Goal: Task Accomplishment & Management: Manage account settings

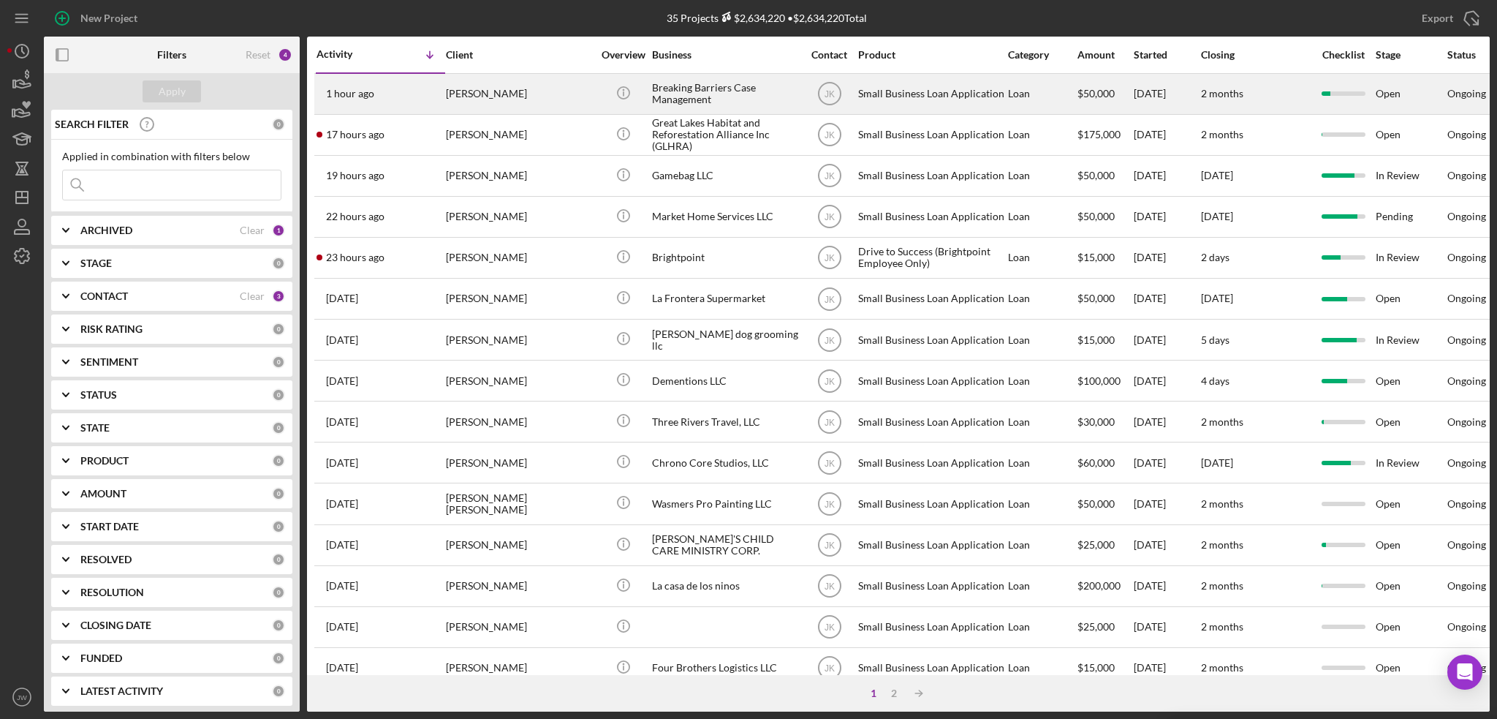
click at [736, 102] on div "Breaking Barriers Case Management" at bounding box center [725, 94] width 146 height 39
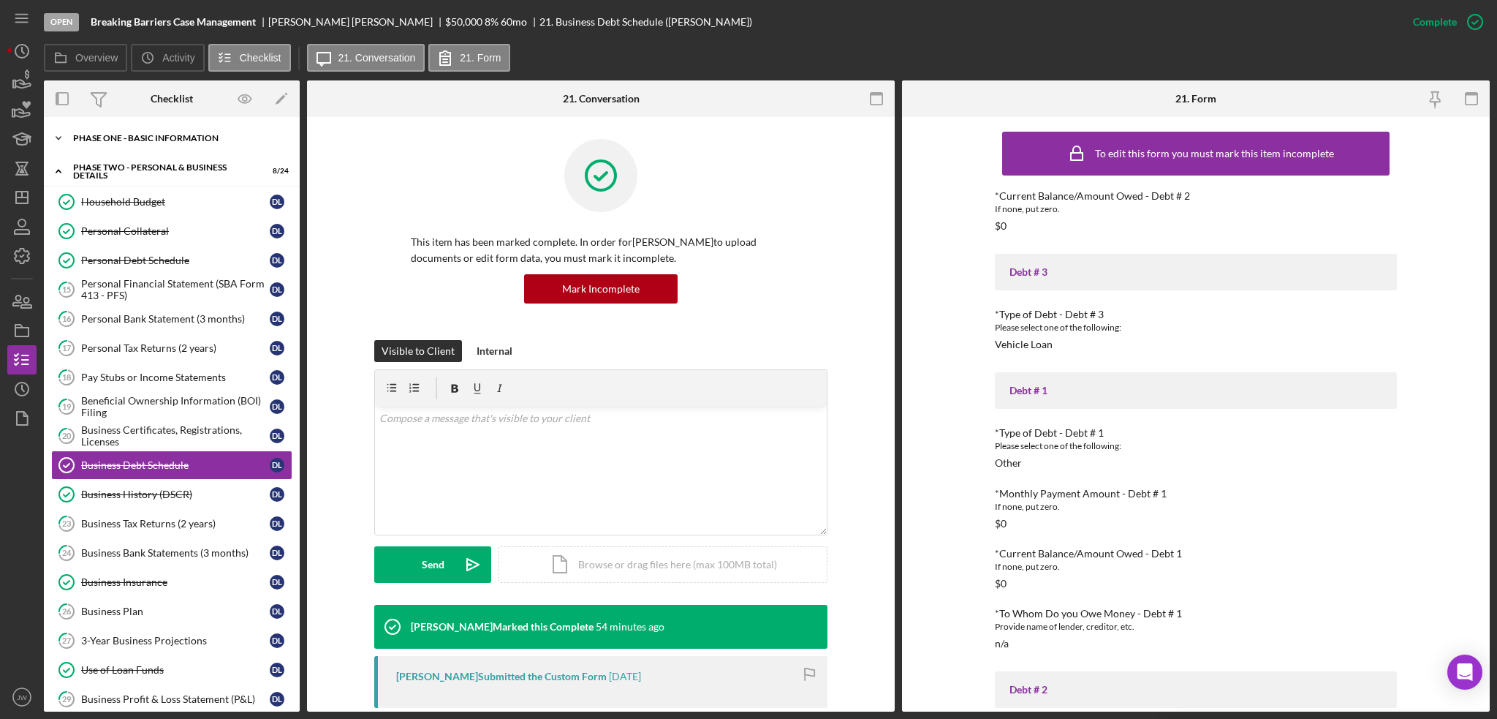
click at [102, 145] on div "Icon/Expander Phase One - Basic Information 8 / 20" at bounding box center [172, 138] width 256 height 29
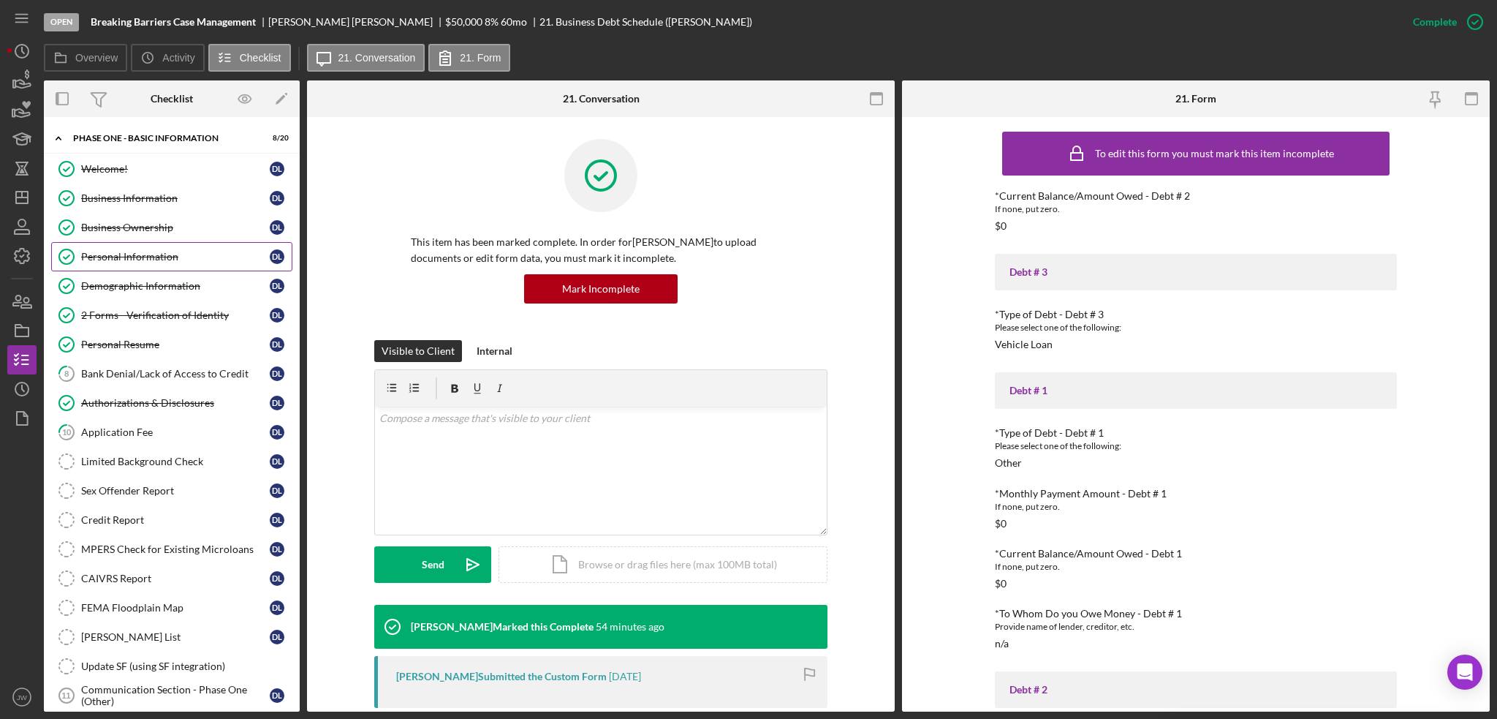
click at [129, 256] on div "Personal Information" at bounding box center [175, 257] width 189 height 12
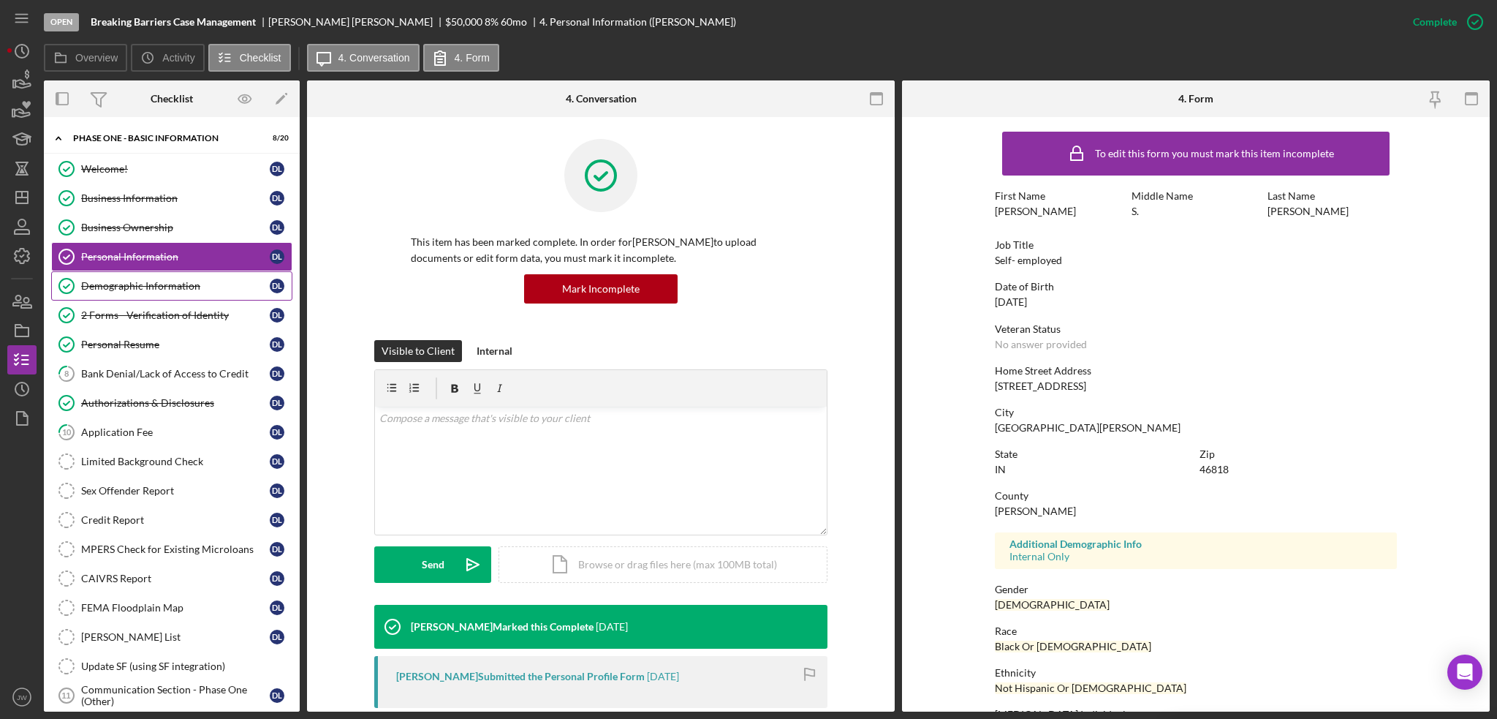
click at [129, 281] on div "Demographic Information" at bounding box center [175, 286] width 189 height 12
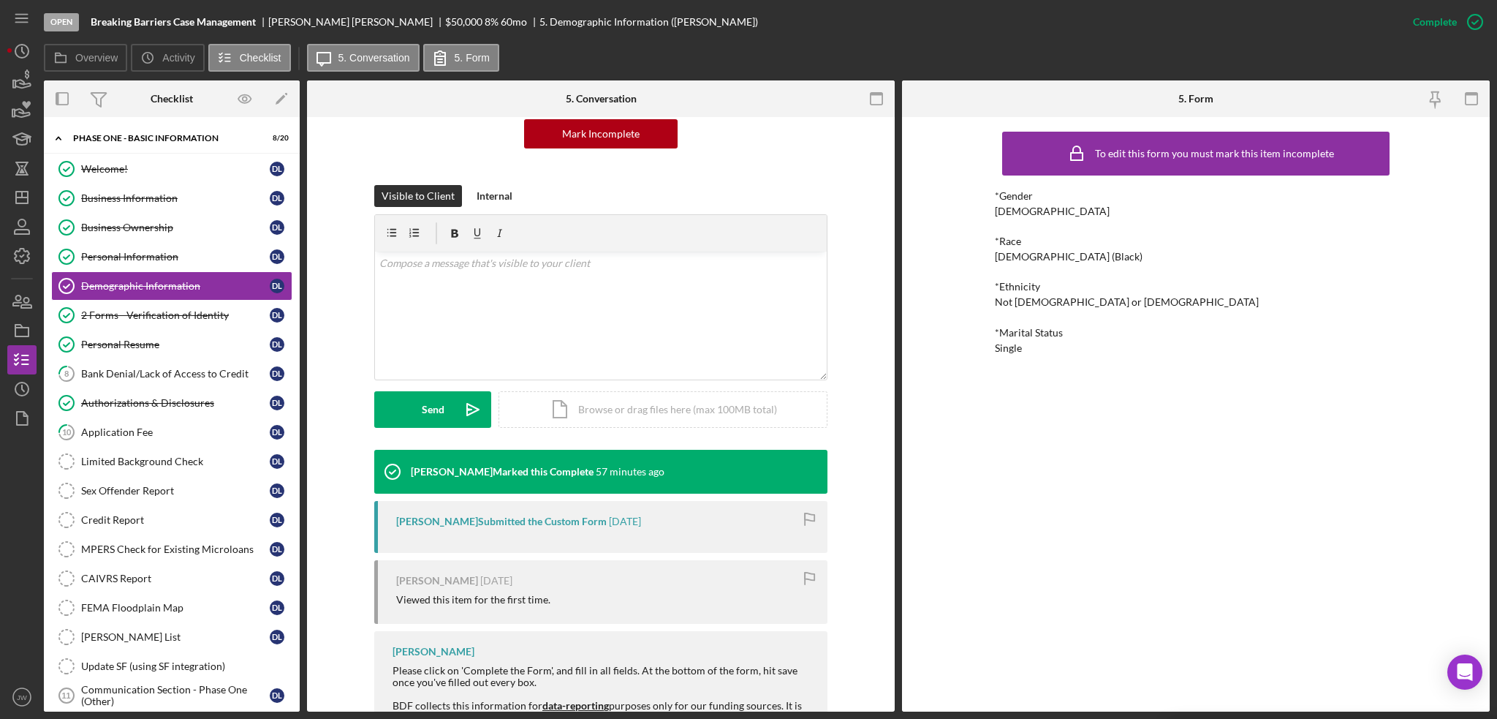
scroll to position [213, 0]
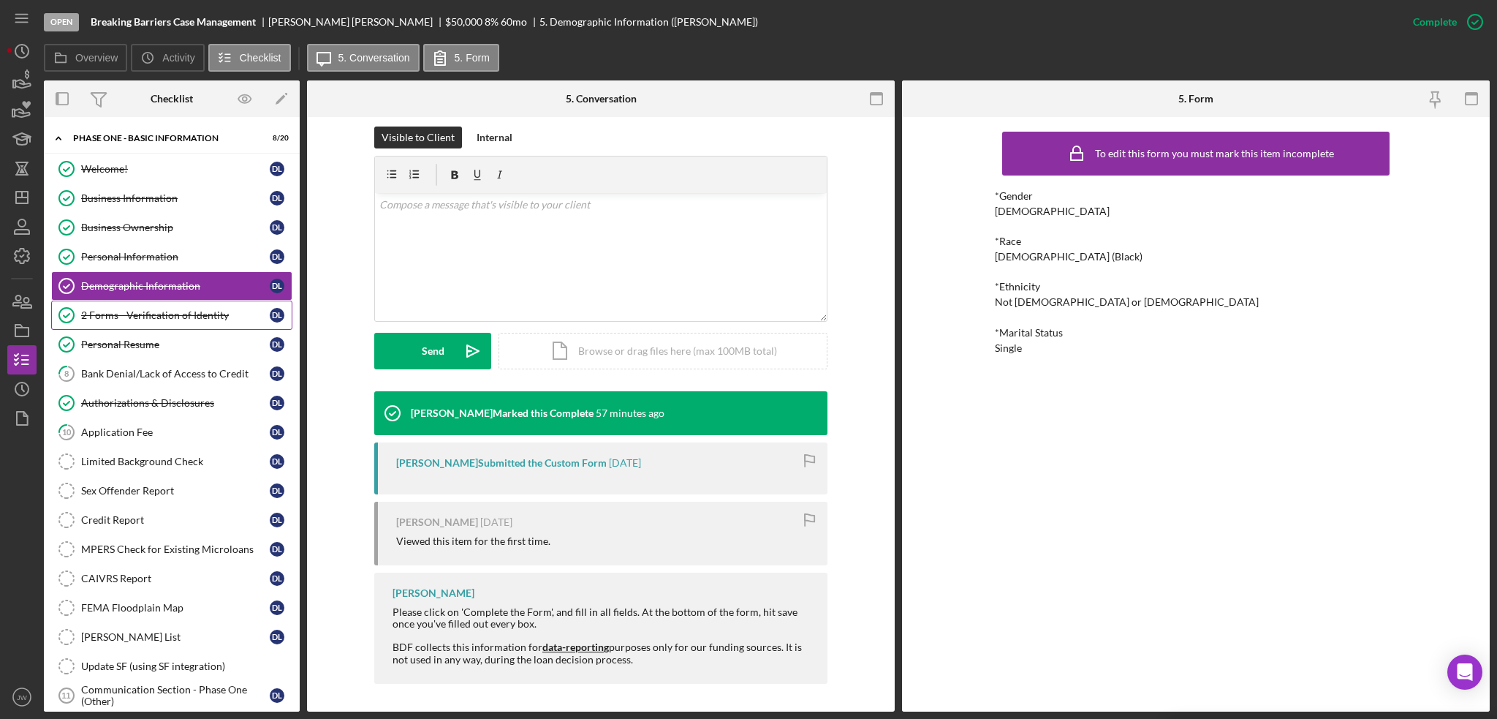
click at [182, 322] on link "2 Forms - Verification of Identity 2 Forms - Verification of Identity D L" at bounding box center [171, 314] width 241 height 29
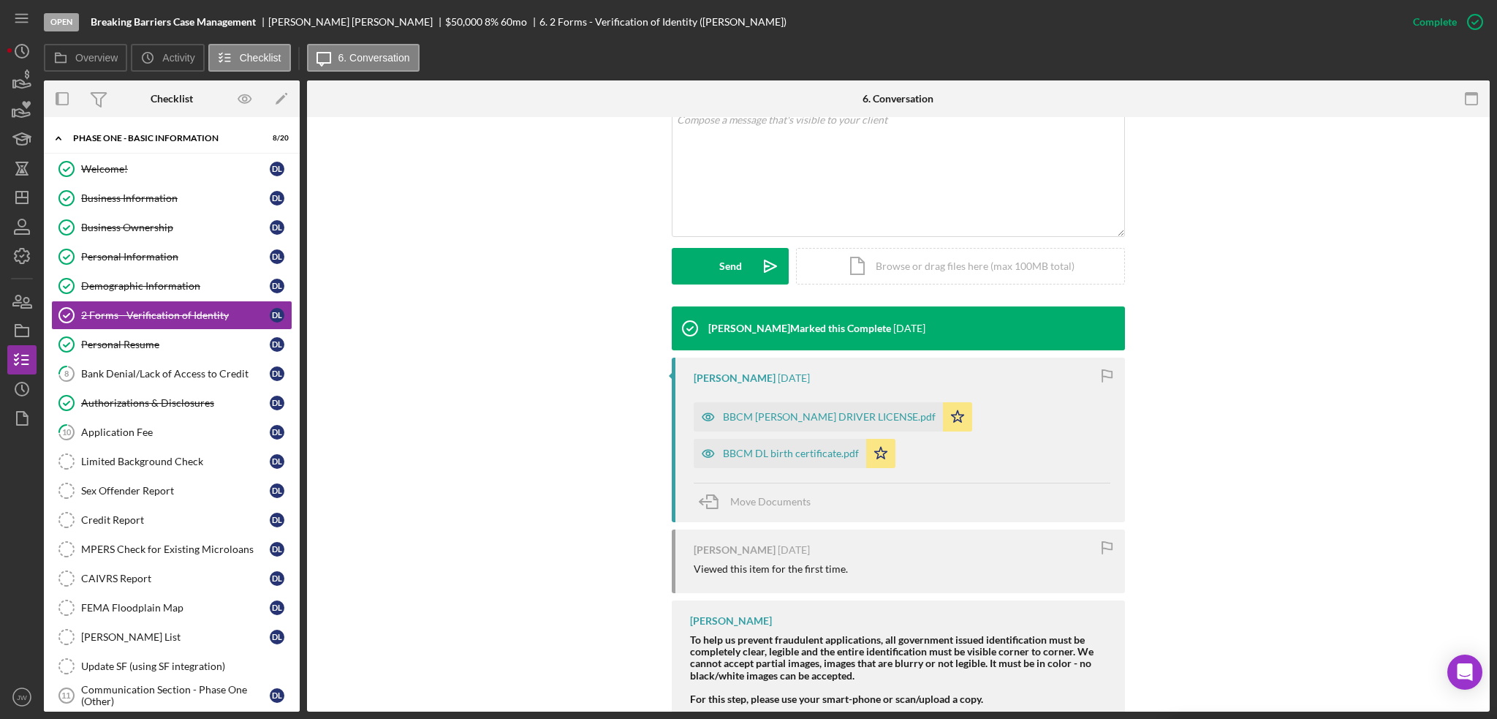
scroll to position [439, 0]
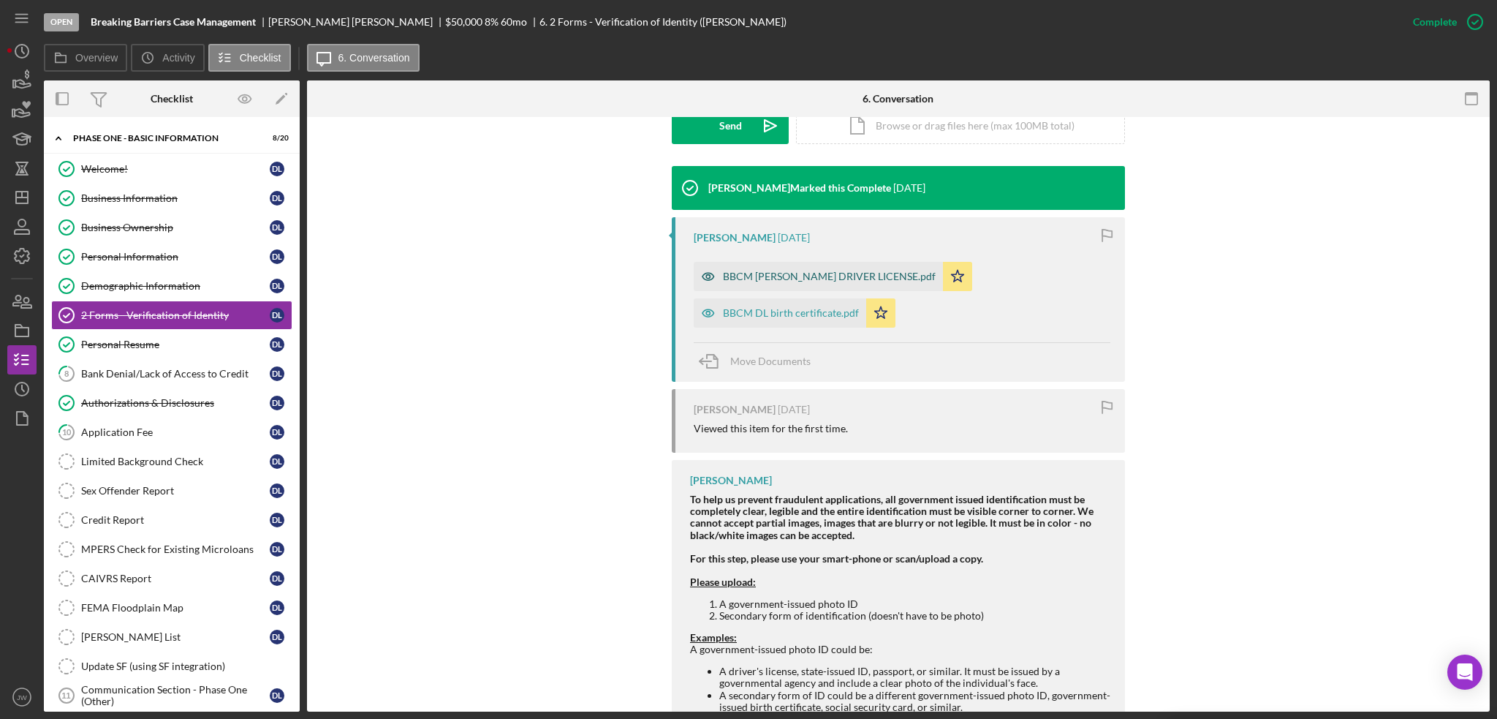
click at [705, 279] on icon "button" at bounding box center [708, 276] width 29 height 29
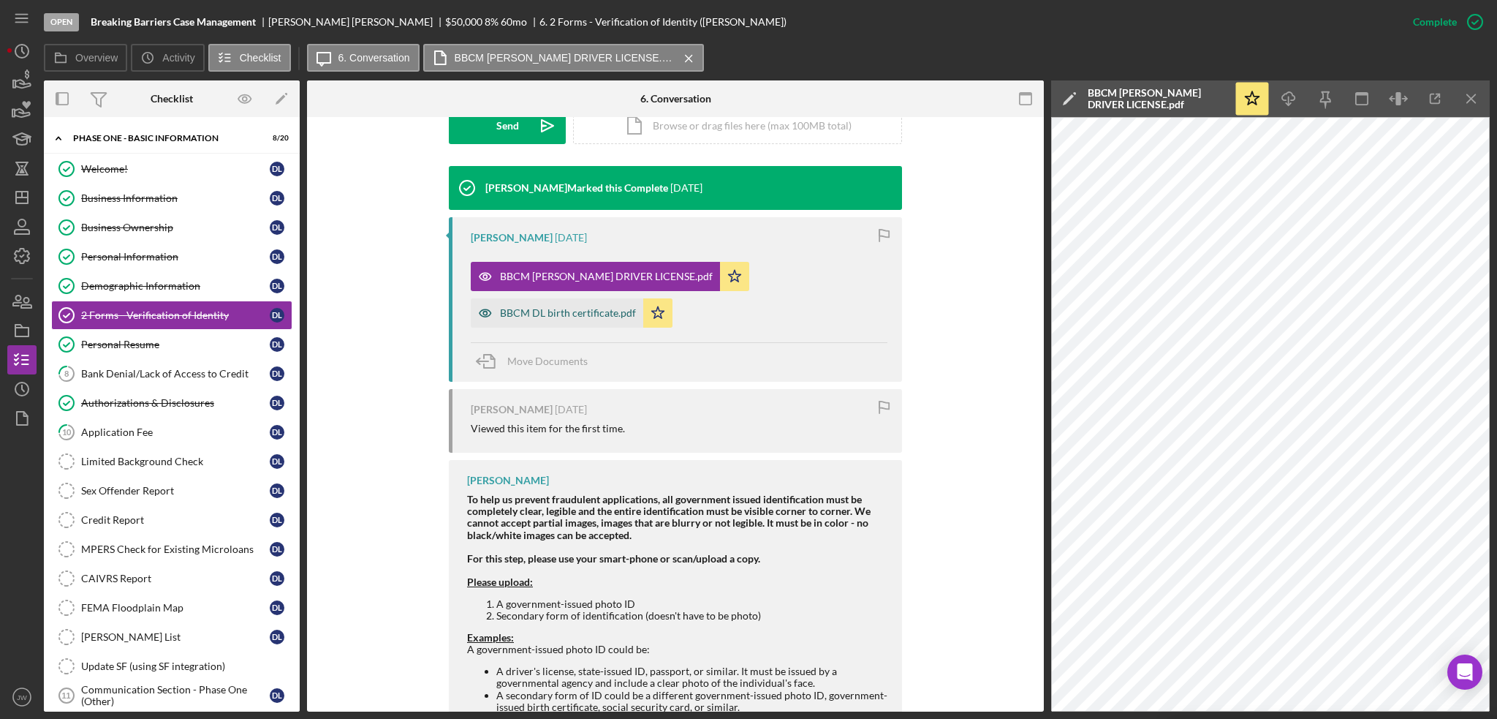
click at [480, 311] on icon "button" at bounding box center [485, 312] width 29 height 29
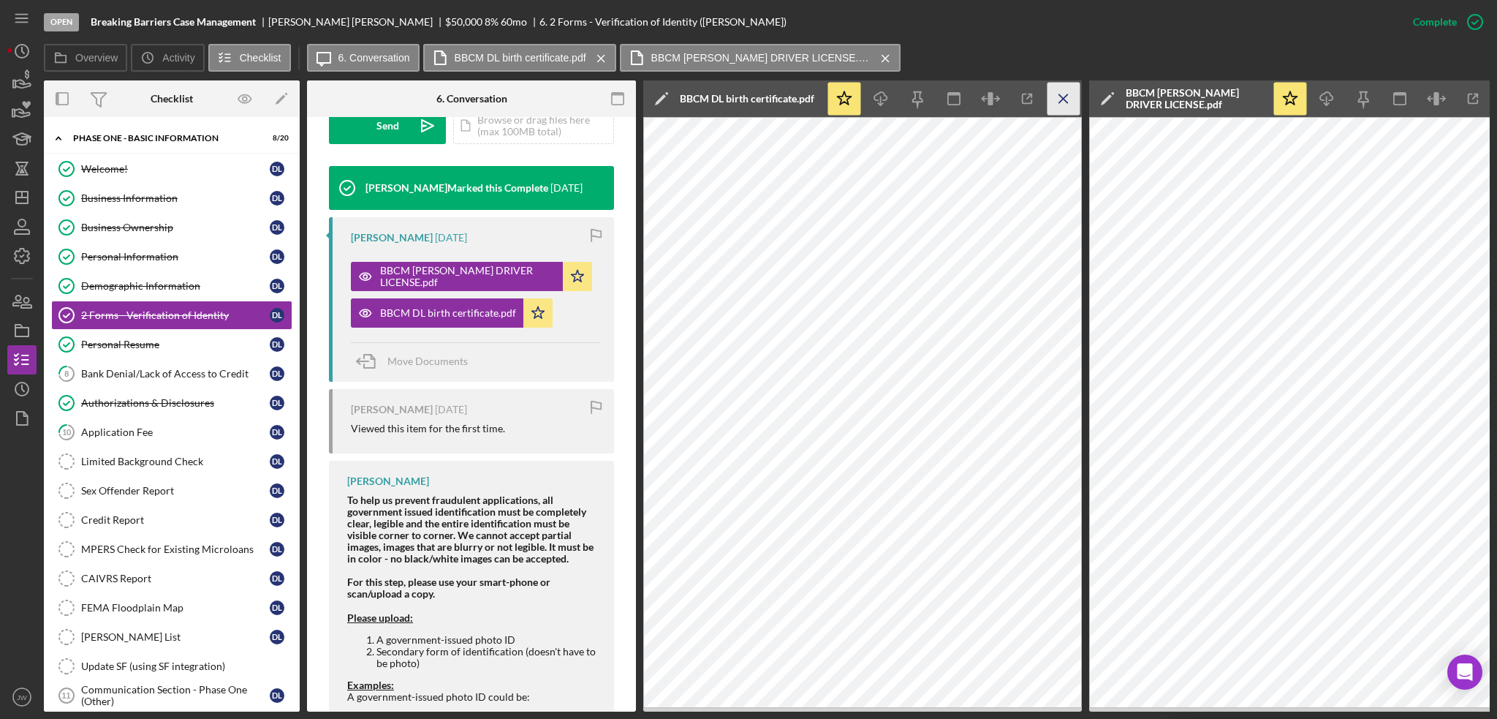
click at [1065, 98] on icon "Icon/Menu Close" at bounding box center [1064, 99] width 33 height 33
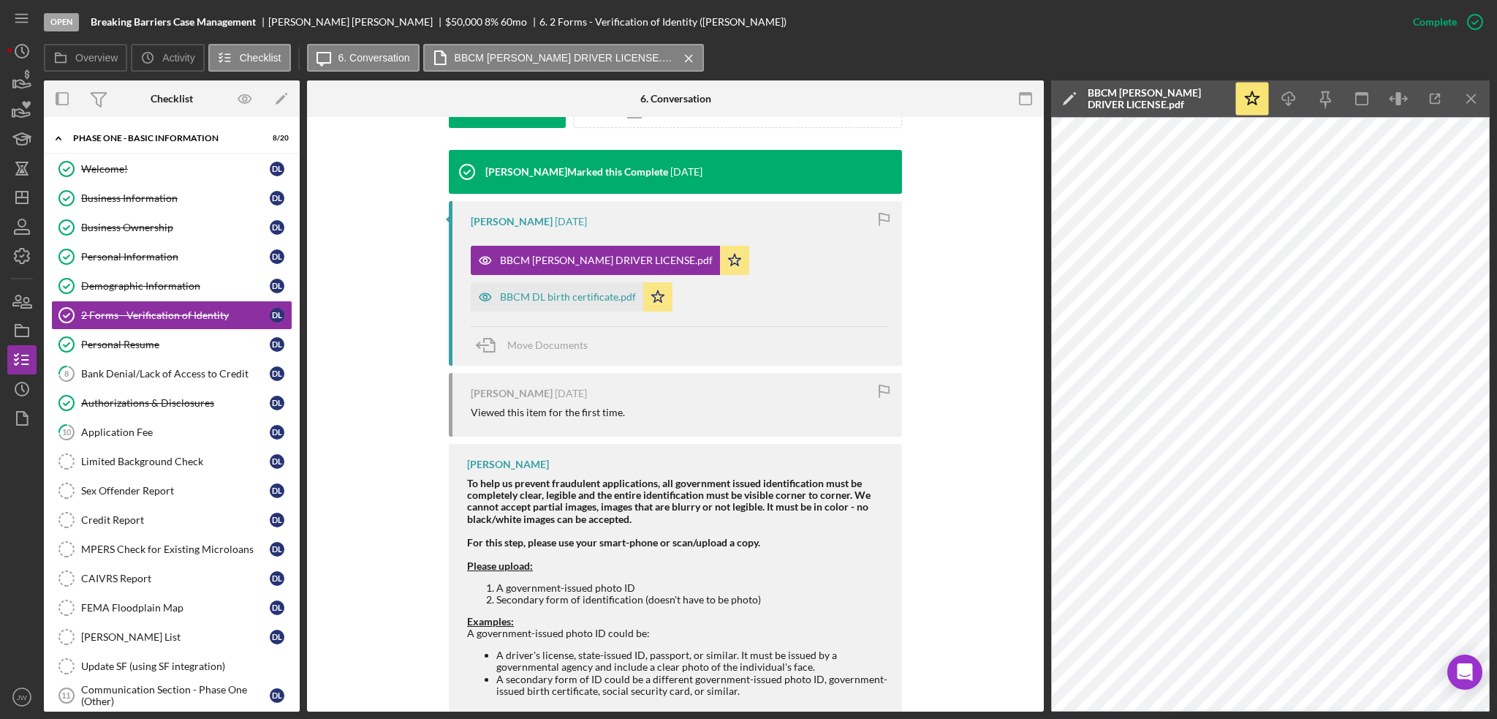
scroll to position [439, 0]
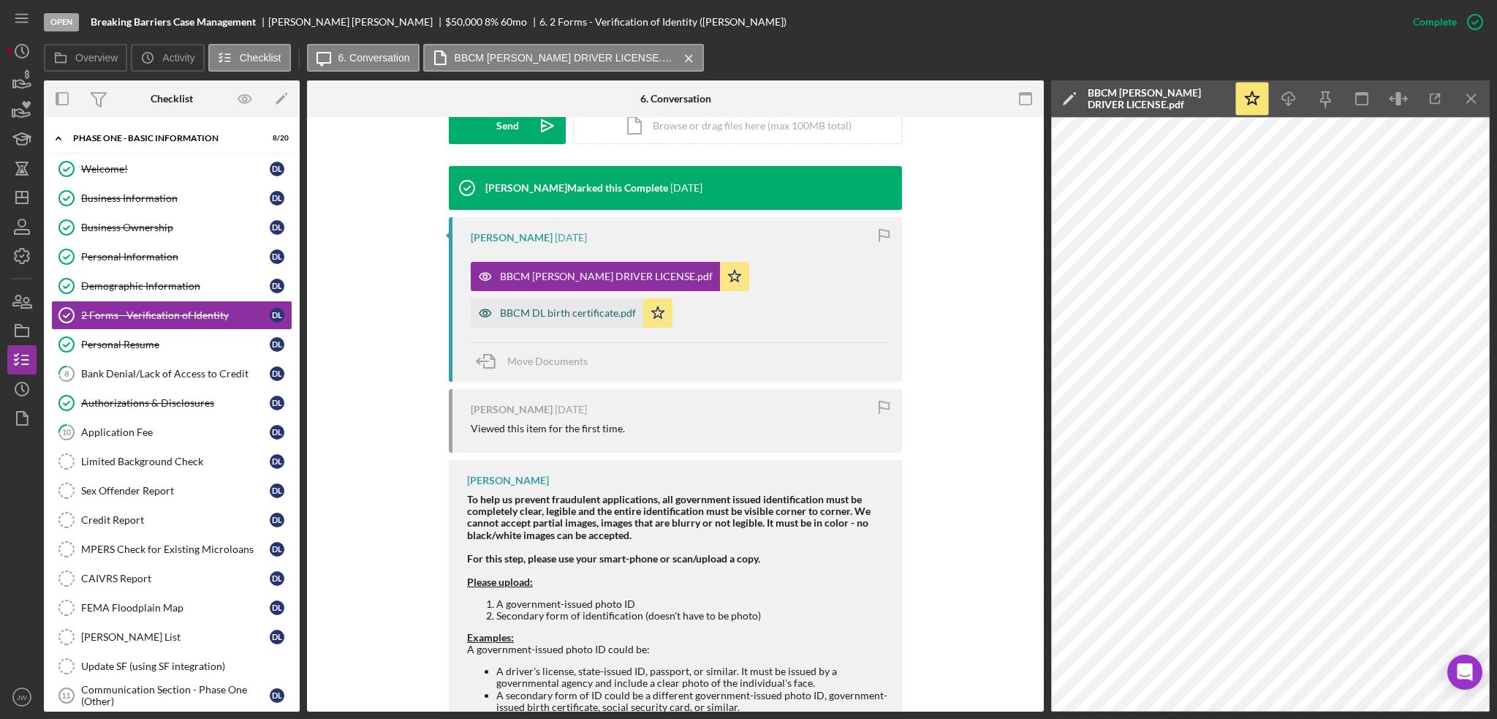
click at [479, 312] on icon "button" at bounding box center [485, 312] width 29 height 29
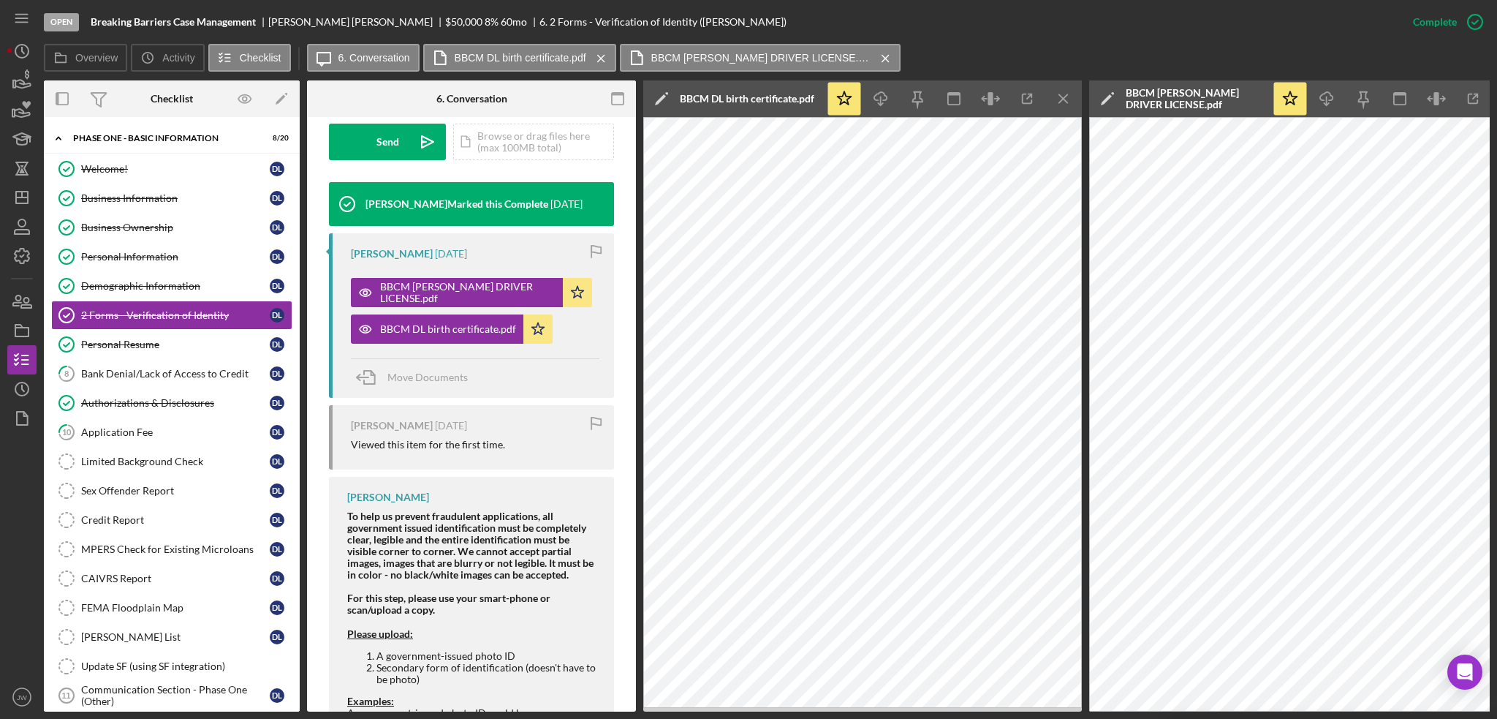
scroll to position [455, 0]
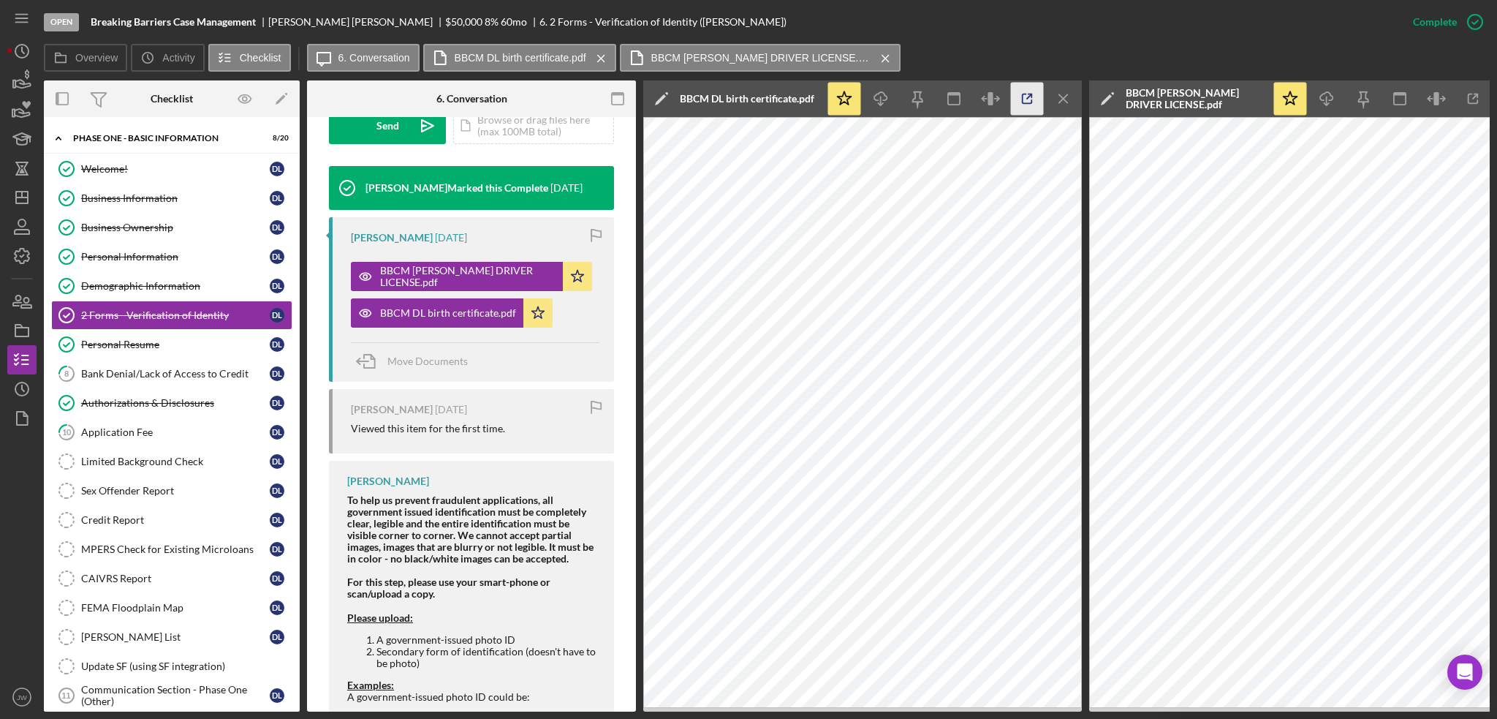
click at [1023, 94] on icon "button" at bounding box center [1028, 99] width 10 height 10
click at [18, 192] on polygon "button" at bounding box center [22, 198] width 12 height 12
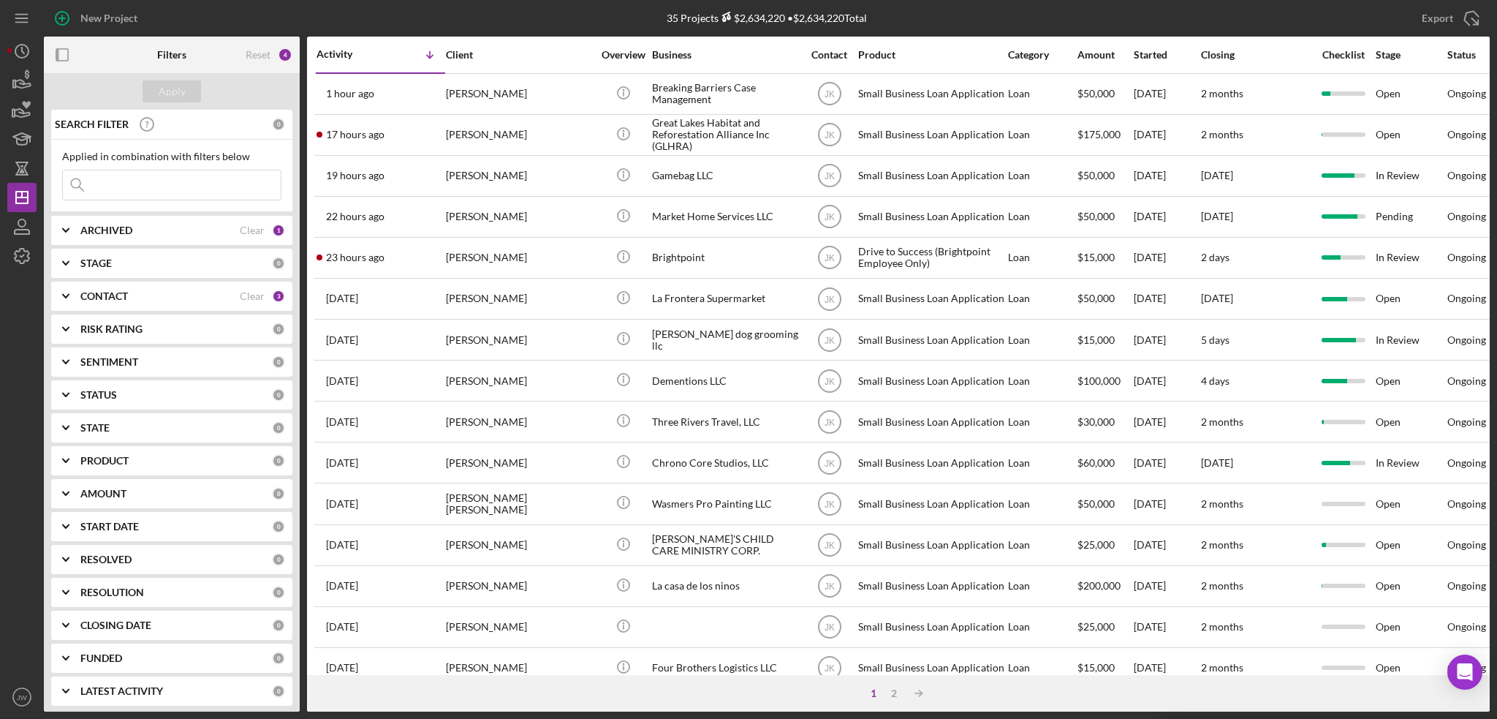
click at [128, 189] on input at bounding box center [172, 184] width 218 height 29
type input "[PERSON_NAME]"
click at [75, 227] on icon "Icon/Expander" at bounding box center [66, 230] width 37 height 37
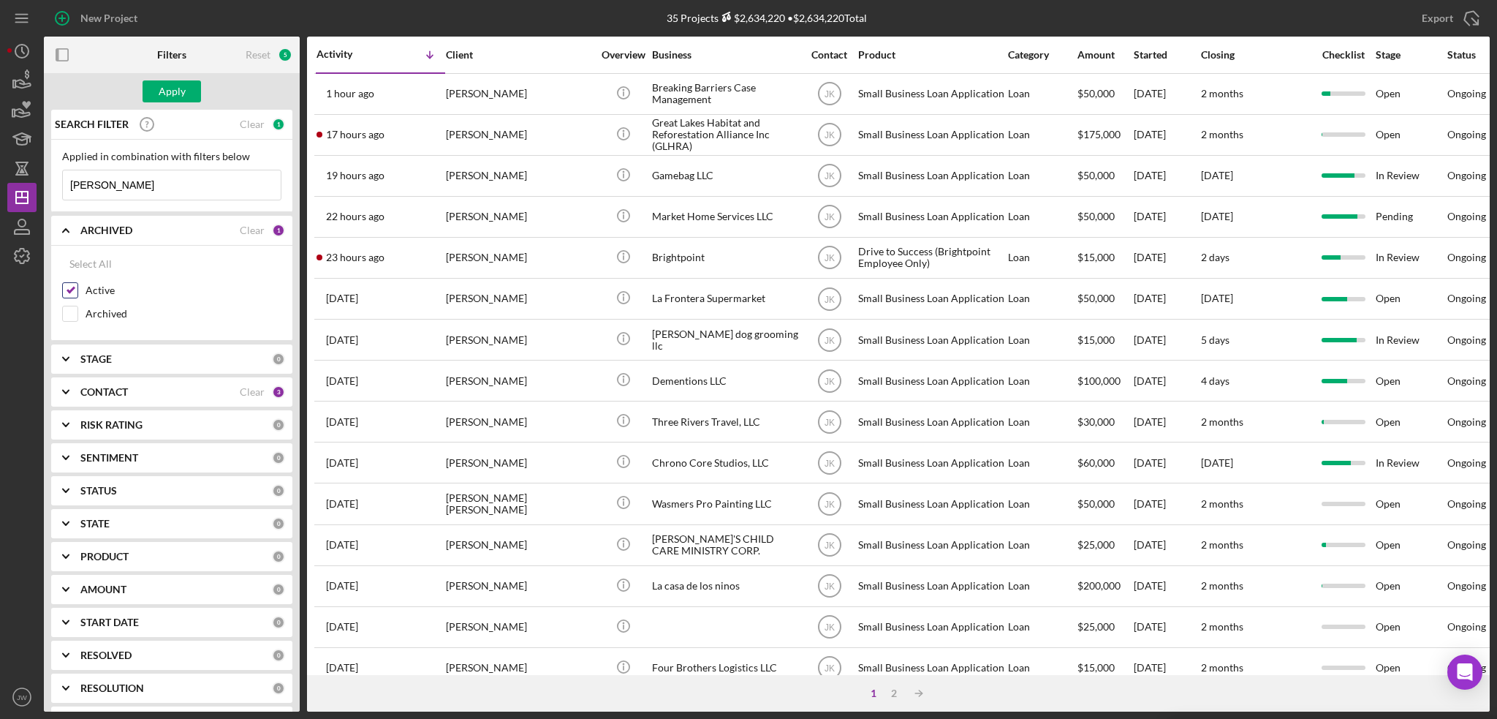
drag, startPoint x: 69, startPoint y: 307, endPoint x: 72, endPoint y: 292, distance: 15.8
click at [69, 307] on input "Archived" at bounding box center [70, 313] width 15 height 15
checkbox input "true"
click at [166, 95] on div "Apply" at bounding box center [172, 91] width 27 height 22
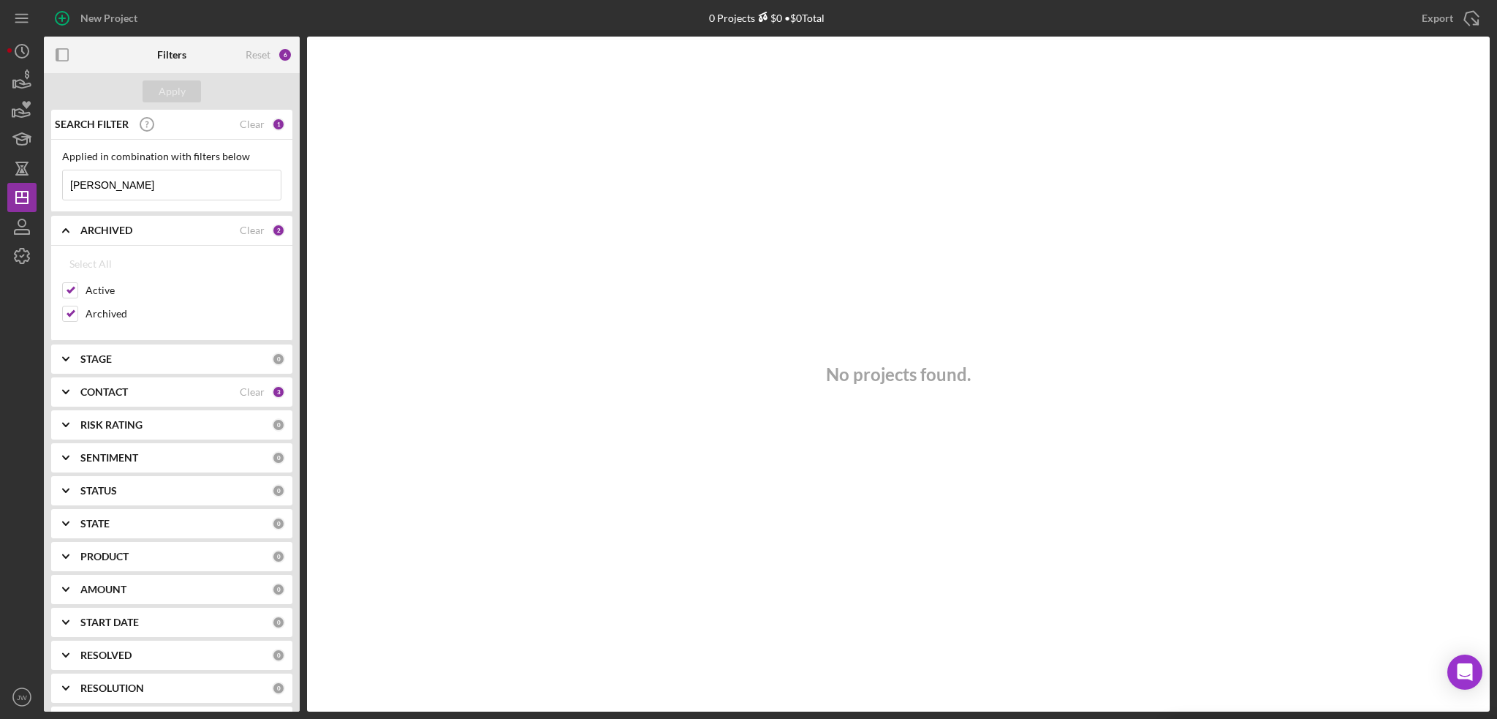
click at [272, 51] on div "Reset 6" at bounding box center [269, 55] width 47 height 37
click at [257, 51] on div "Reset" at bounding box center [258, 55] width 25 height 12
checkbox input "false"
click at [178, 95] on div "Apply" at bounding box center [172, 91] width 27 height 22
click at [139, 193] on input at bounding box center [172, 184] width 218 height 29
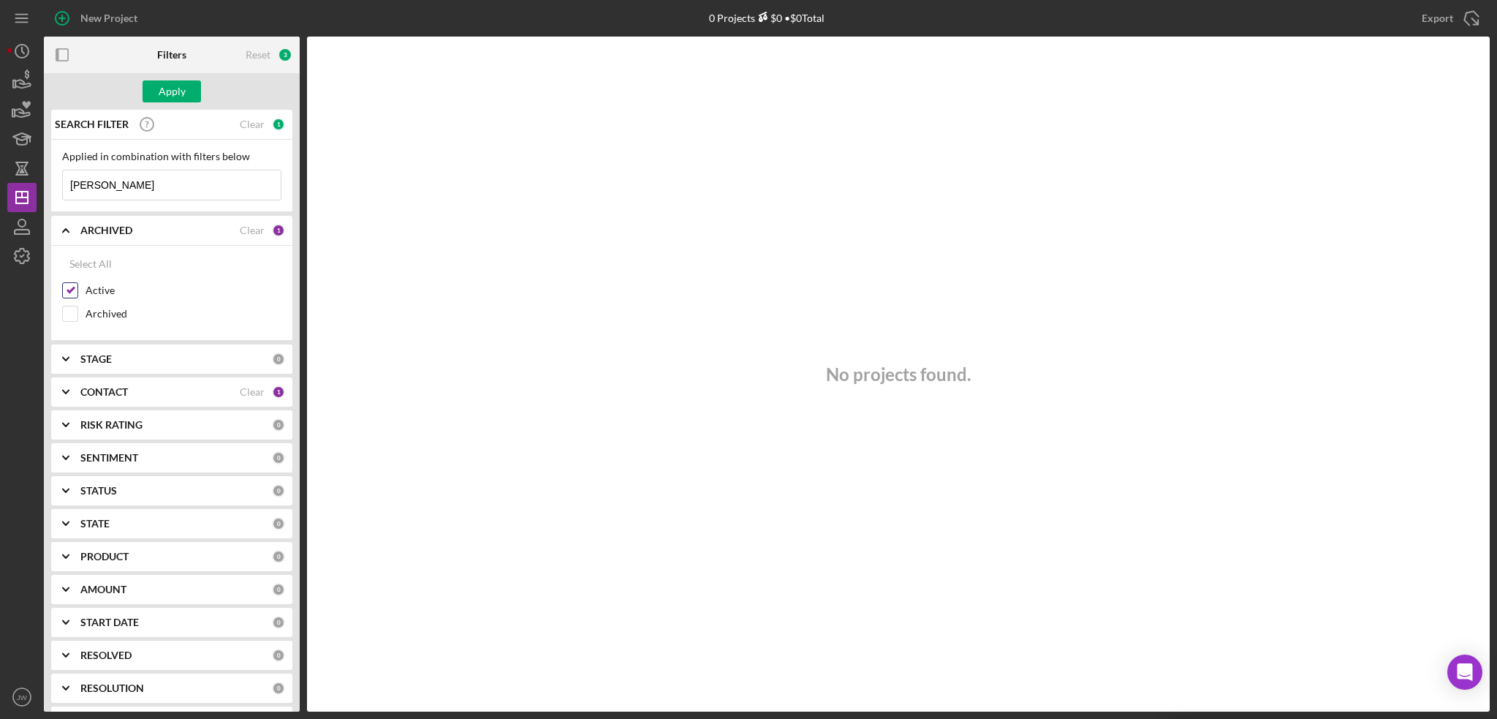
type input "[PERSON_NAME]"
click at [68, 292] on input "Active" at bounding box center [70, 290] width 15 height 15
checkbox input "false"
click at [75, 388] on icon "Icon/Expander" at bounding box center [66, 392] width 37 height 37
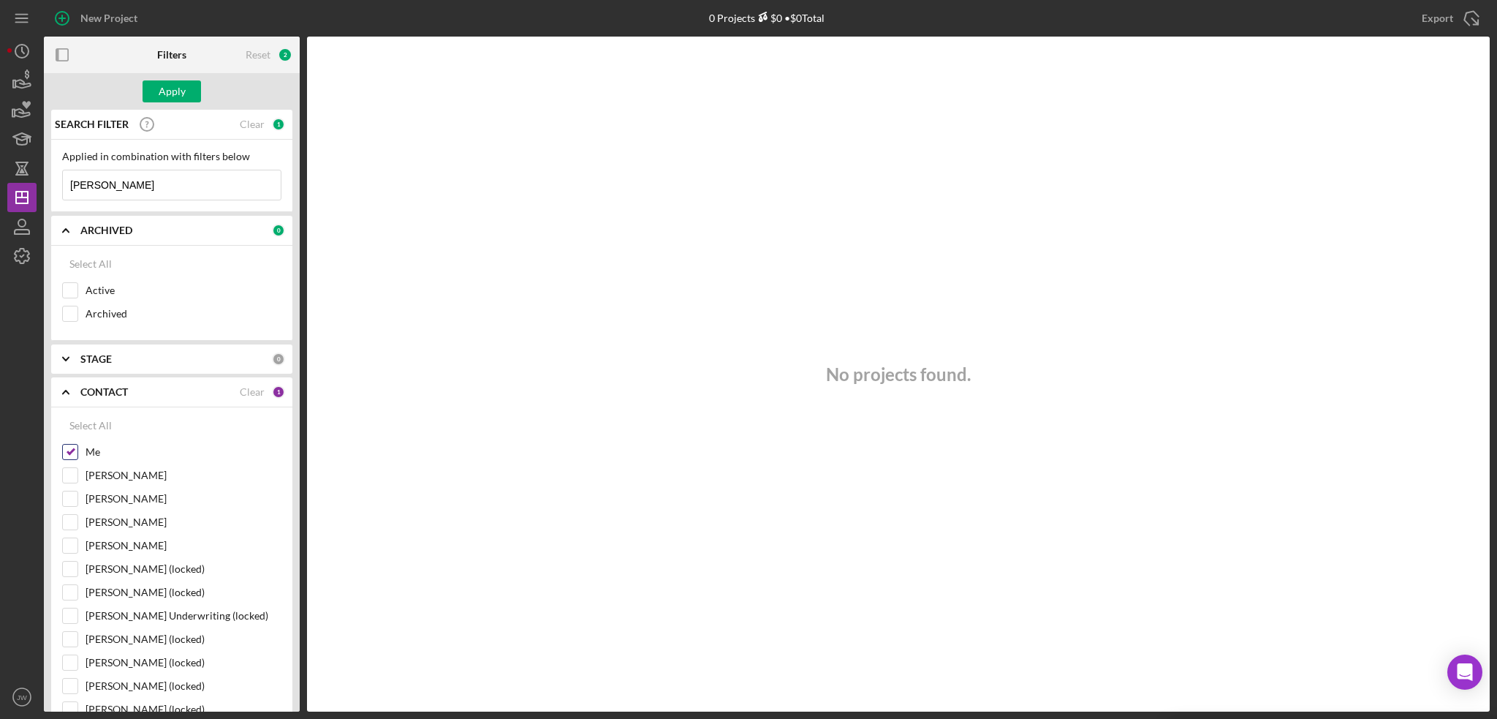
click at [72, 447] on input "Me" at bounding box center [70, 452] width 15 height 15
checkbox input "false"
click at [166, 86] on div "Apply" at bounding box center [172, 91] width 27 height 22
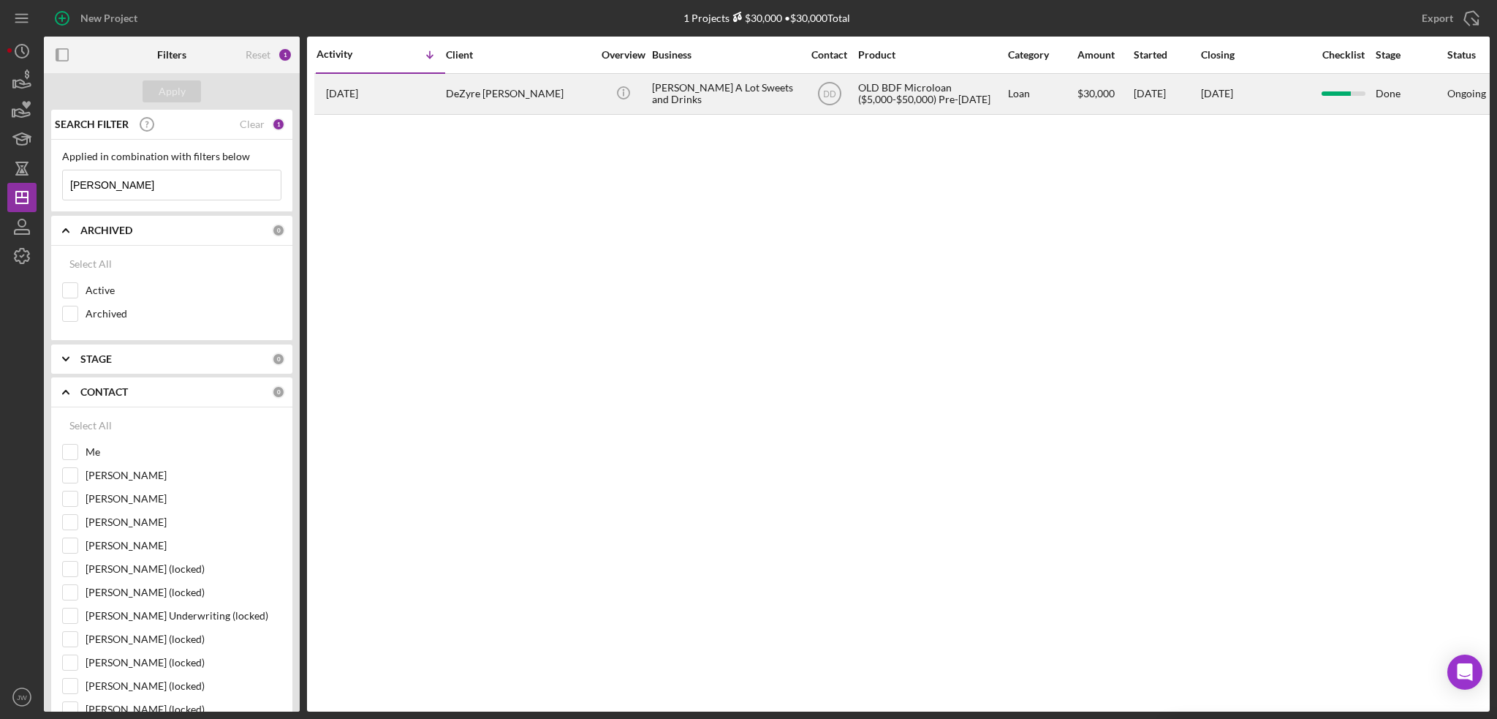
click at [741, 83] on div "[PERSON_NAME] A Lot Sweets and Drinks" at bounding box center [725, 94] width 146 height 39
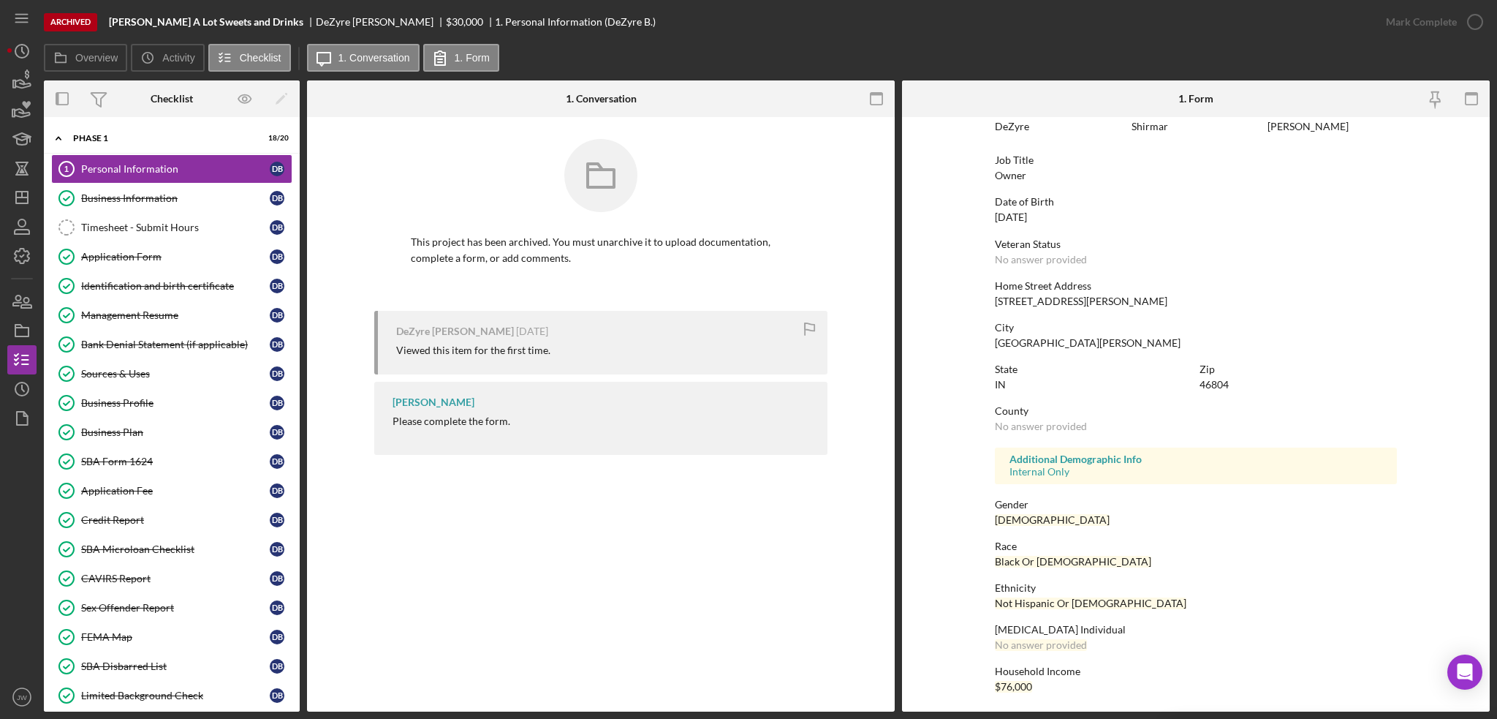
scroll to position [88, 0]
drag, startPoint x: 106, startPoint y: 198, endPoint x: 112, endPoint y: 209, distance: 12.4
click at [106, 198] on div "Business Information" at bounding box center [175, 198] width 189 height 12
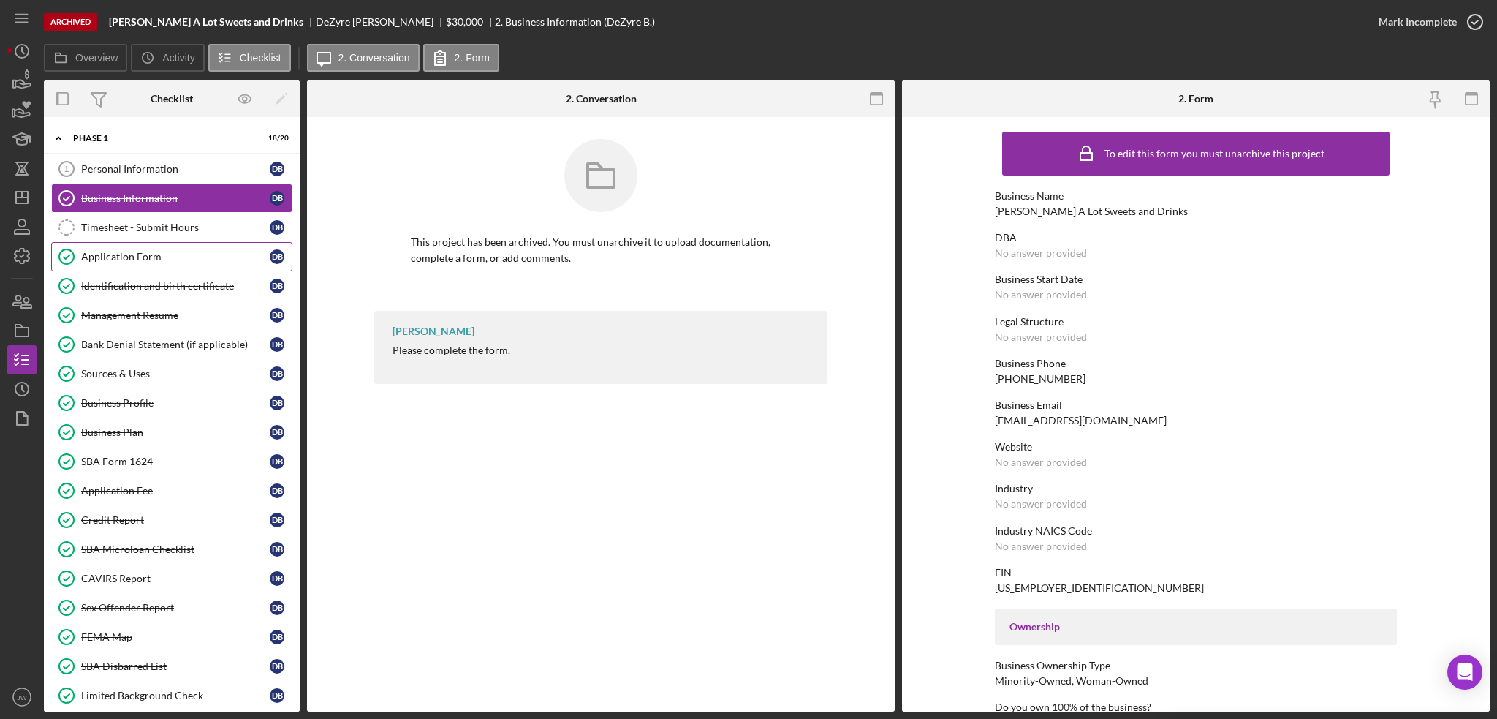
click at [135, 255] on div "Application Form" at bounding box center [175, 257] width 189 height 12
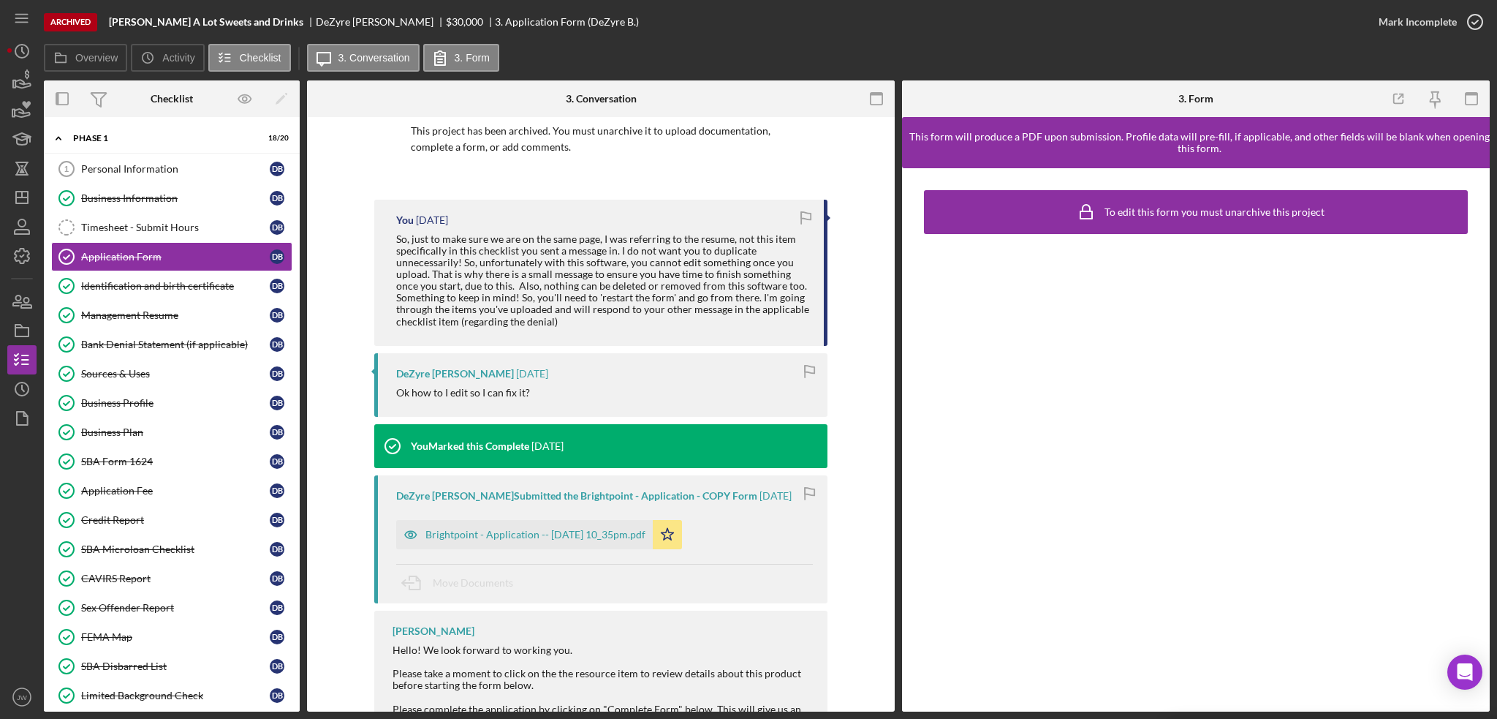
scroll to position [146, 0]
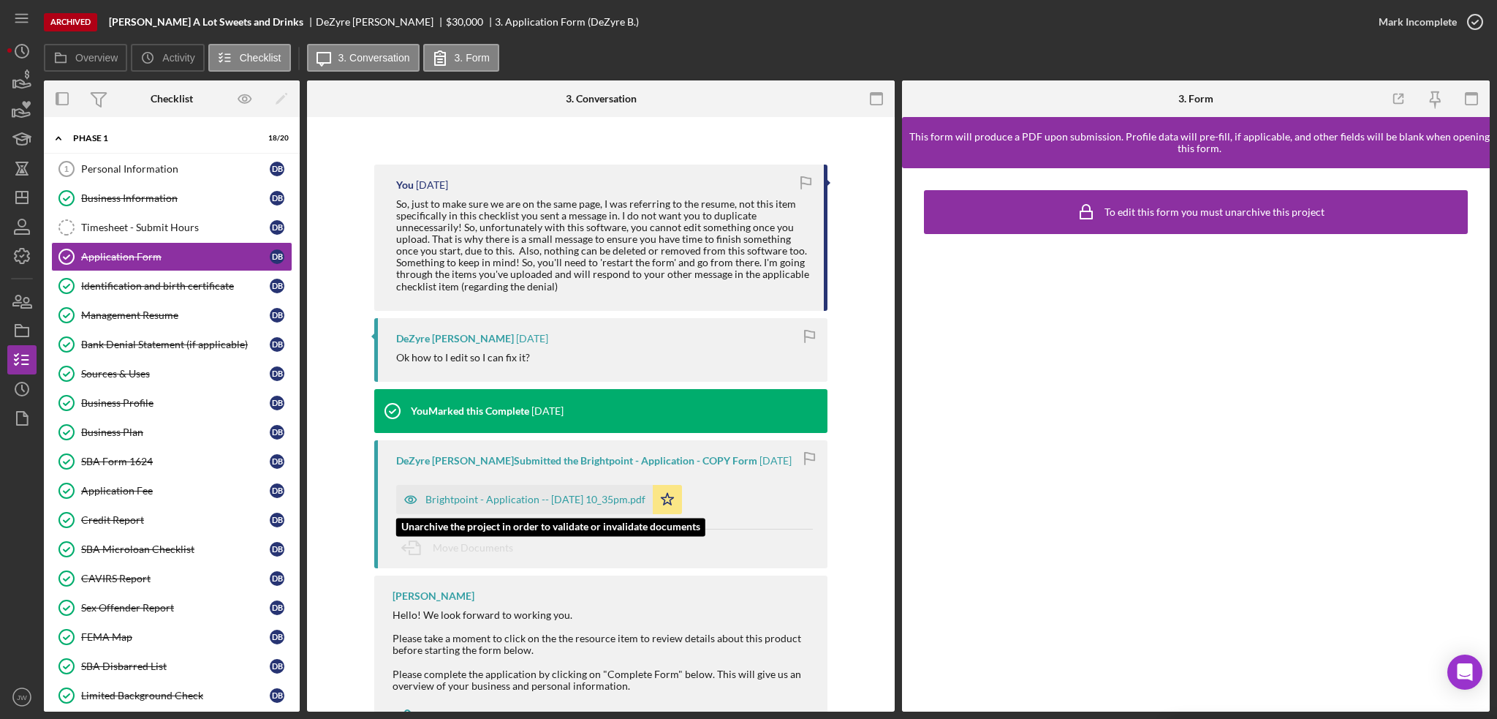
click at [401, 495] on icon "button" at bounding box center [410, 499] width 29 height 29
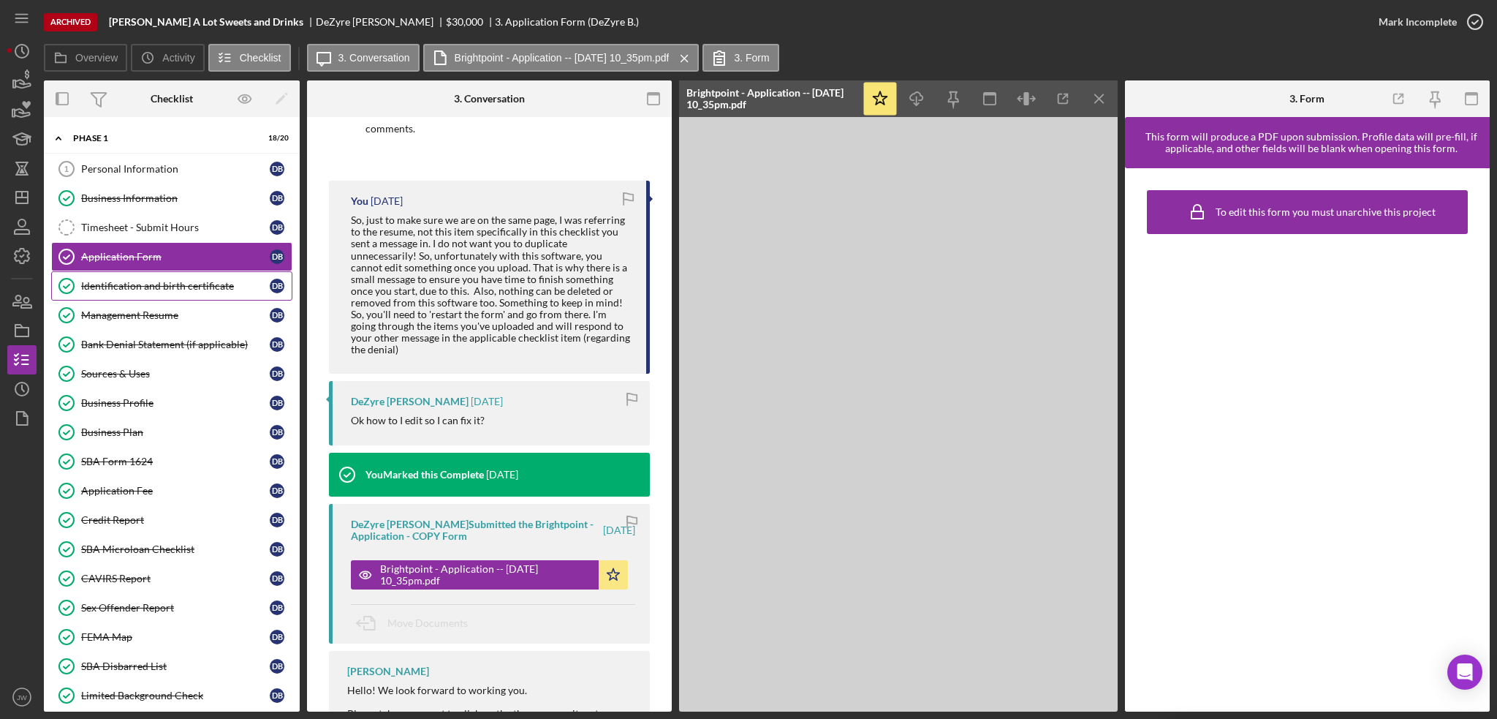
click at [154, 288] on div "Identification and birth certificate" at bounding box center [175, 286] width 189 height 12
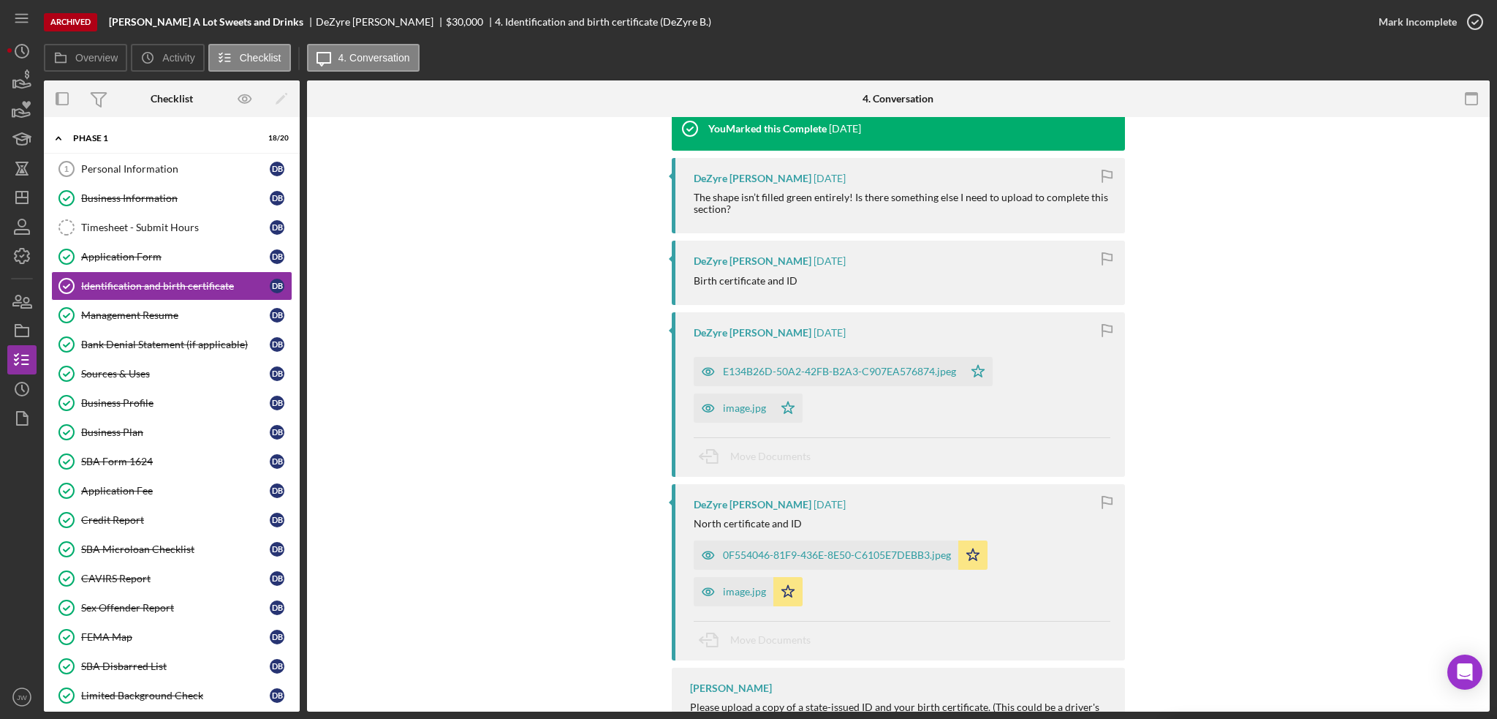
scroll to position [366, 0]
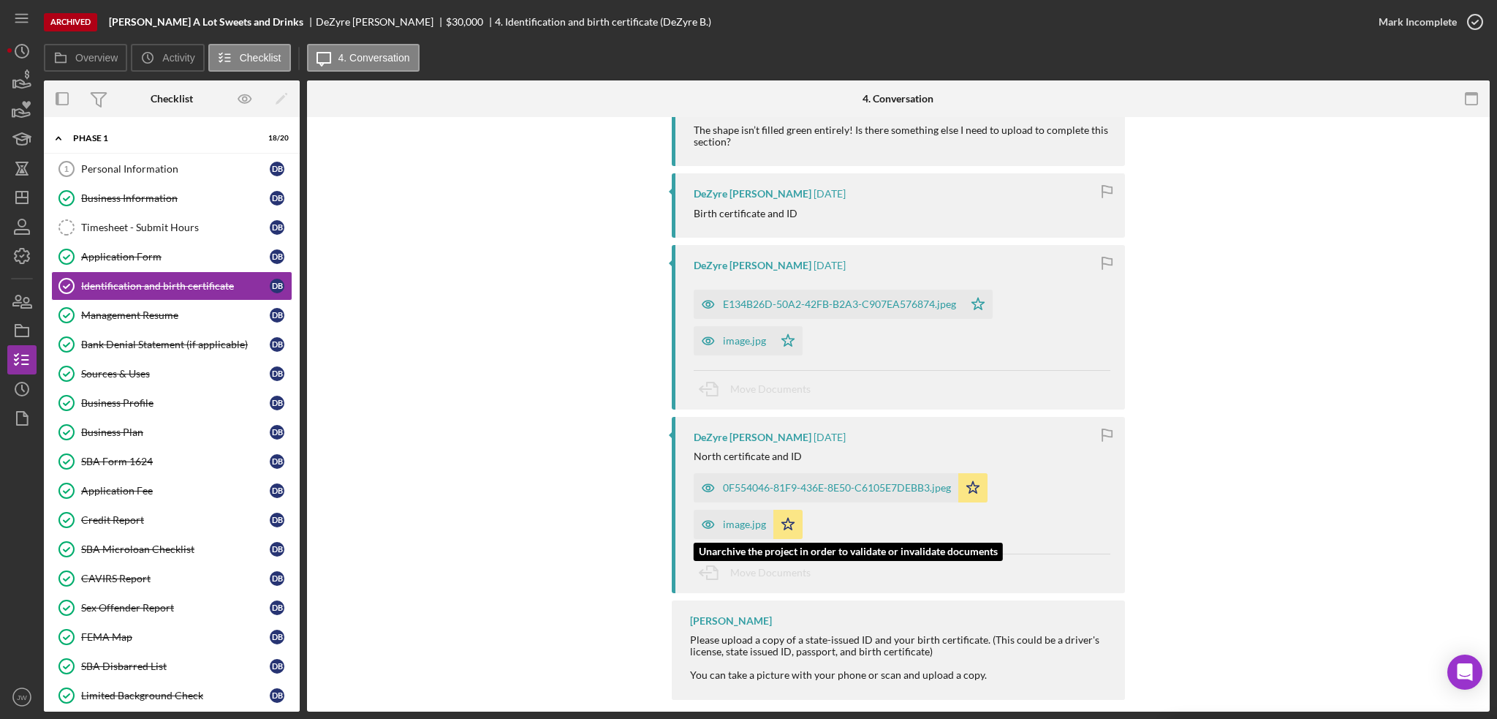
click at [709, 524] on icon "button" at bounding box center [708, 524] width 29 height 29
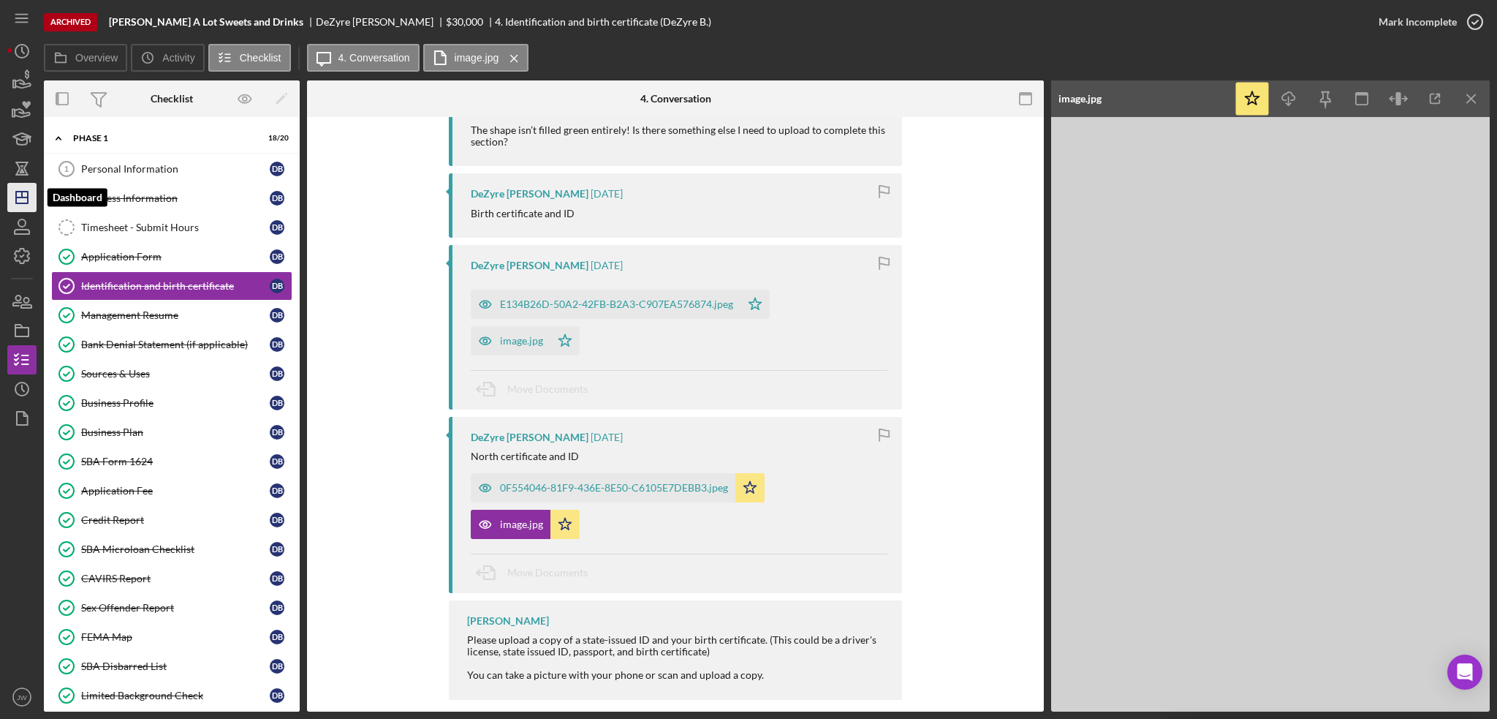
click at [23, 189] on icon "Icon/Dashboard" at bounding box center [22, 197] width 37 height 37
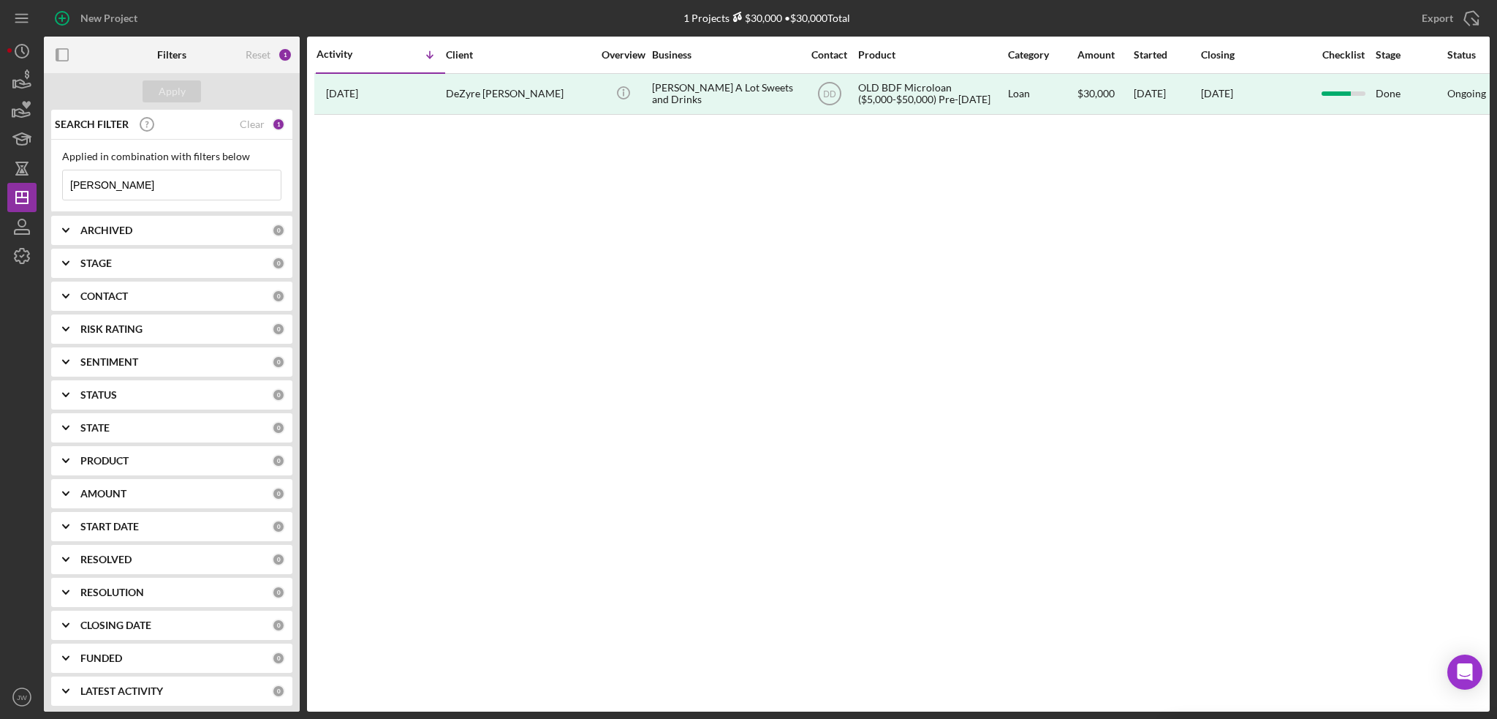
click at [254, 125] on div "Clear" at bounding box center [252, 124] width 25 height 12
click at [182, 93] on div "Apply" at bounding box center [172, 91] width 27 height 22
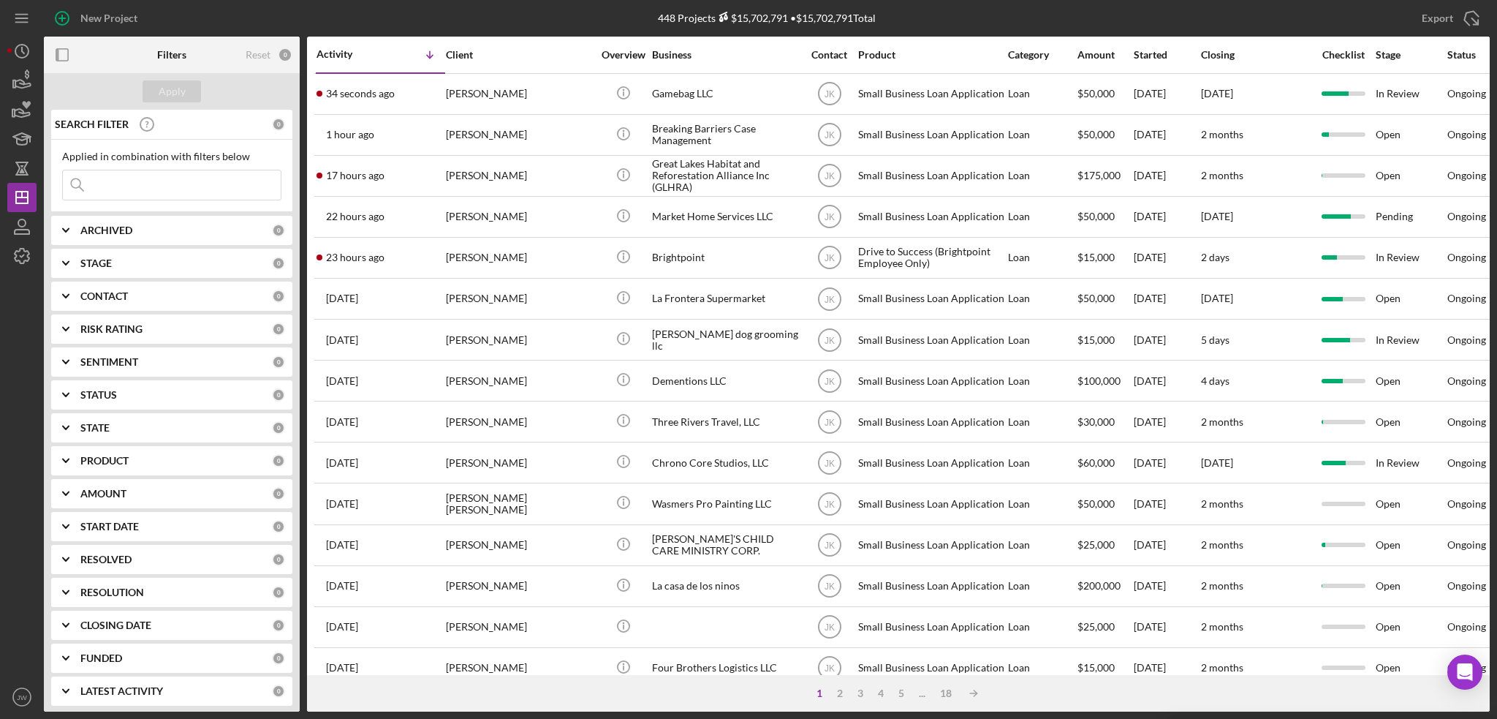
click at [68, 230] on icon "Icon/Expander" at bounding box center [66, 230] width 37 height 37
click at [69, 286] on input "Active" at bounding box center [70, 290] width 15 height 15
checkbox input "true"
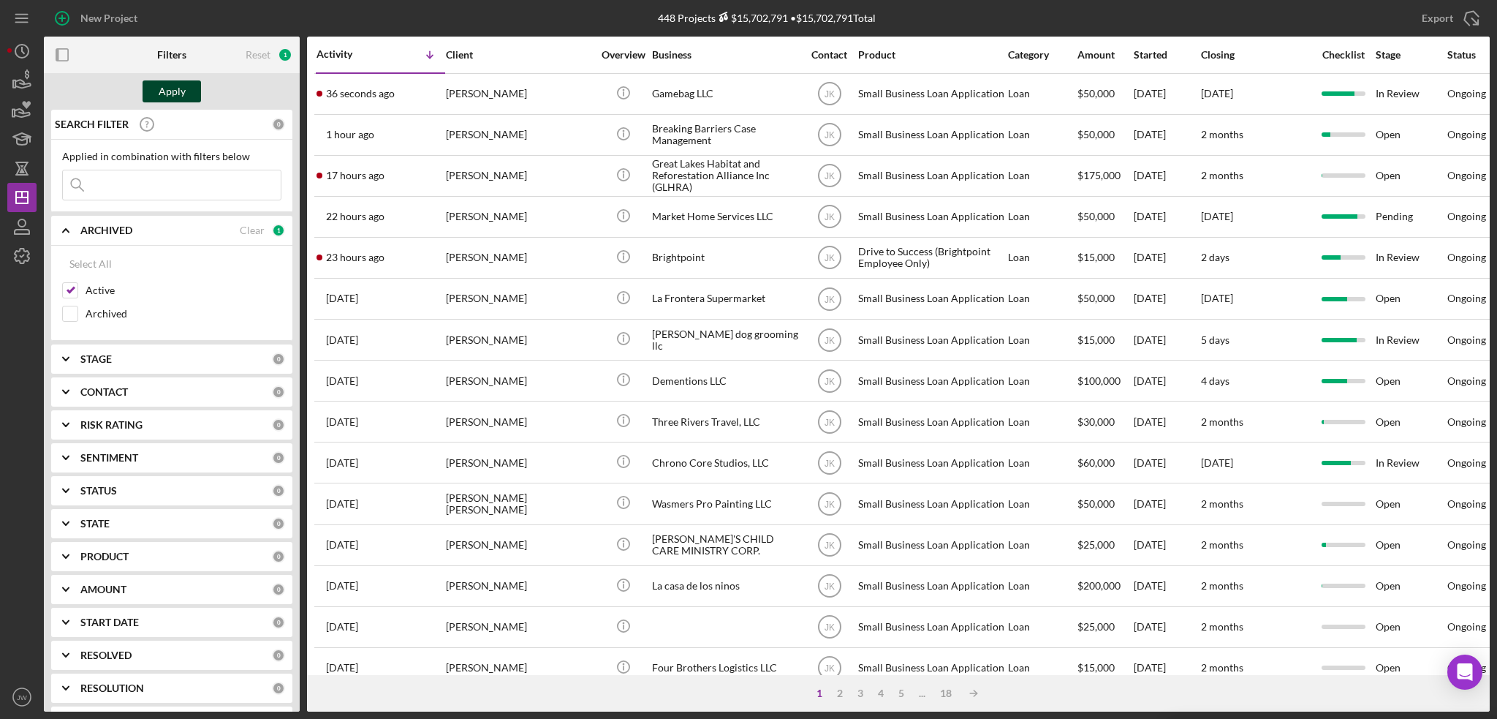
click at [175, 89] on div "Apply" at bounding box center [172, 91] width 27 height 22
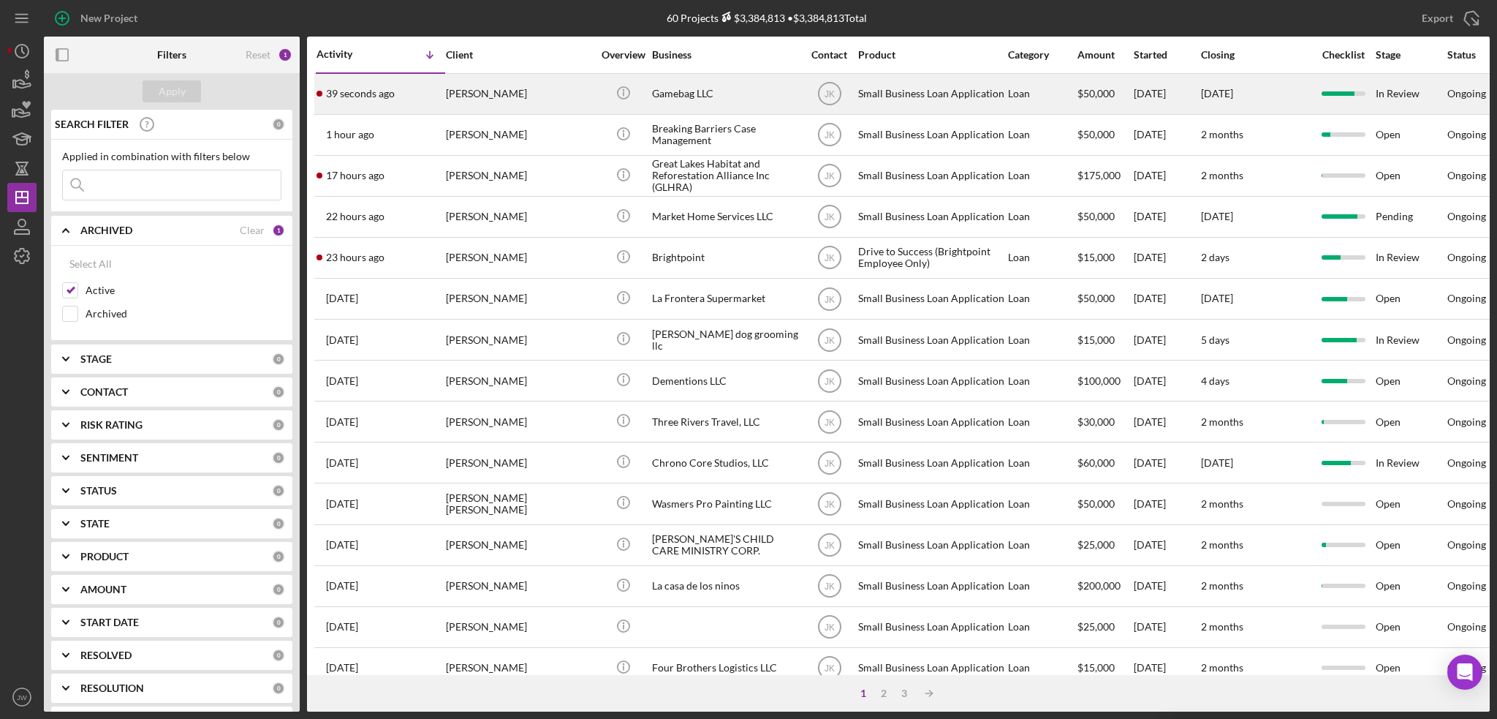
click at [724, 86] on div "Gamebag LLC" at bounding box center [725, 94] width 146 height 39
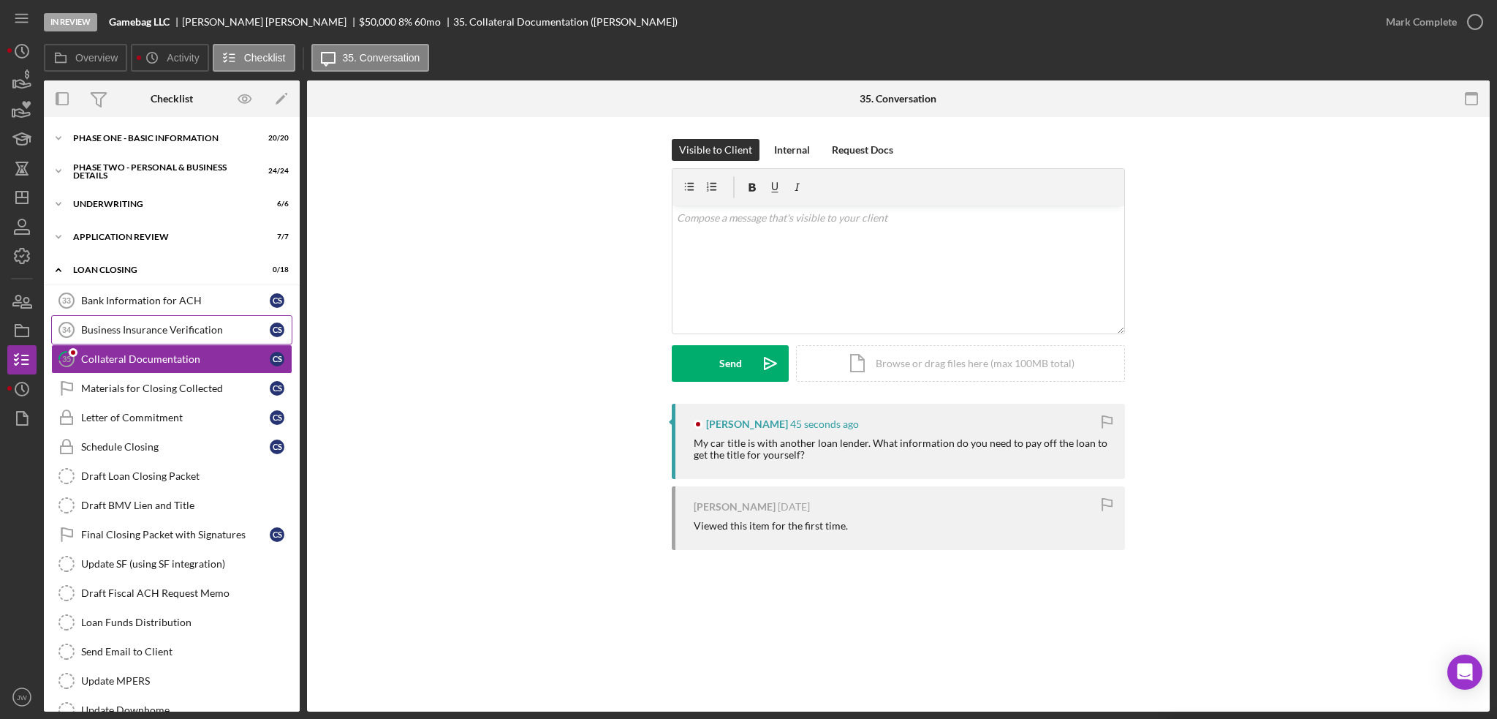
click at [145, 336] on link "Business Insurance Verification 34 Business Insurance Verification C S" at bounding box center [171, 329] width 241 height 29
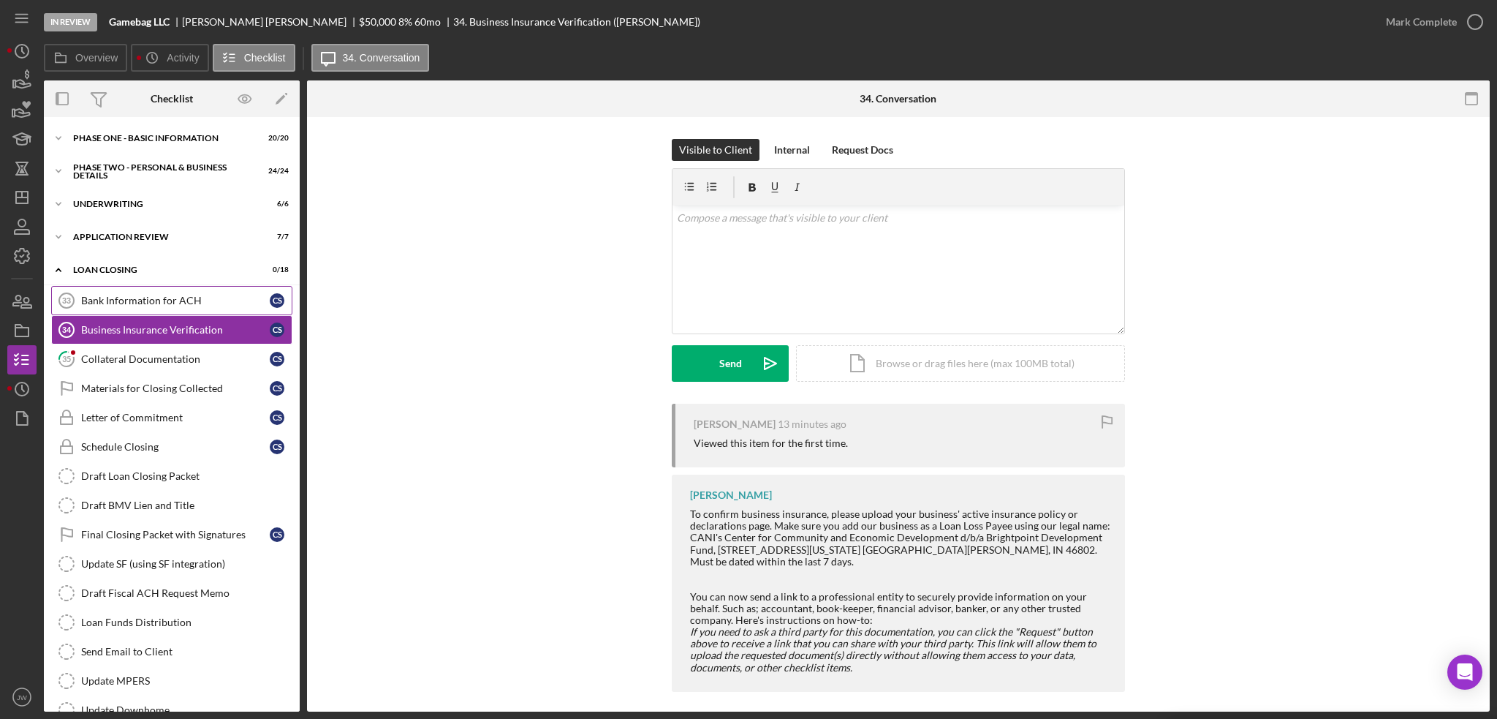
click at [135, 306] on div "Bank Information for ACH" at bounding box center [175, 301] width 189 height 12
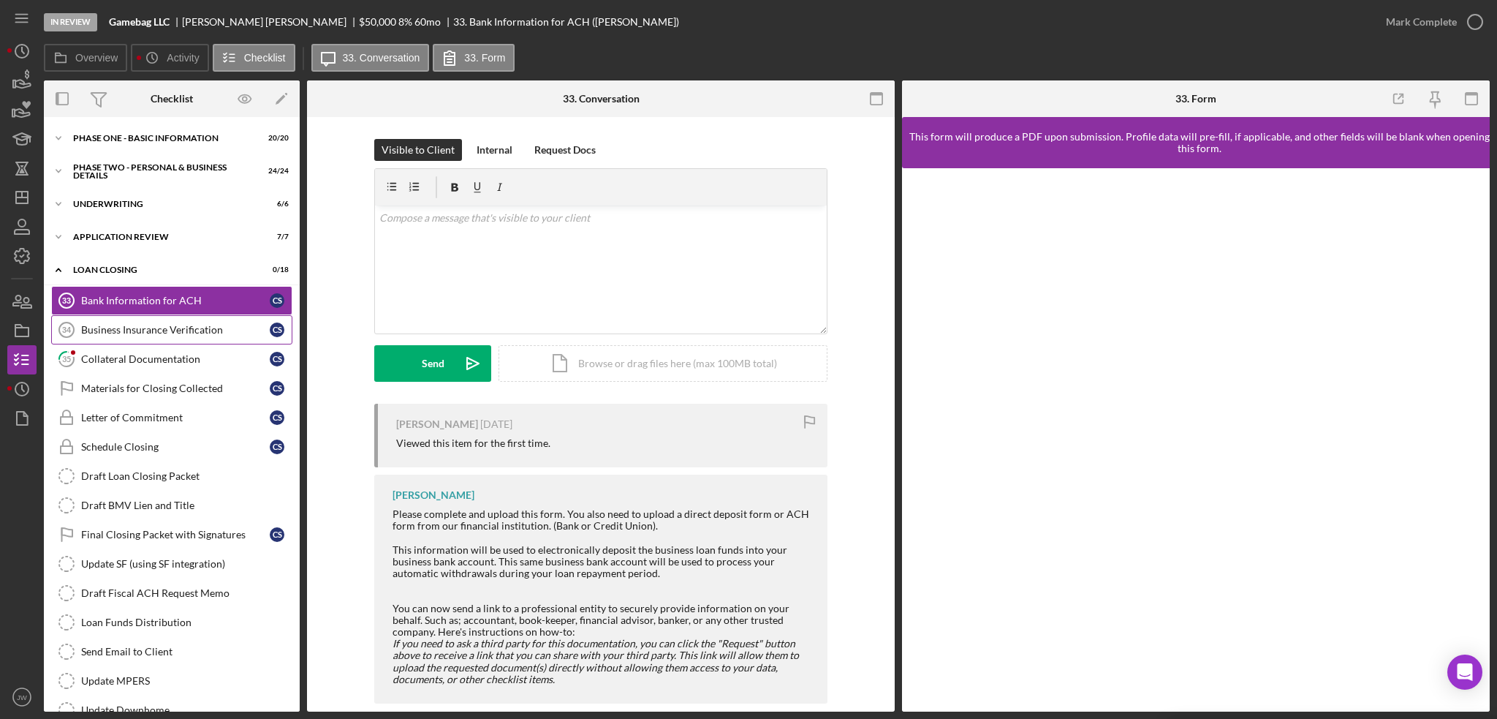
click at [129, 334] on div "Business Insurance Verification" at bounding box center [175, 330] width 189 height 12
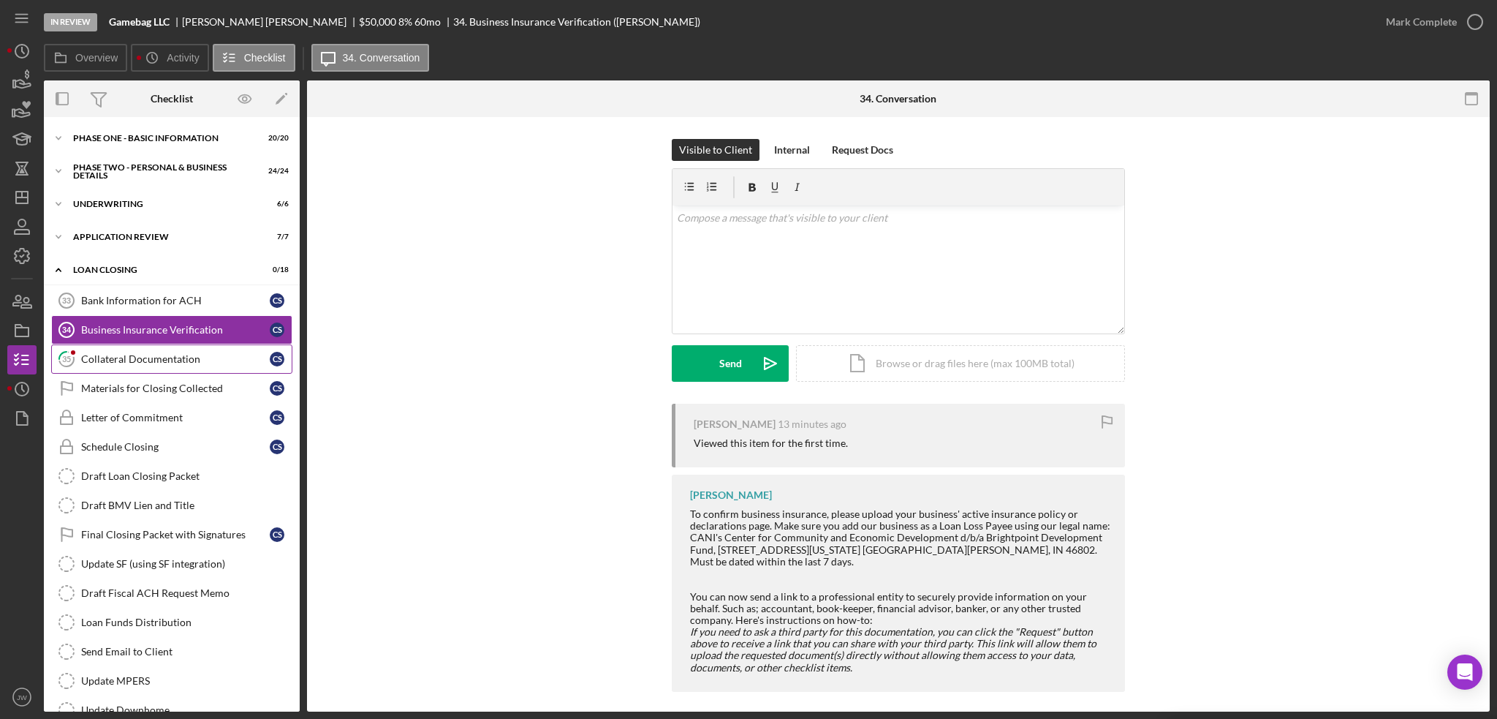
click at [143, 363] on div "Collateral Documentation" at bounding box center [175, 359] width 189 height 12
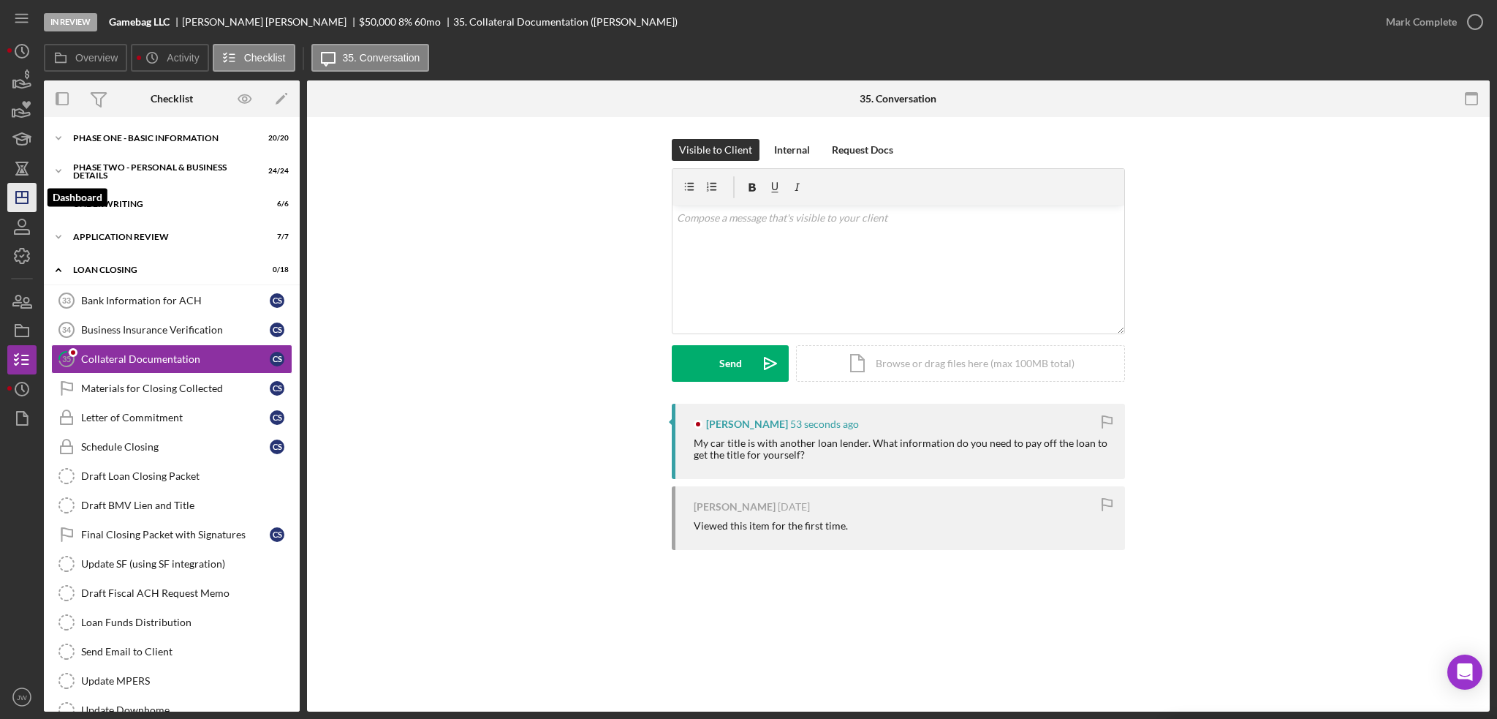
click at [18, 201] on icon "Icon/Dashboard" at bounding box center [22, 197] width 37 height 37
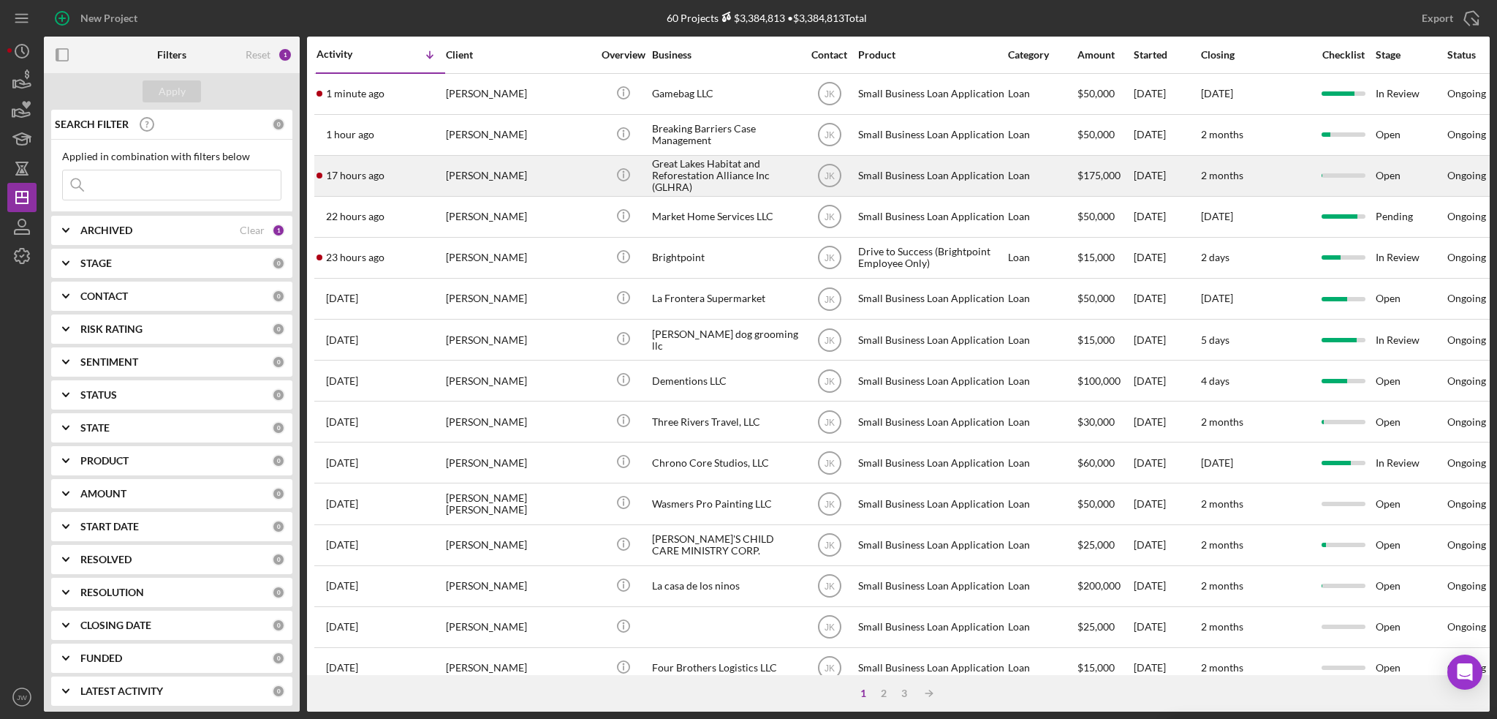
click at [687, 173] on div "Great Lakes Habitat and Reforestation Alliance Inc (GLHRA)" at bounding box center [725, 175] width 146 height 39
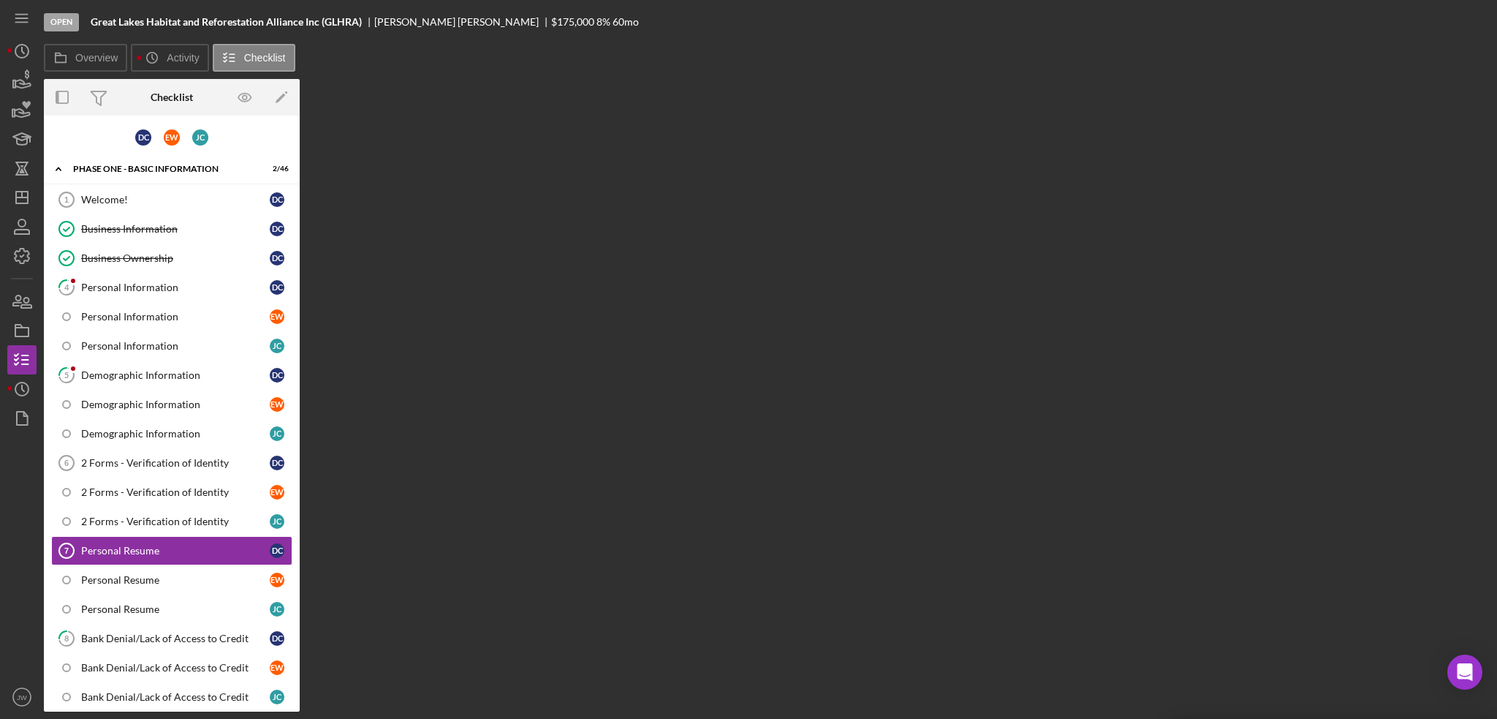
scroll to position [132, 0]
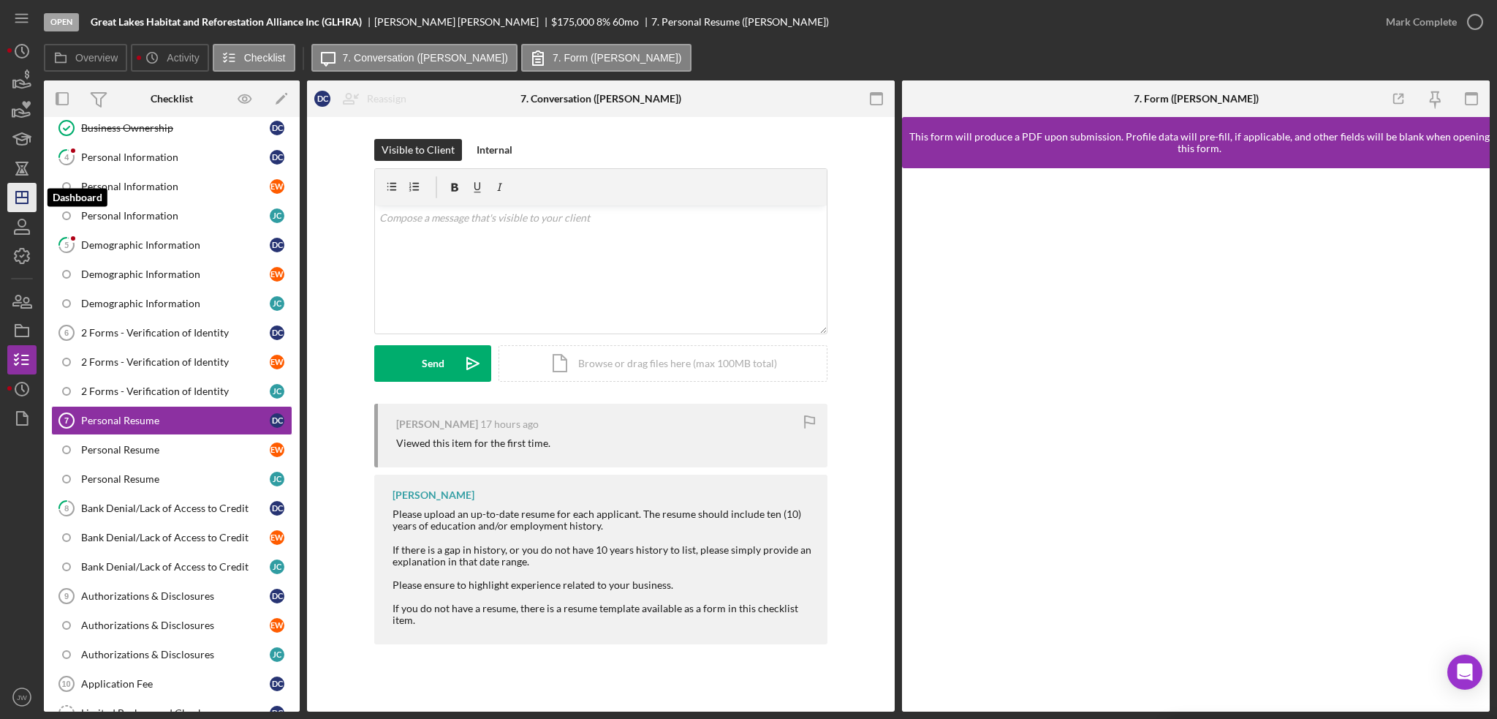
click at [15, 197] on icon "Icon/Dashboard" at bounding box center [22, 197] width 37 height 37
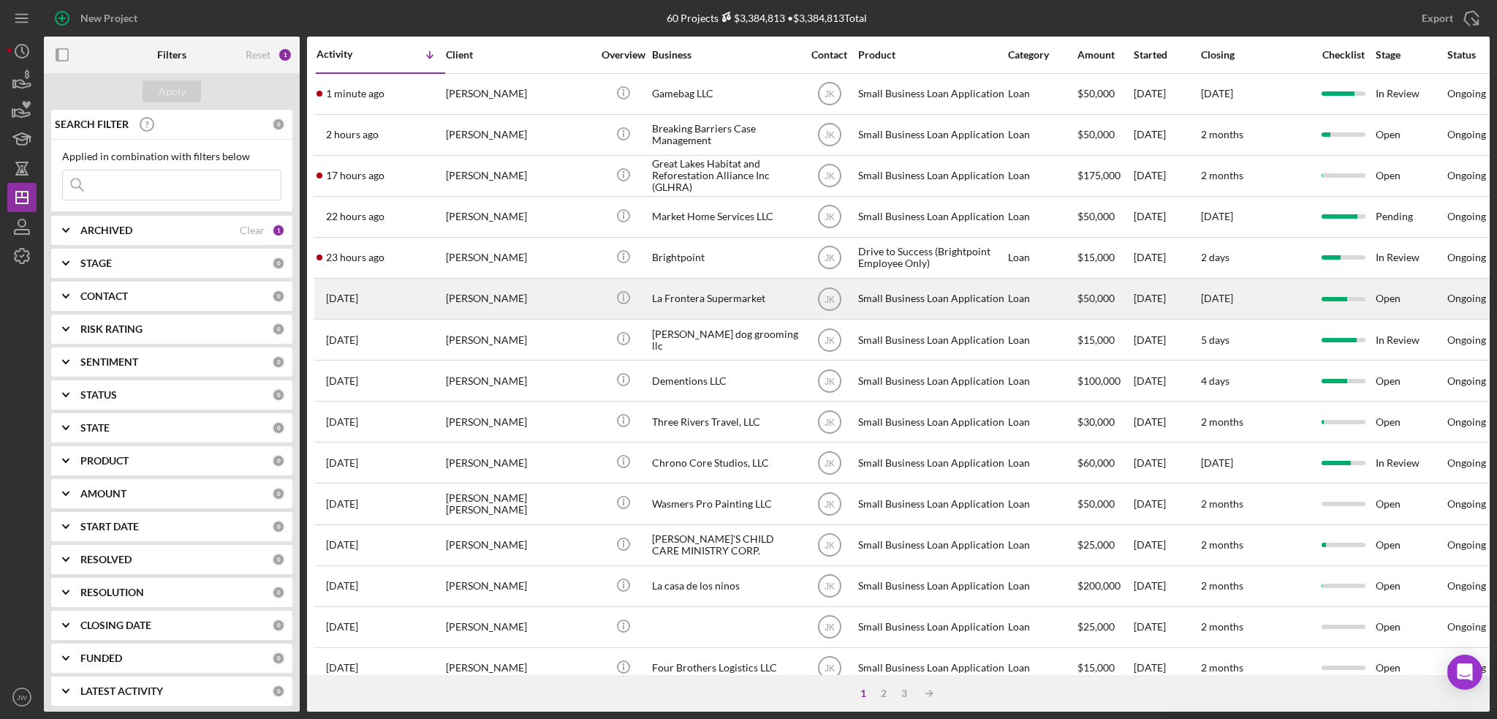
click at [722, 291] on div "La Frontera Supermarket" at bounding box center [725, 298] width 146 height 39
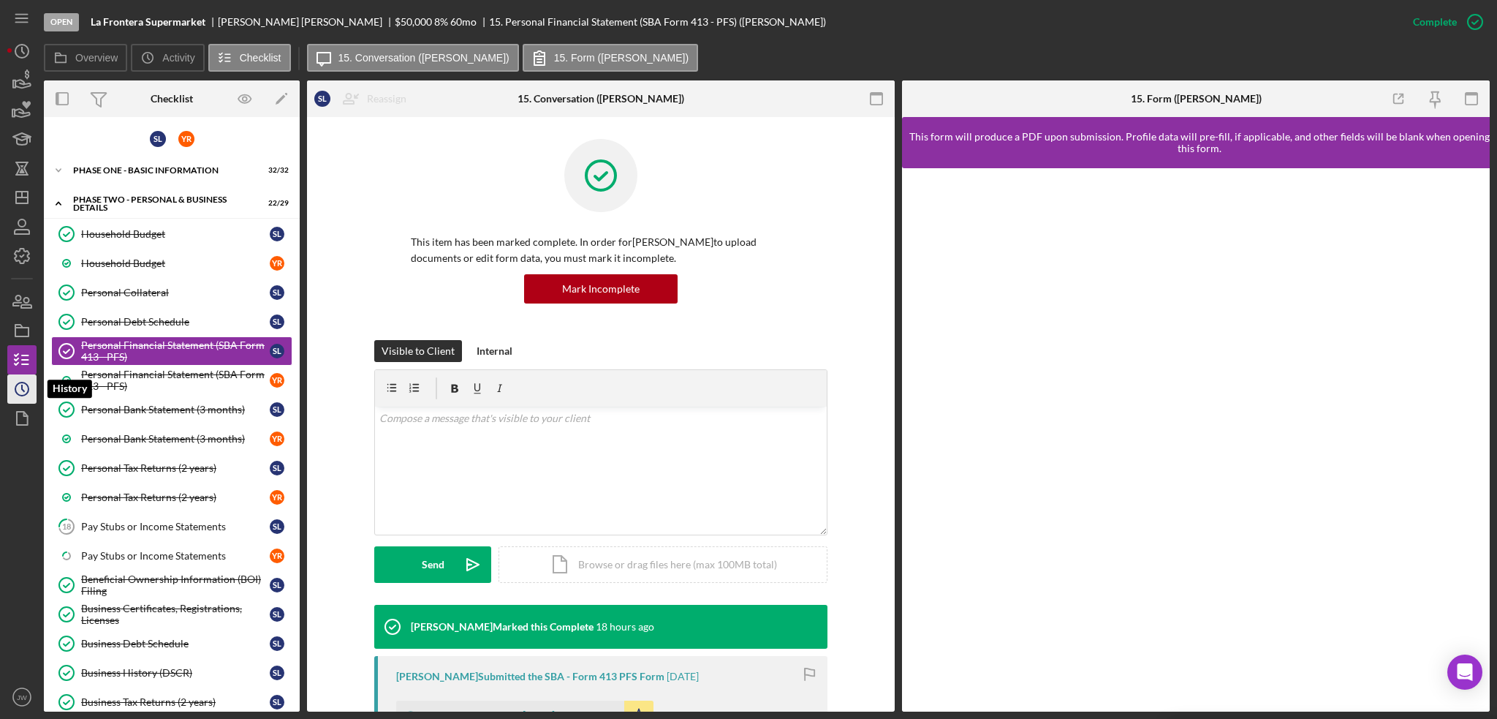
click at [14, 388] on icon "Icon/History" at bounding box center [22, 389] width 37 height 37
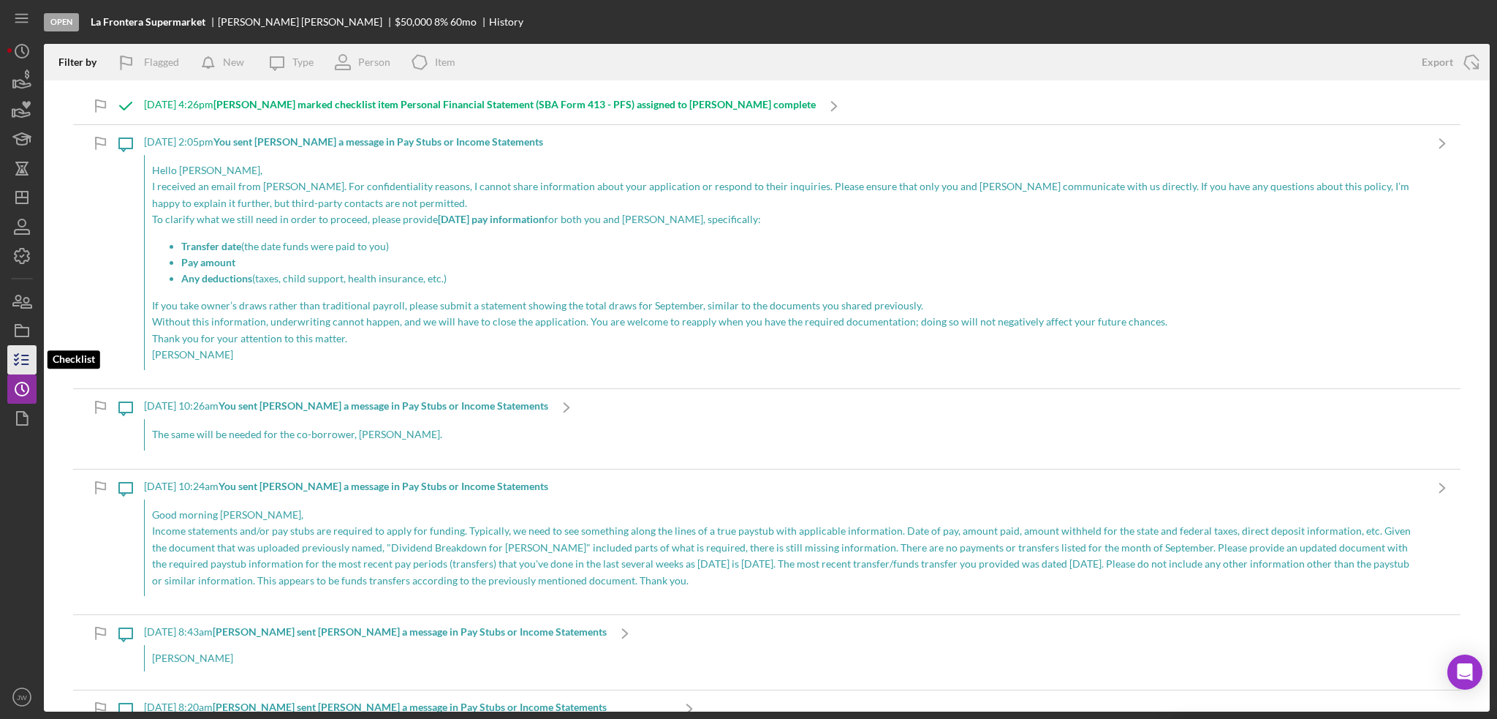
click at [20, 358] on icon "button" at bounding box center [22, 359] width 37 height 37
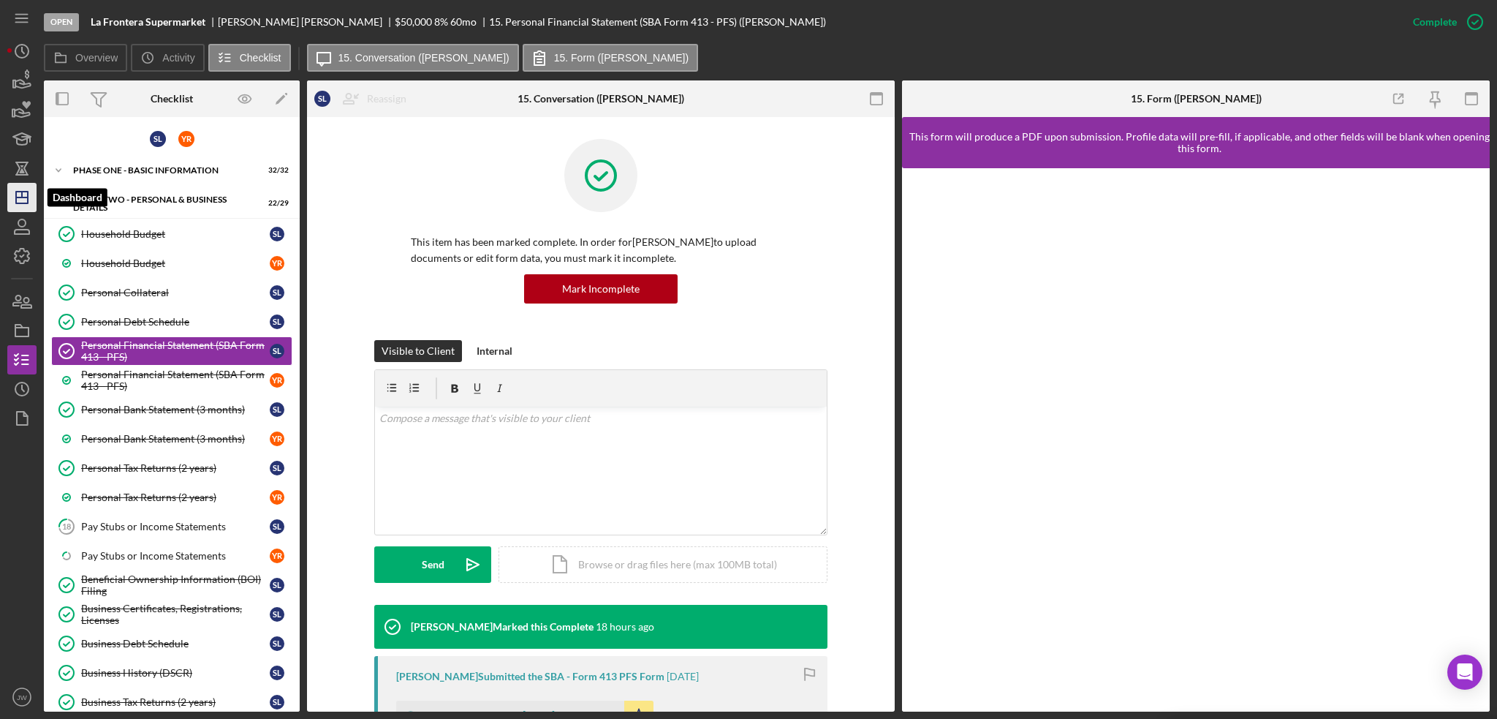
click at [28, 195] on polygon "button" at bounding box center [22, 198] width 12 height 12
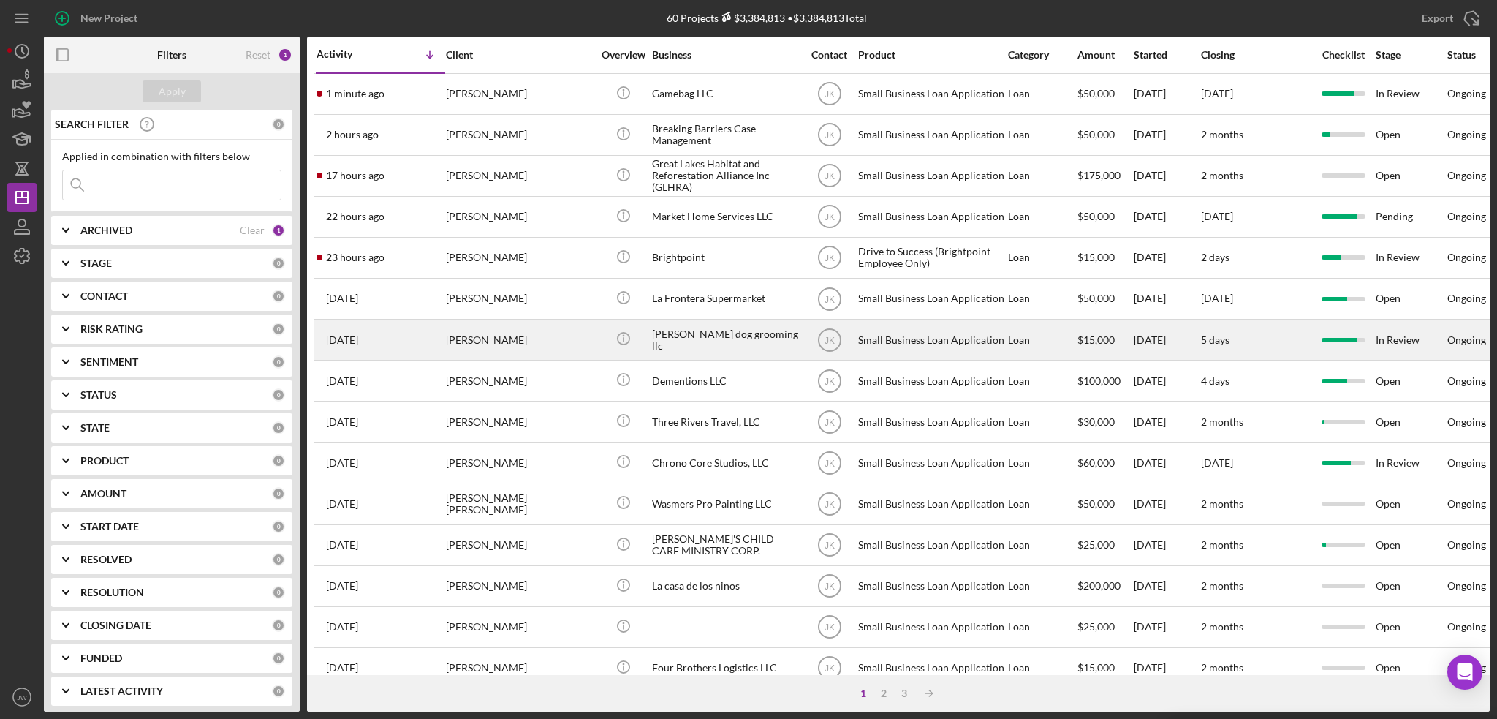
click at [749, 344] on div "[PERSON_NAME] dog grooming llc" at bounding box center [725, 339] width 146 height 39
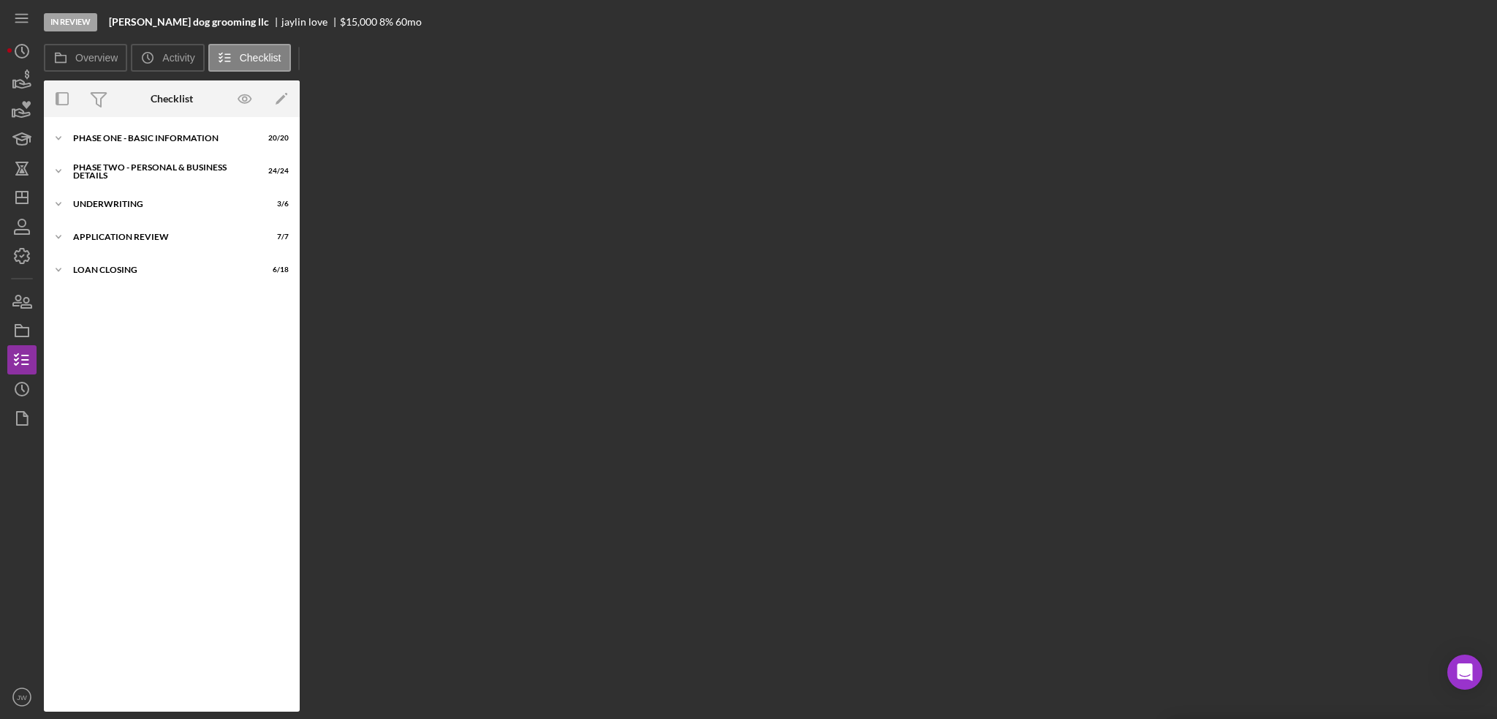
scroll to position [29, 0]
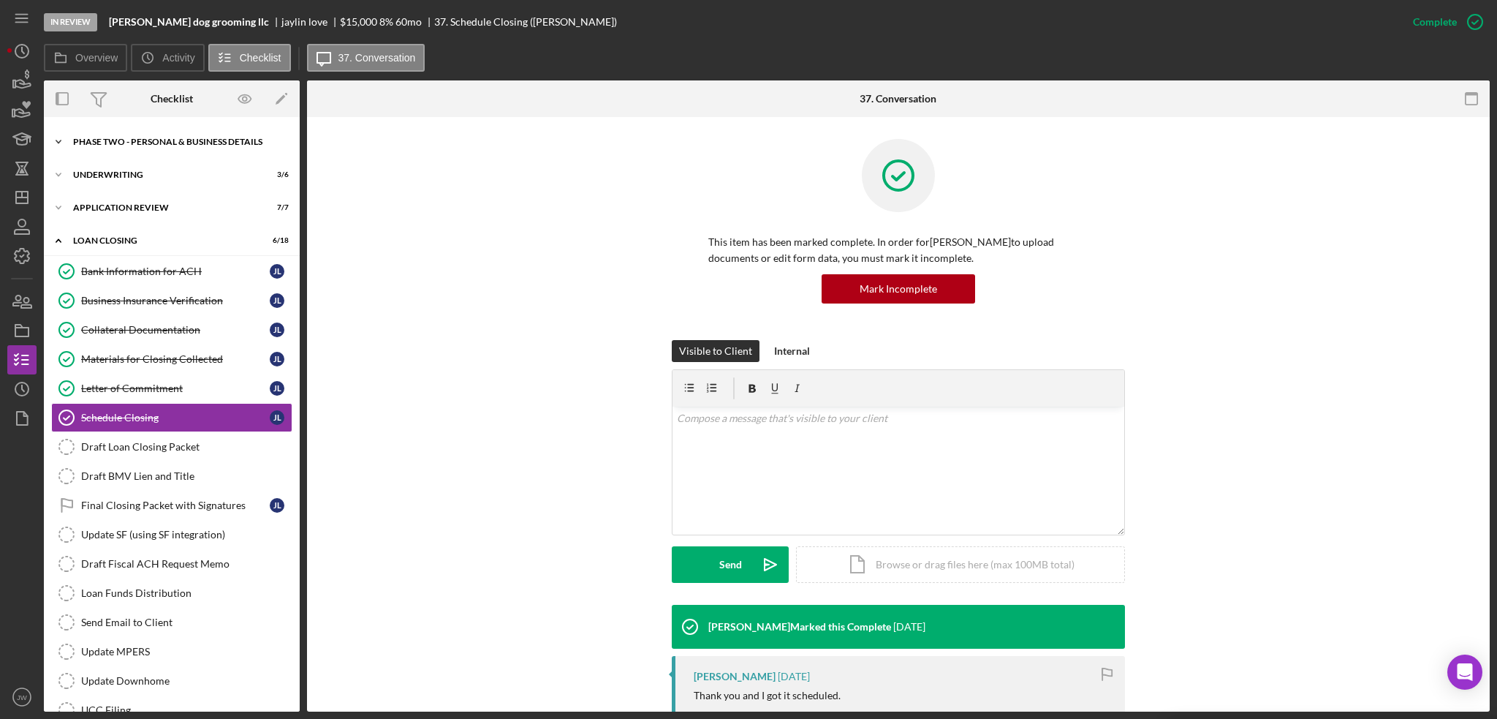
click at [175, 148] on div "Icon/Expander PHASE TWO - PERSONAL & BUSINESS DETAILS 24 / 24" at bounding box center [172, 141] width 256 height 29
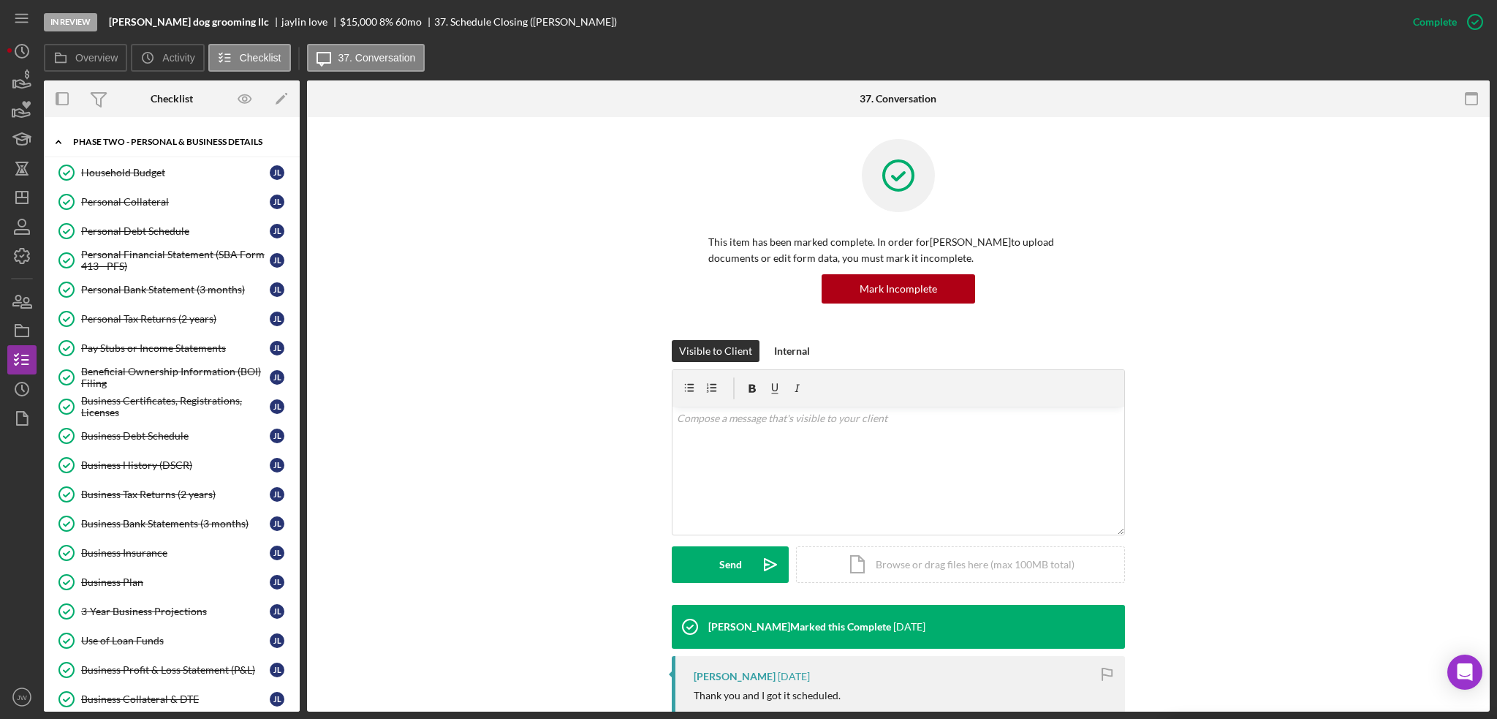
click at [156, 140] on div "PHASE TWO - PERSONAL & BUSINESS DETAILS" at bounding box center [177, 141] width 208 height 9
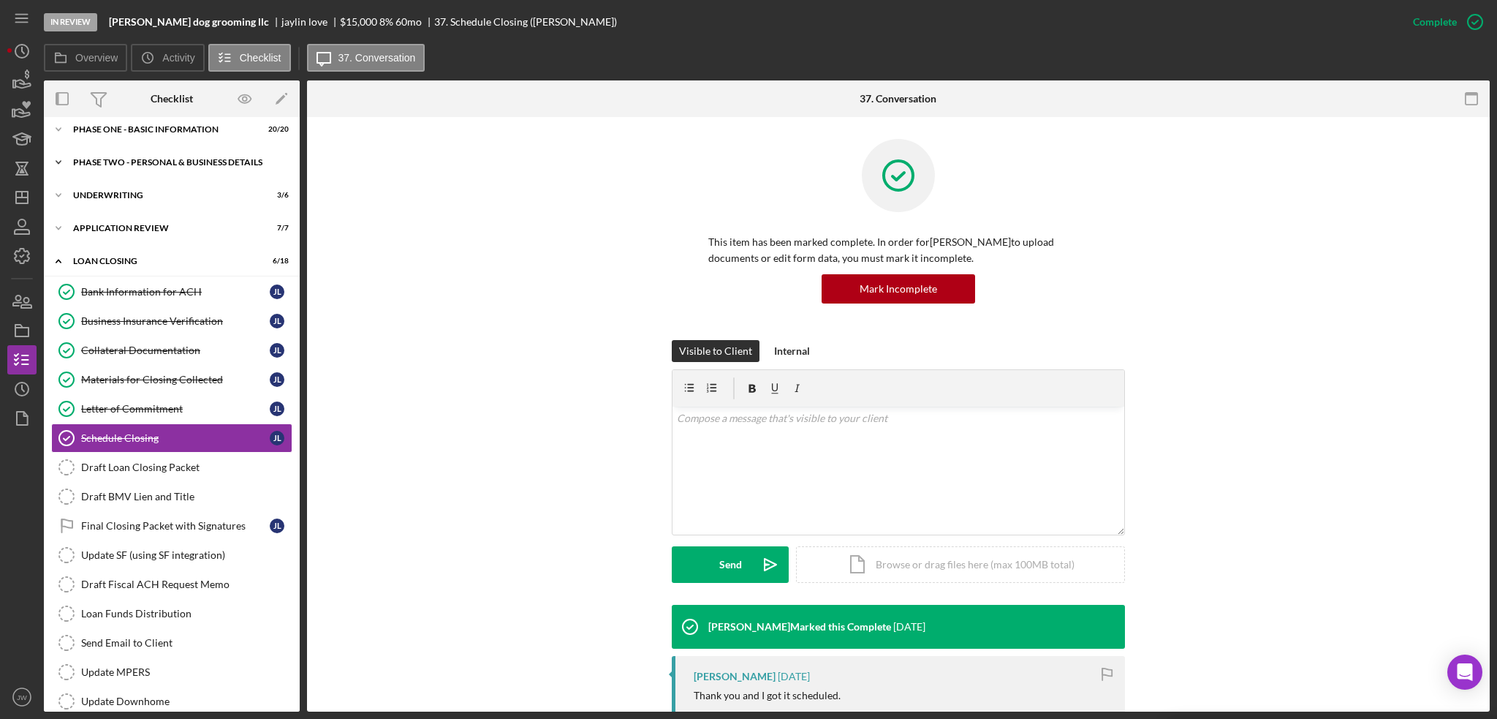
scroll to position [0, 0]
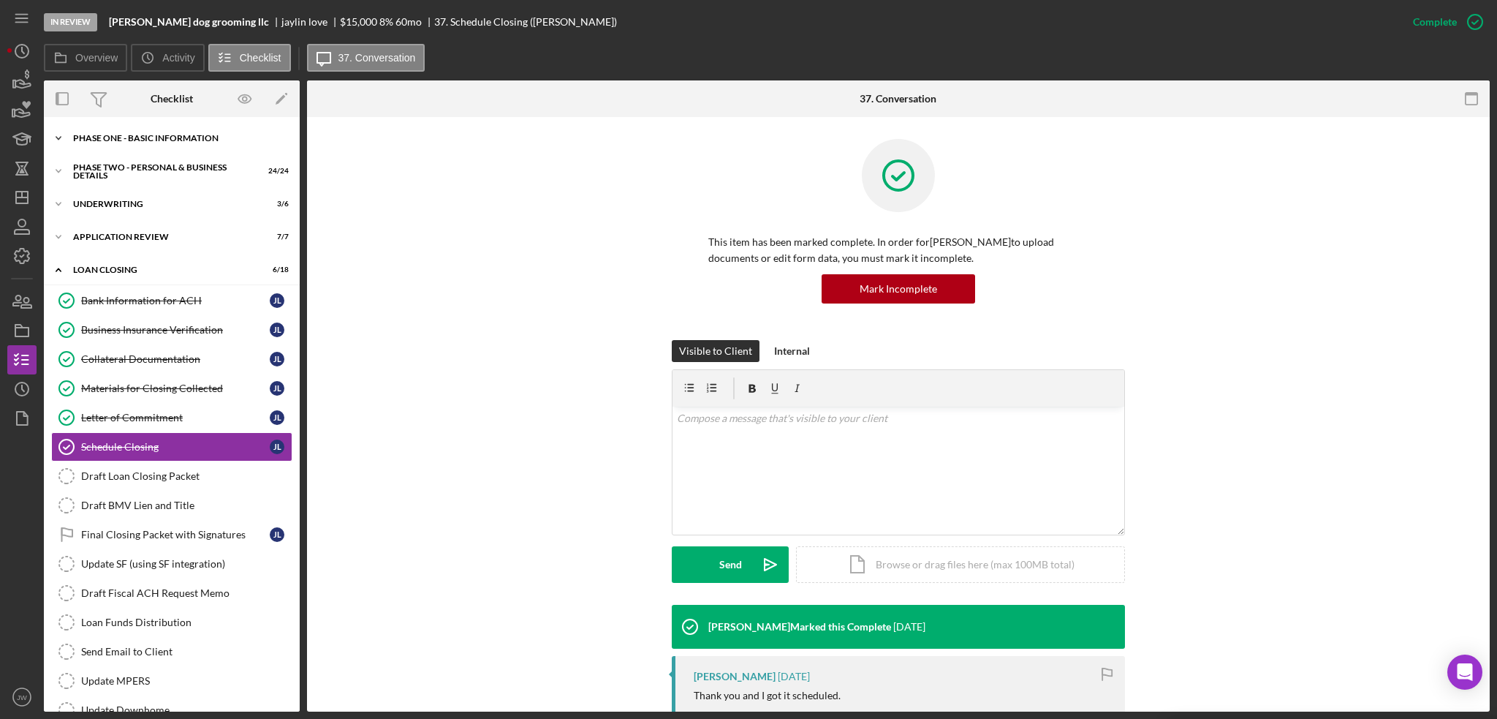
click at [132, 137] on div "Phase One - Basic Information" at bounding box center [177, 138] width 208 height 9
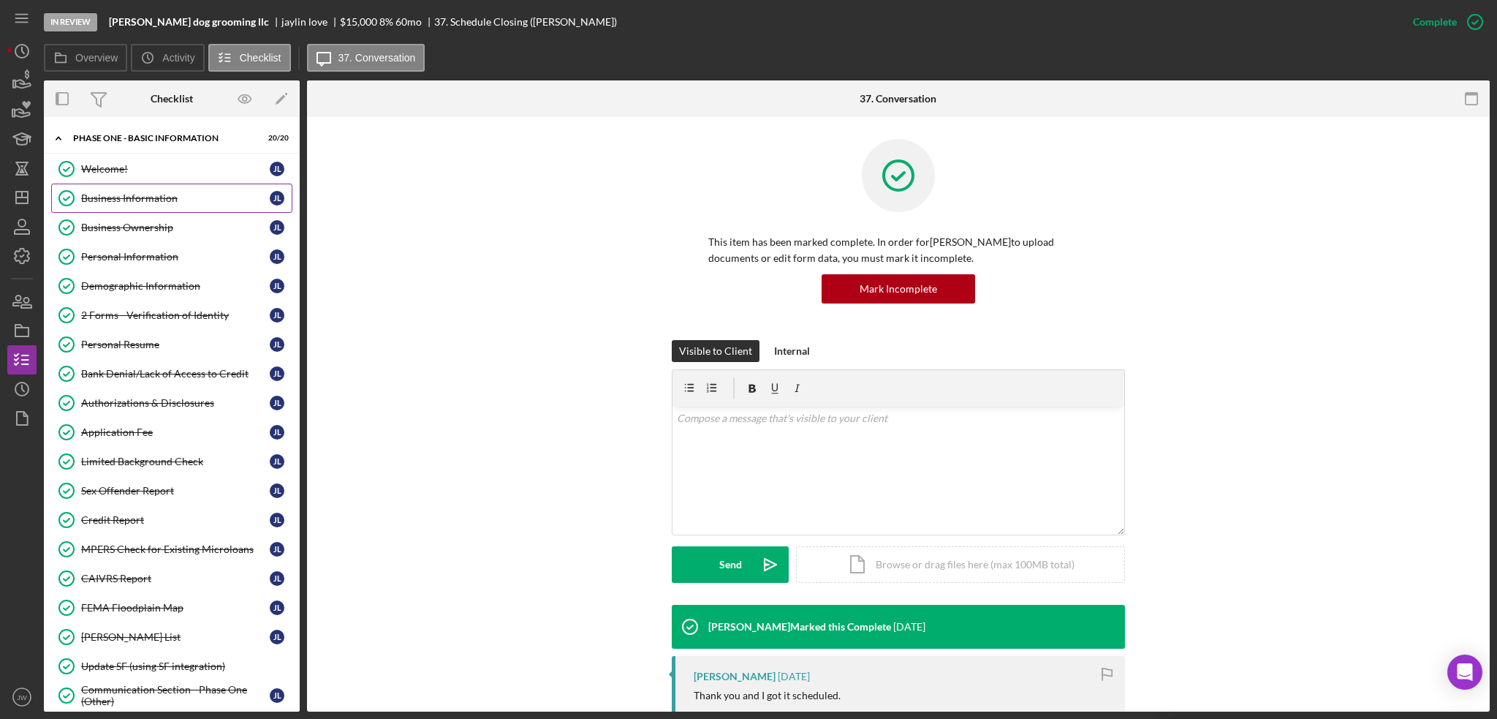
click at [162, 200] on div "Business Information" at bounding box center [175, 198] width 189 height 12
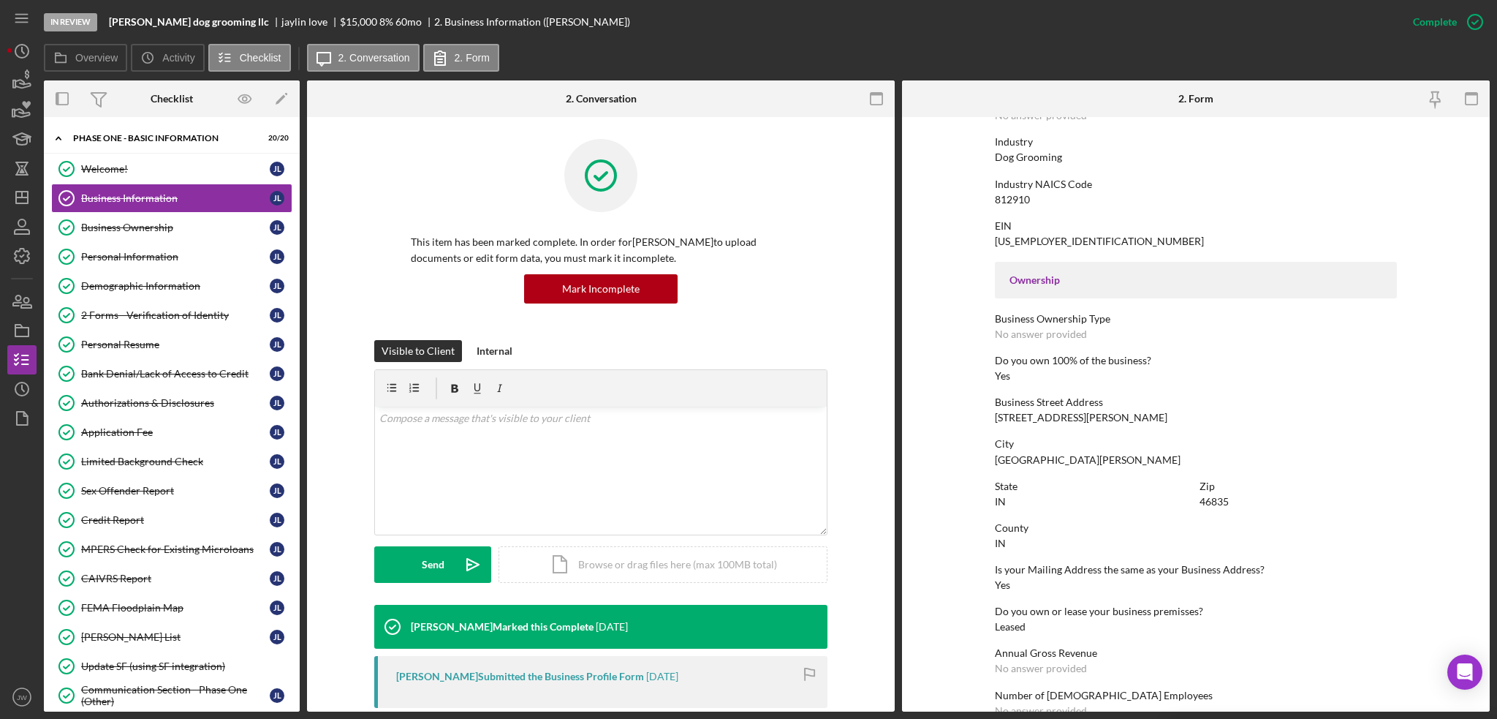
scroll to position [366, 0]
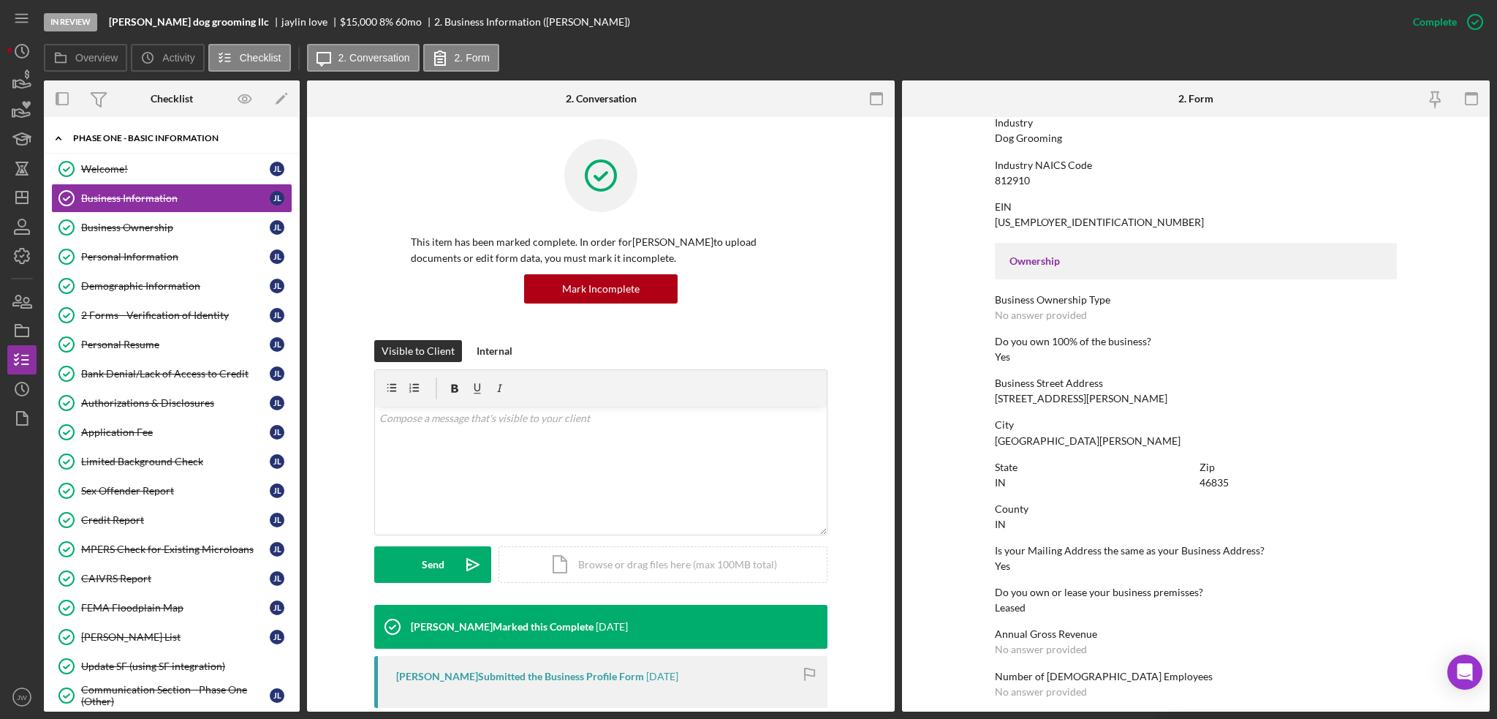
click at [102, 135] on div "Phase One - Basic Information" at bounding box center [177, 138] width 208 height 9
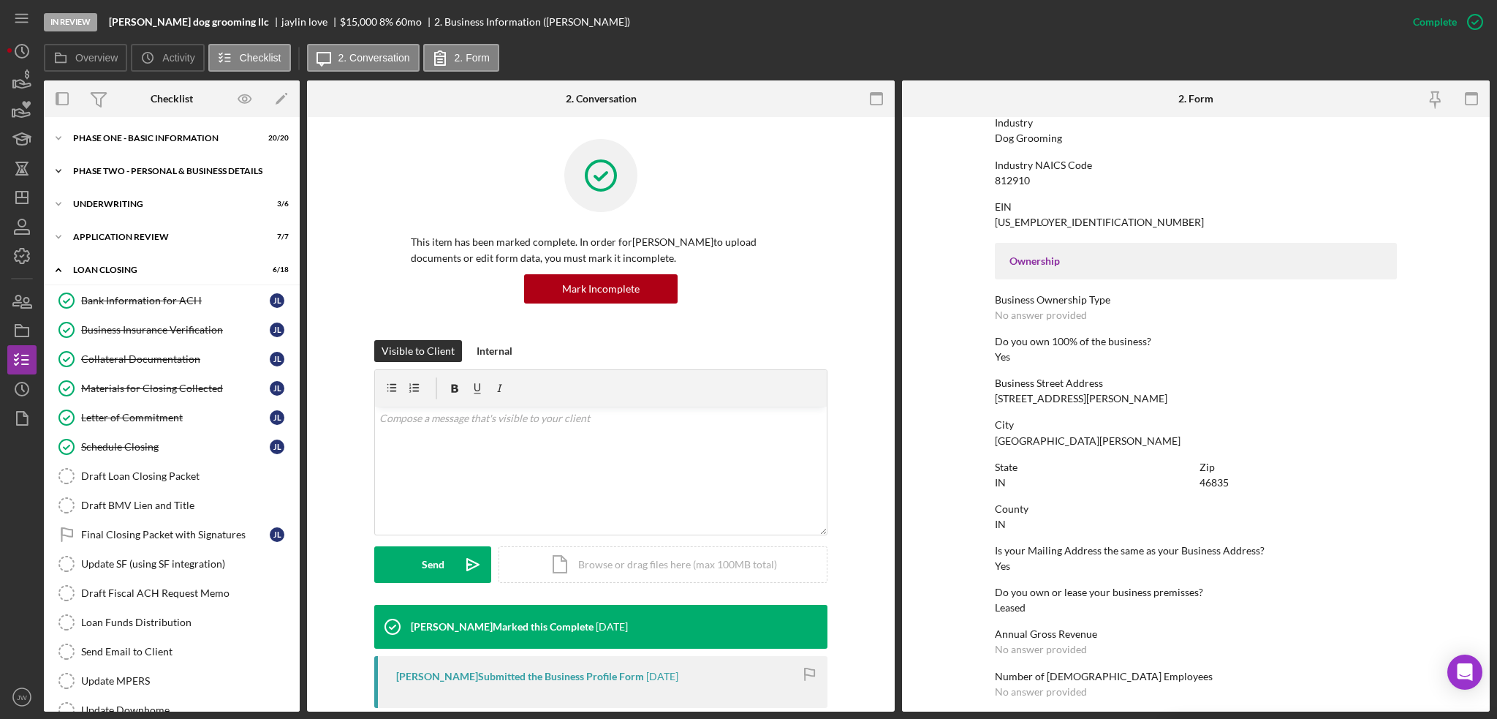
click at [111, 173] on div "PHASE TWO - PERSONAL & BUSINESS DETAILS" at bounding box center [177, 171] width 208 height 9
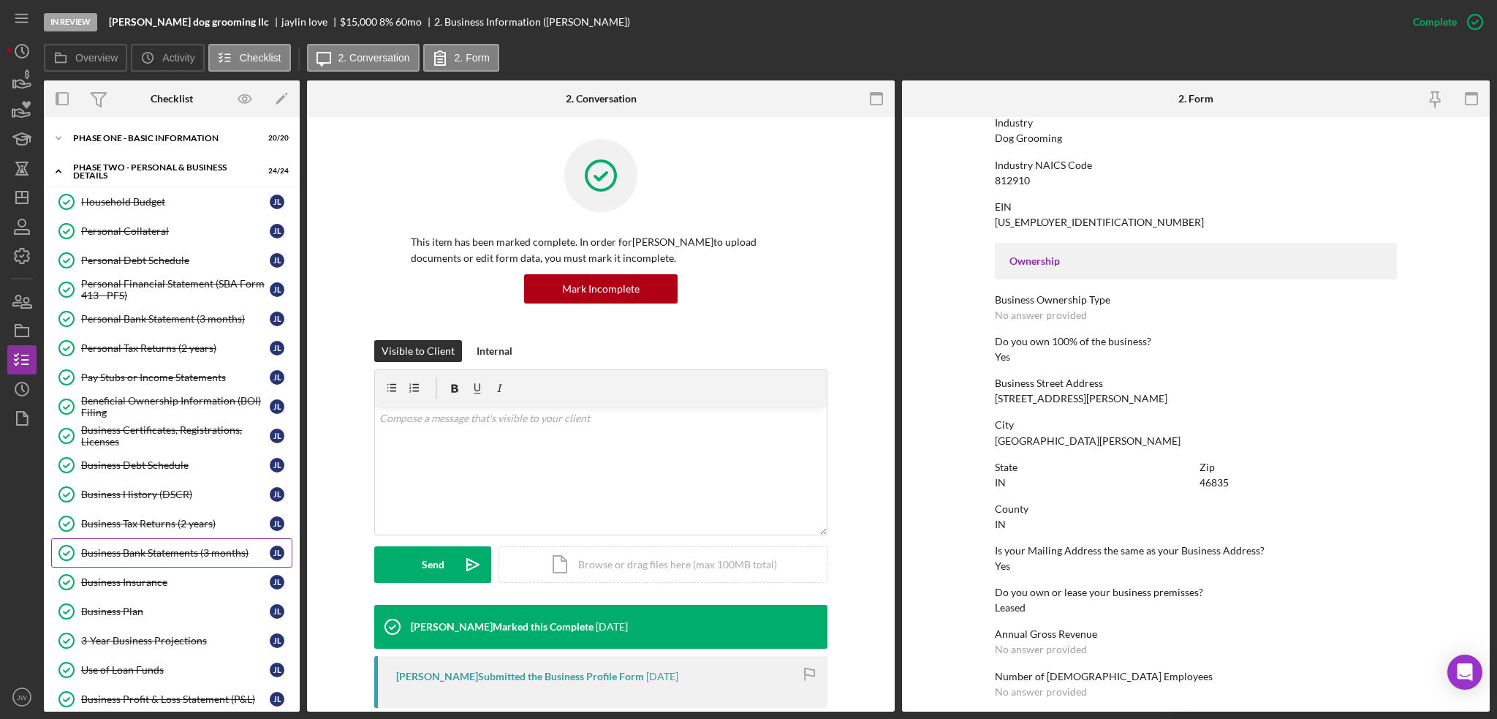
click at [154, 549] on div "Business Bank Statements (3 months)" at bounding box center [175, 553] width 189 height 12
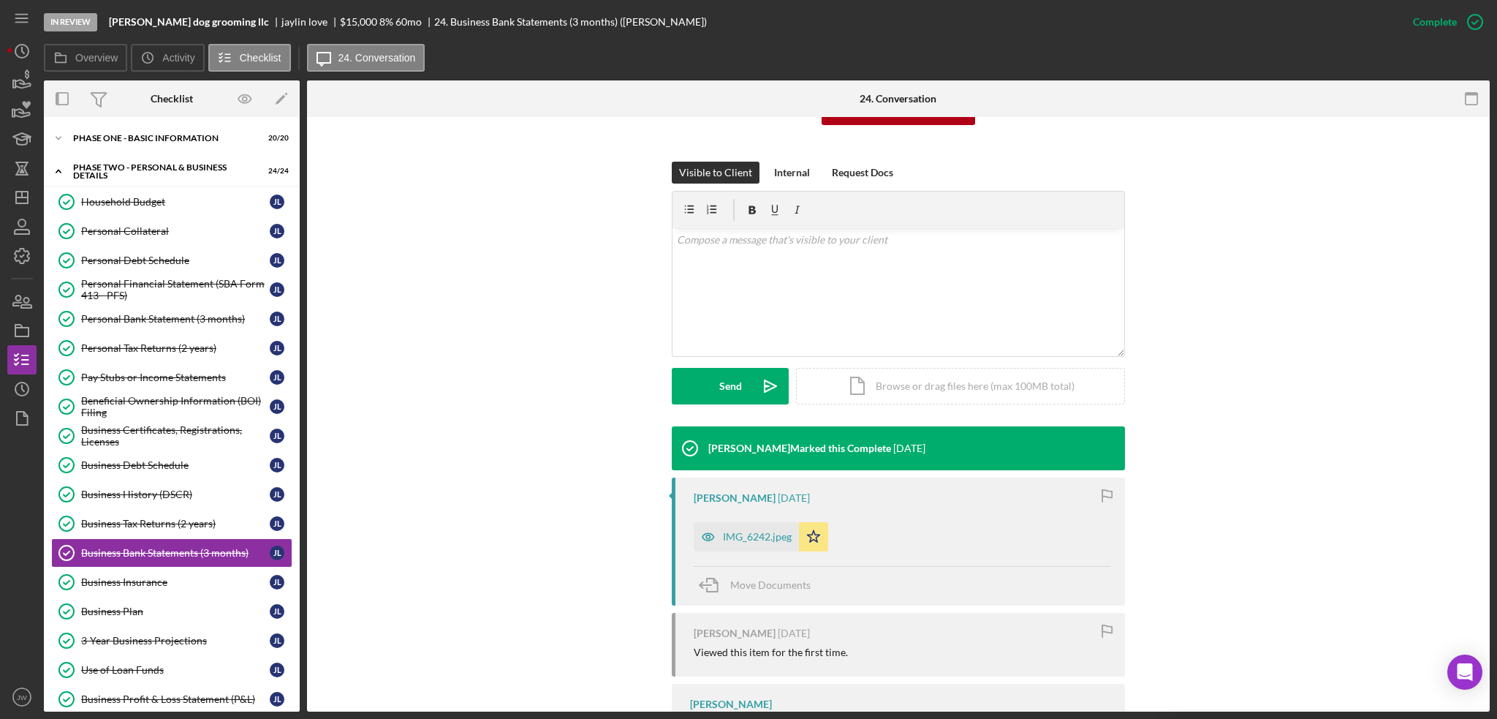
scroll to position [431, 0]
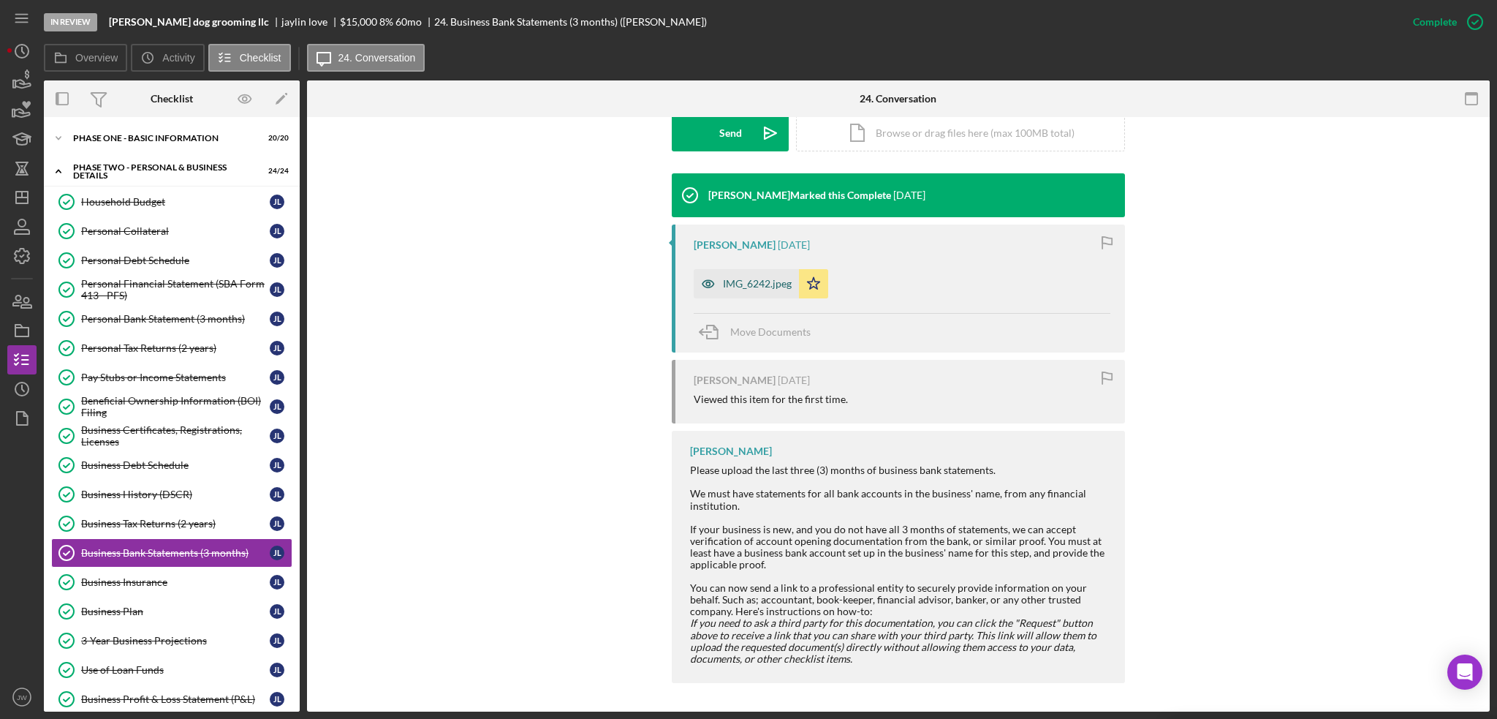
click at [705, 279] on icon "button" at bounding box center [708, 283] width 29 height 29
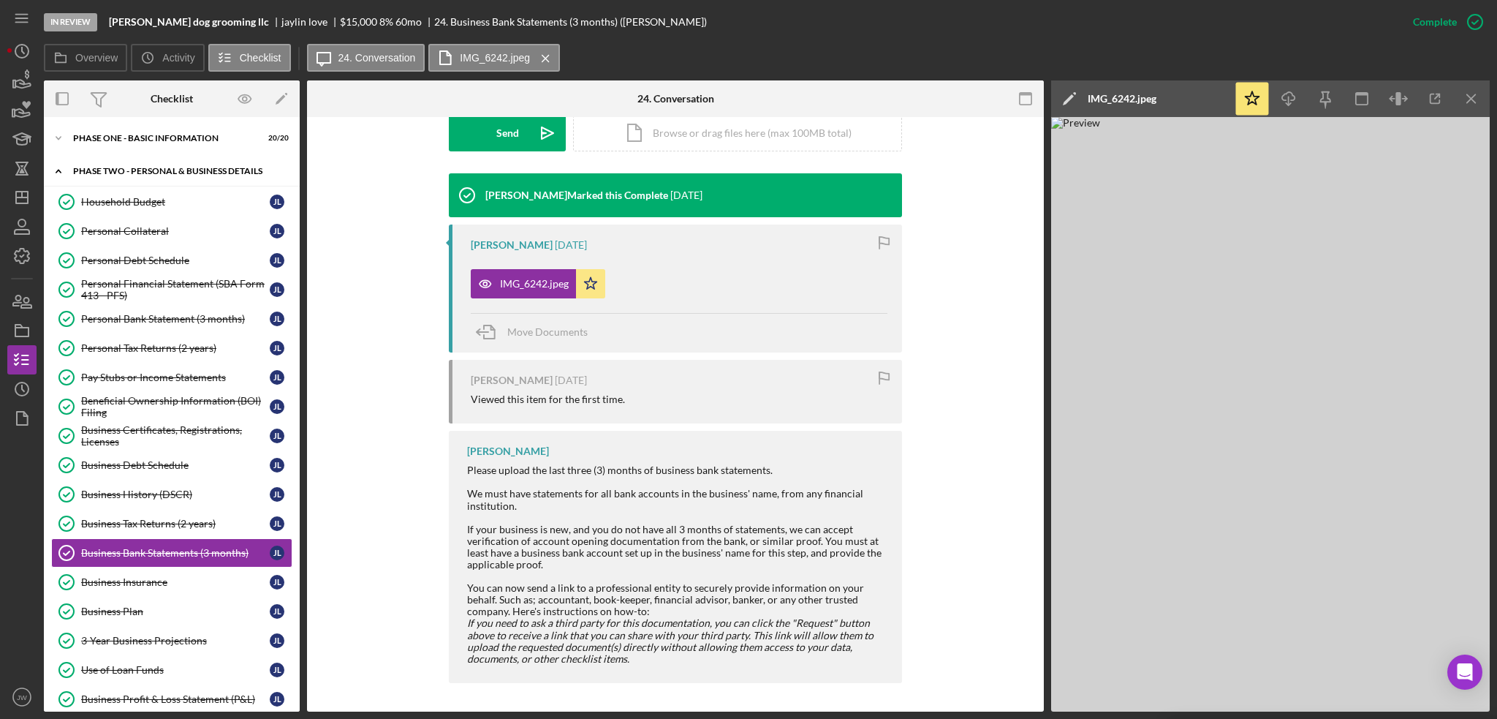
click at [94, 170] on div "PHASE TWO - PERSONAL & BUSINESS DETAILS" at bounding box center [177, 171] width 208 height 9
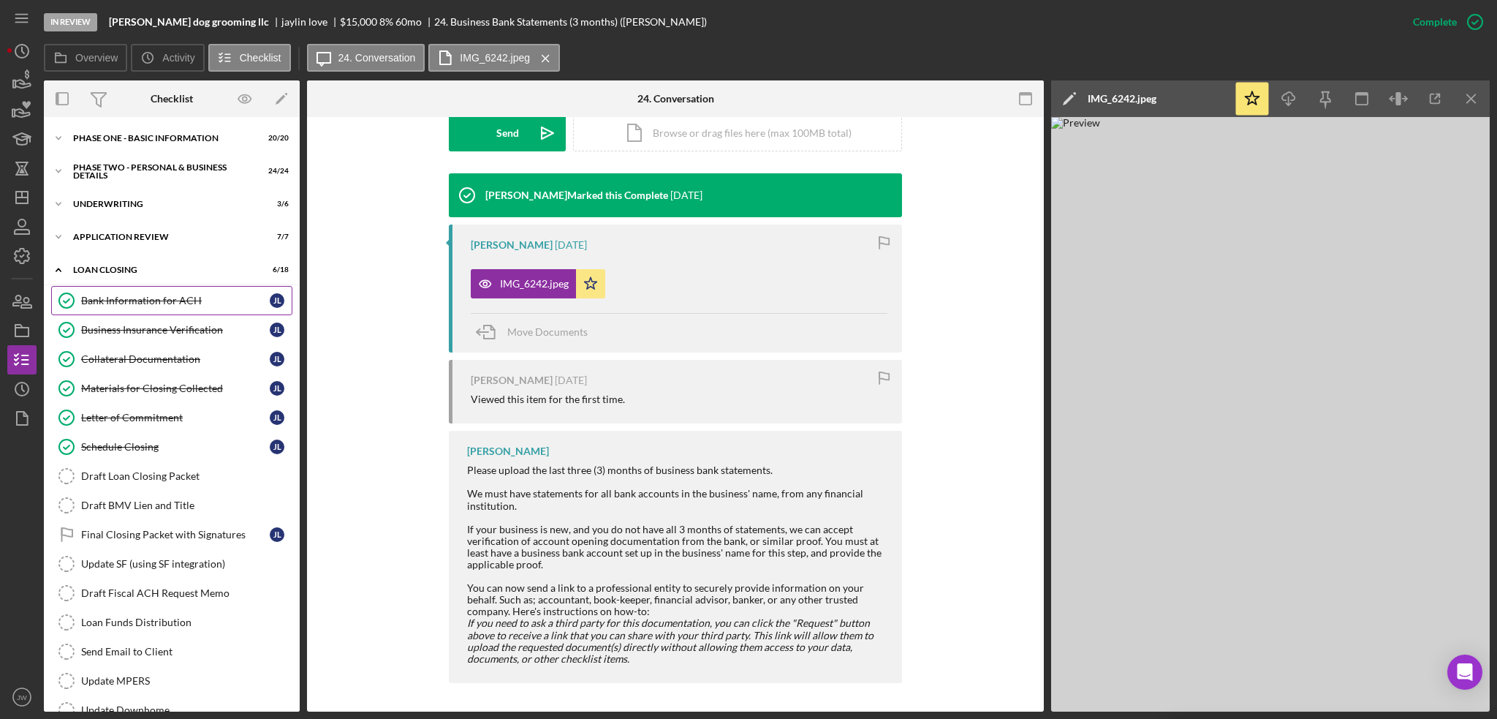
click at [114, 303] on div "Bank Information for ACH" at bounding box center [175, 301] width 189 height 12
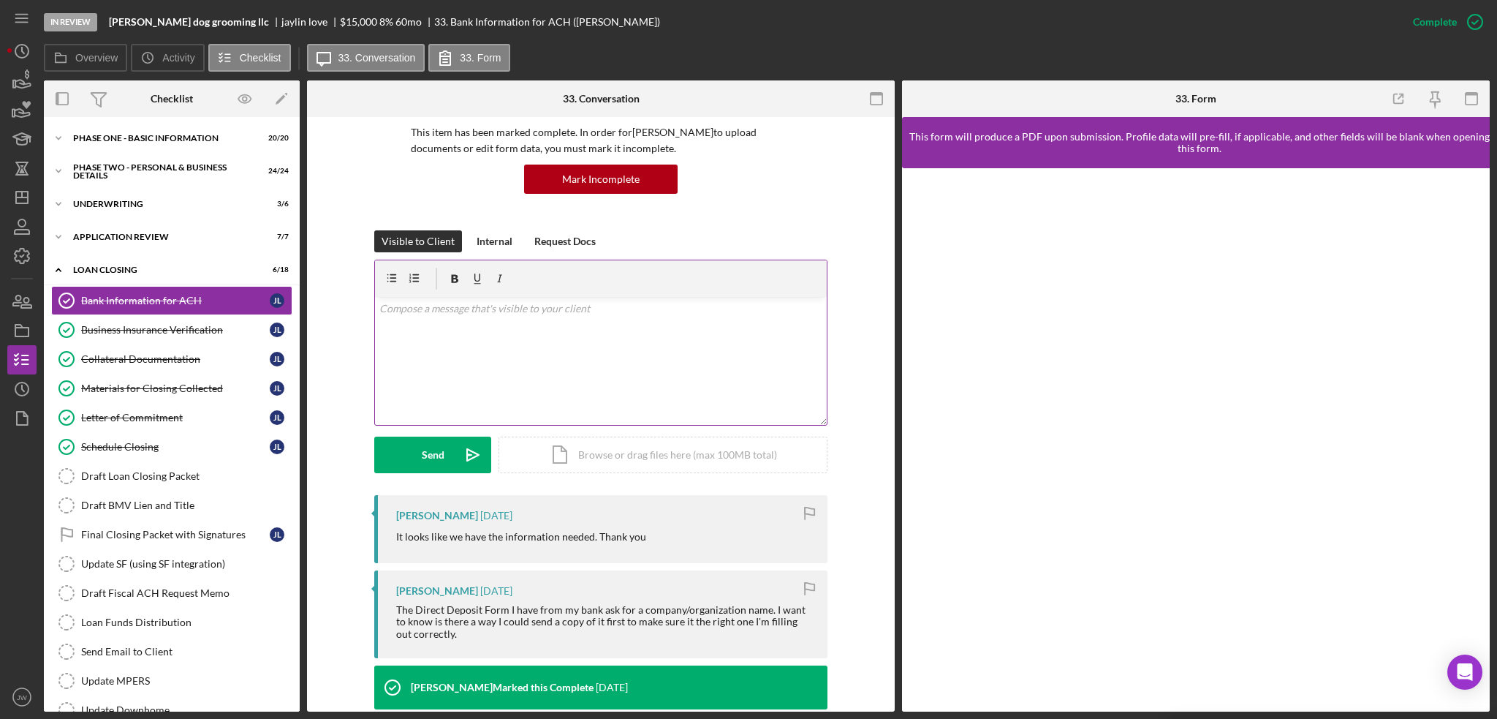
scroll to position [366, 0]
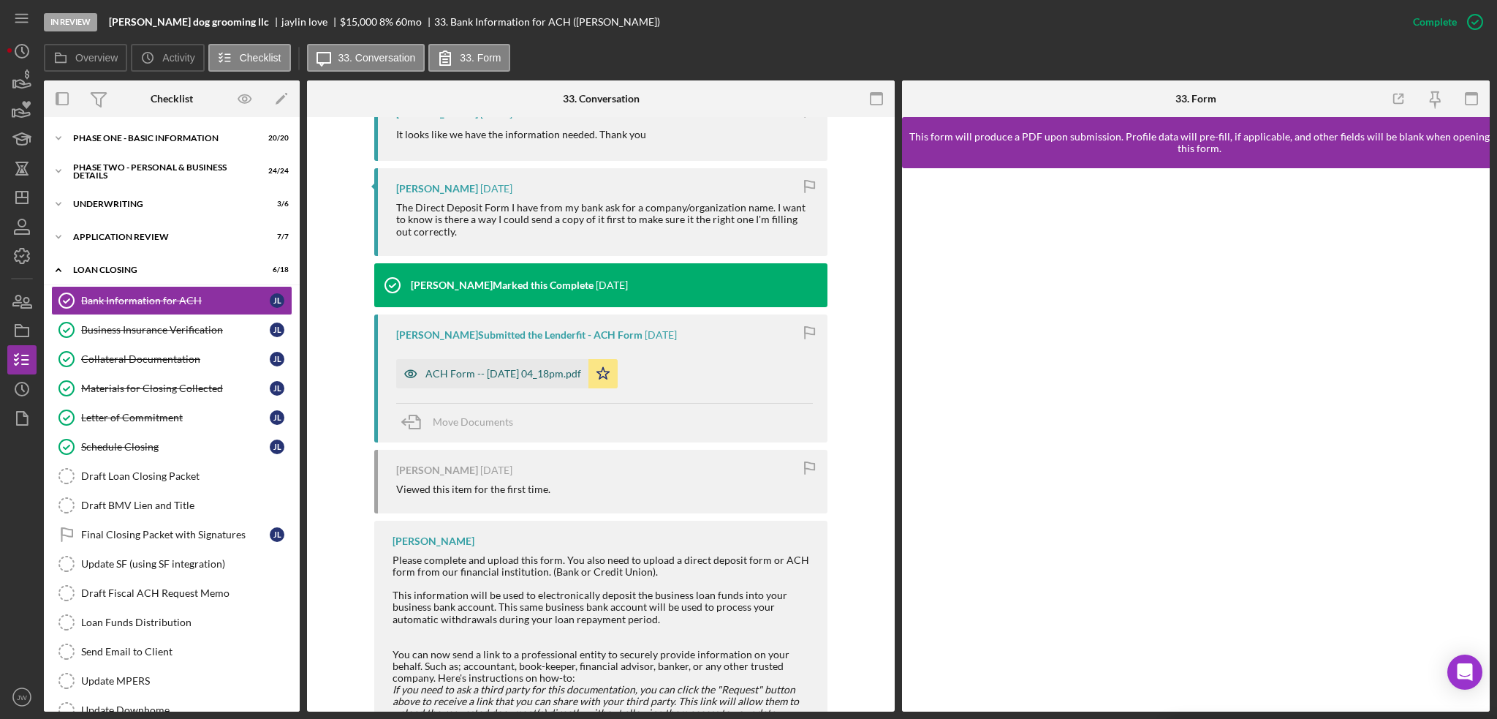
click at [400, 368] on icon "button" at bounding box center [410, 373] width 29 height 29
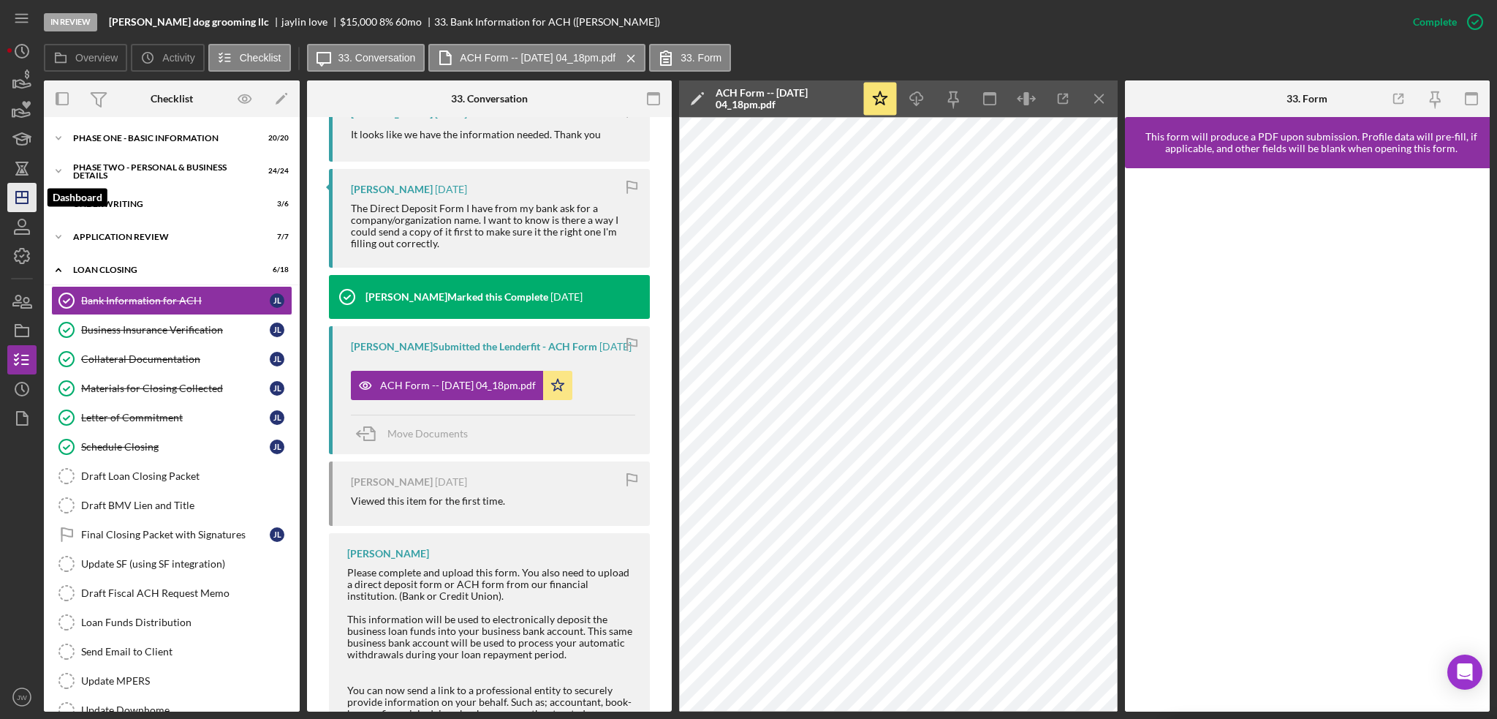
drag, startPoint x: 26, startPoint y: 197, endPoint x: 35, endPoint y: 200, distance: 9.2
click at [26, 197] on line "button" at bounding box center [22, 197] width 12 height 0
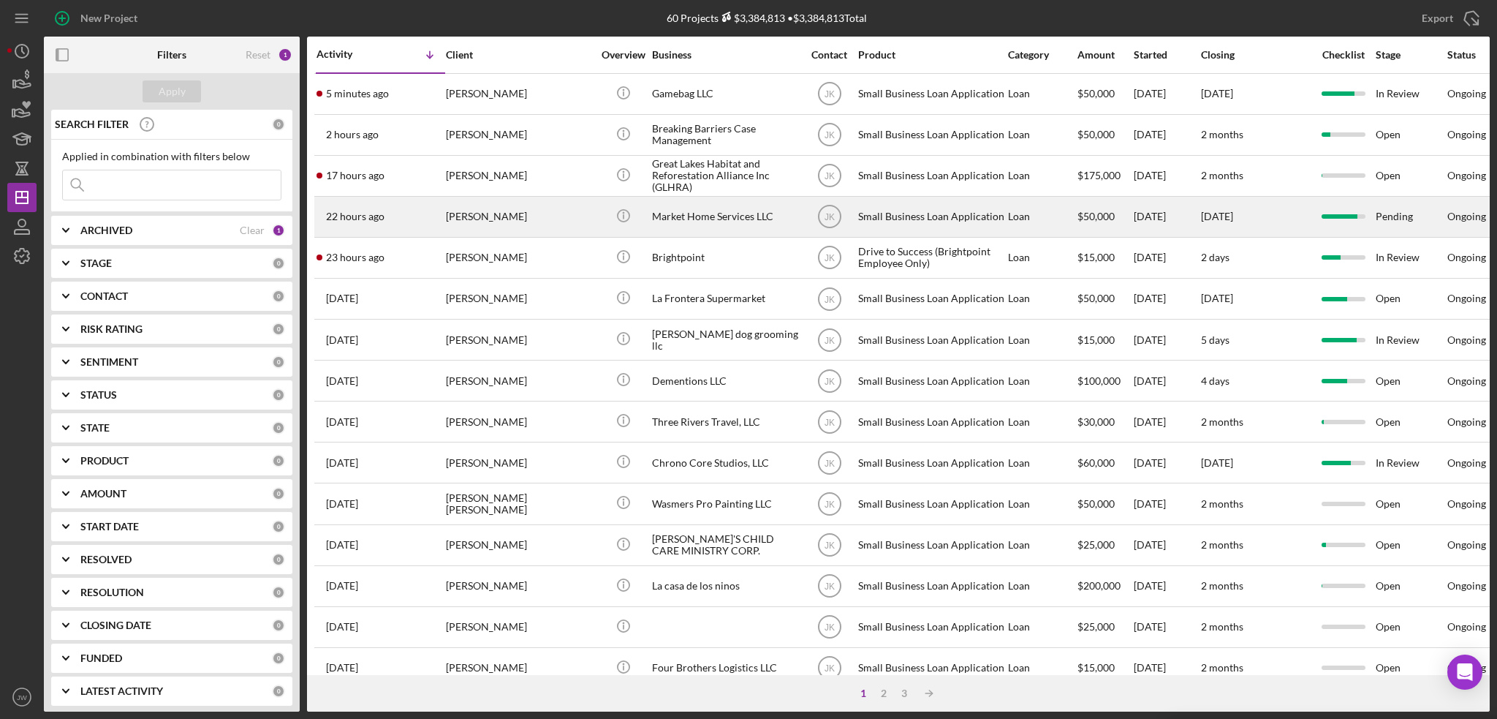
click at [694, 217] on div "Market Home Services LLC" at bounding box center [725, 216] width 146 height 39
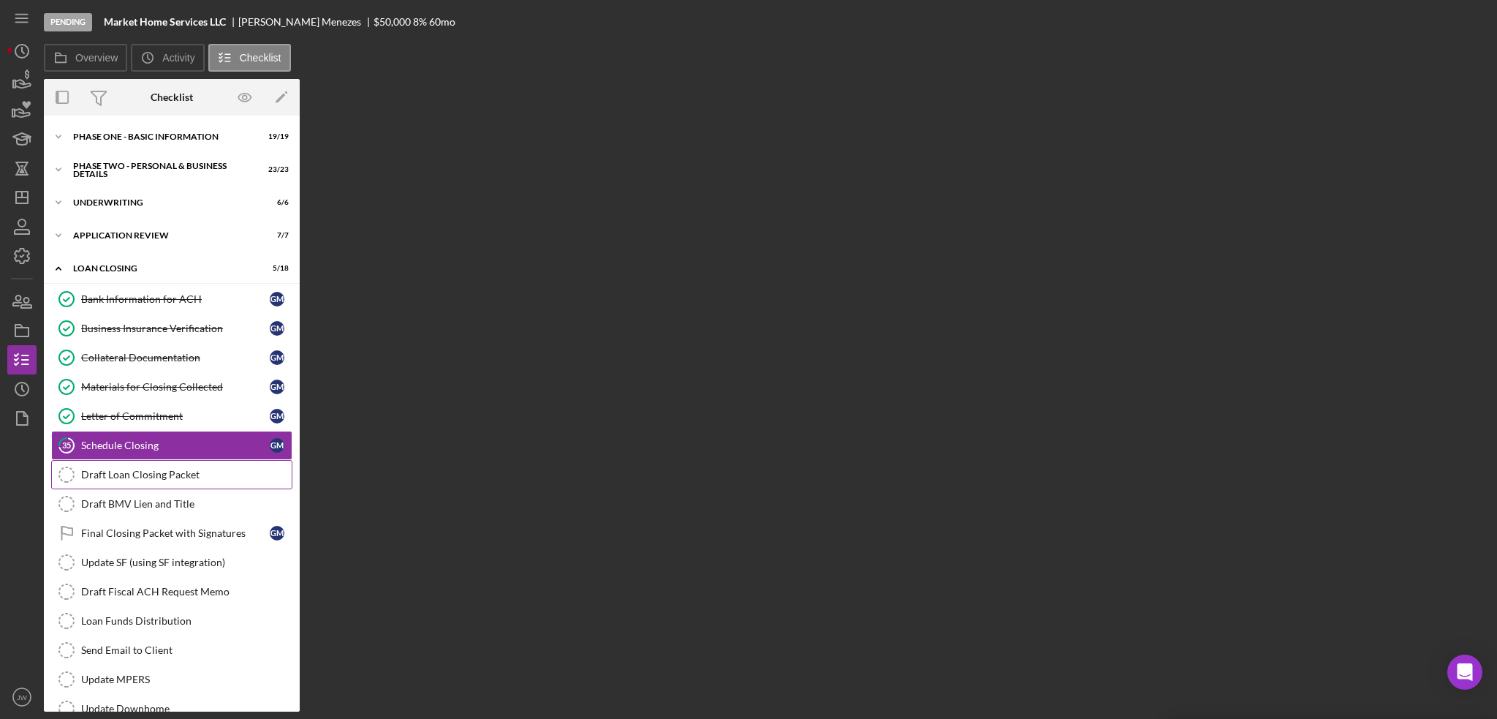
scroll to position [29, 0]
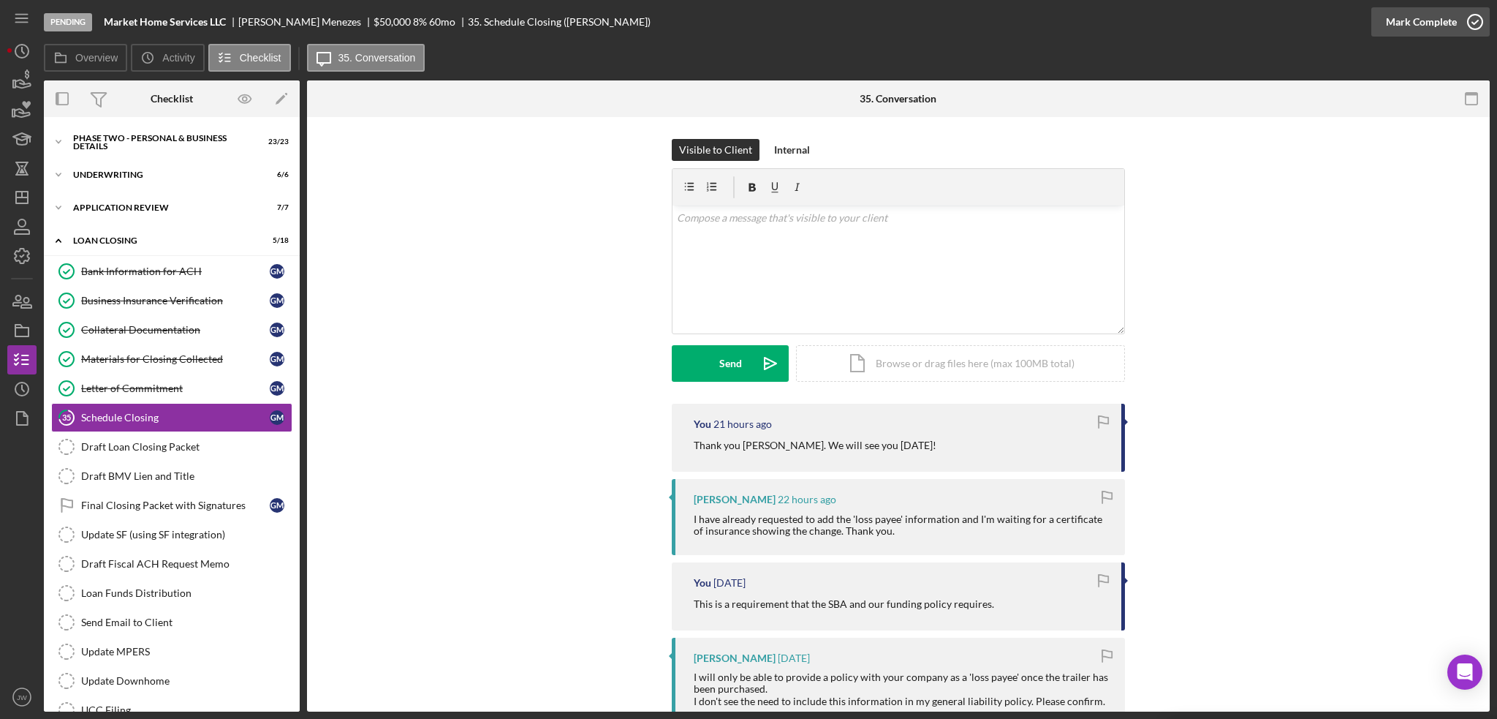
click at [1410, 16] on div "Mark Complete" at bounding box center [1421, 21] width 71 height 29
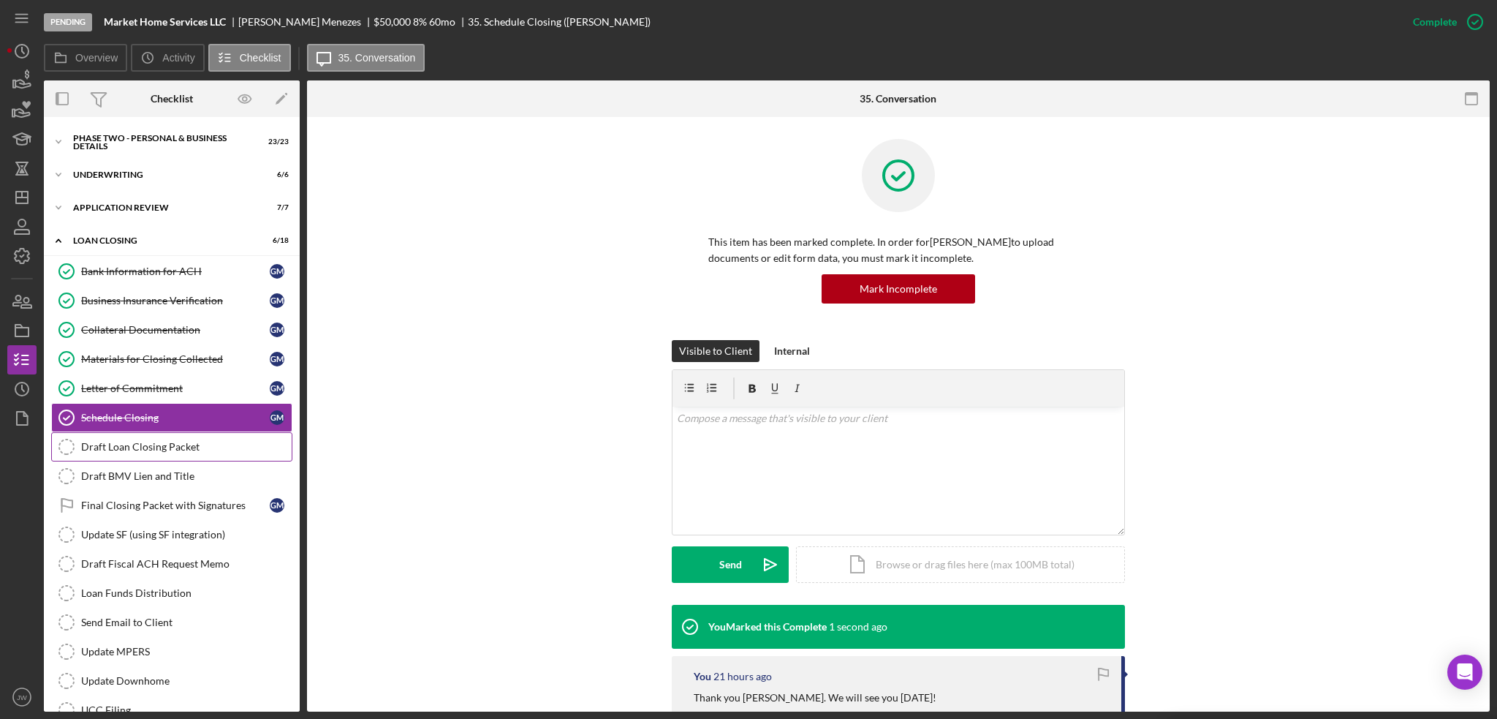
click at [139, 450] on div "Draft Loan Closing Packet" at bounding box center [186, 447] width 211 height 12
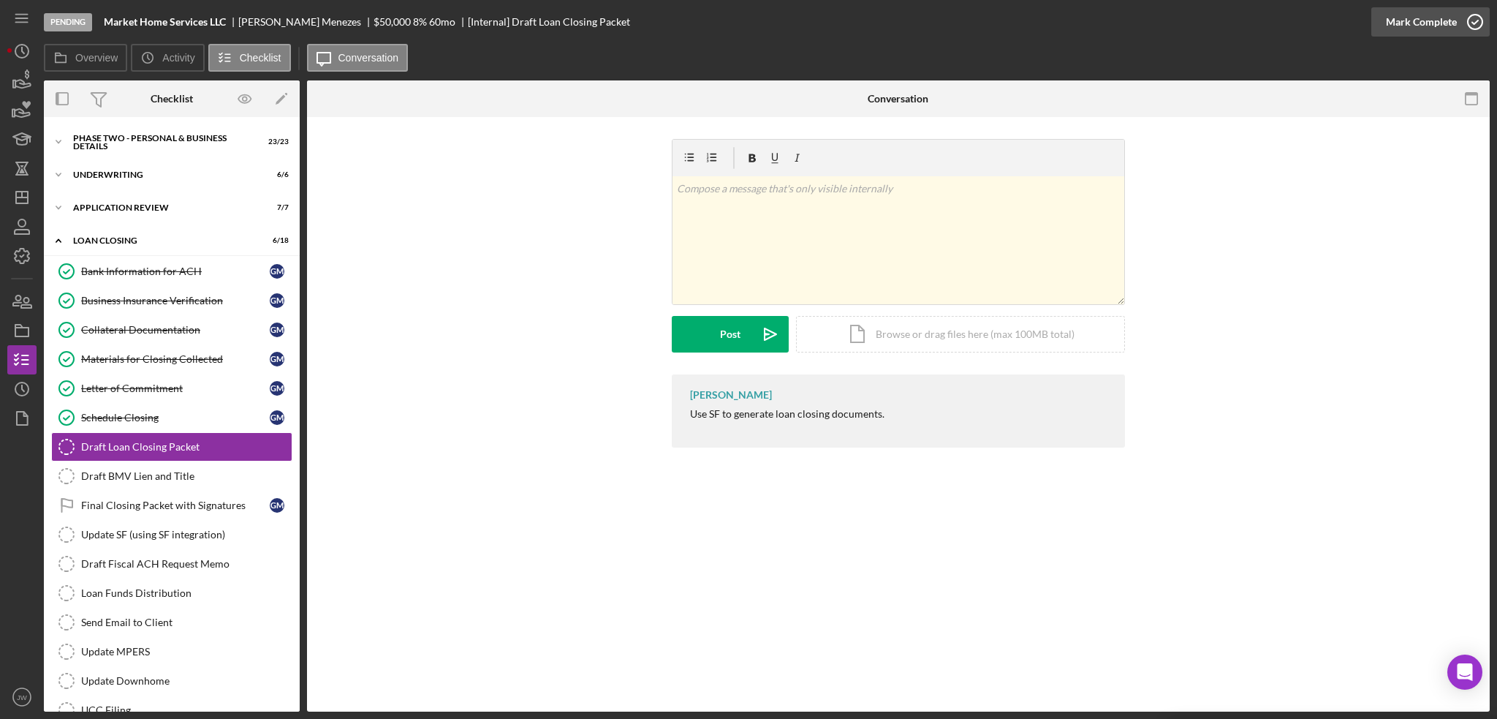
click at [1438, 20] on div "Mark Complete" at bounding box center [1421, 21] width 71 height 29
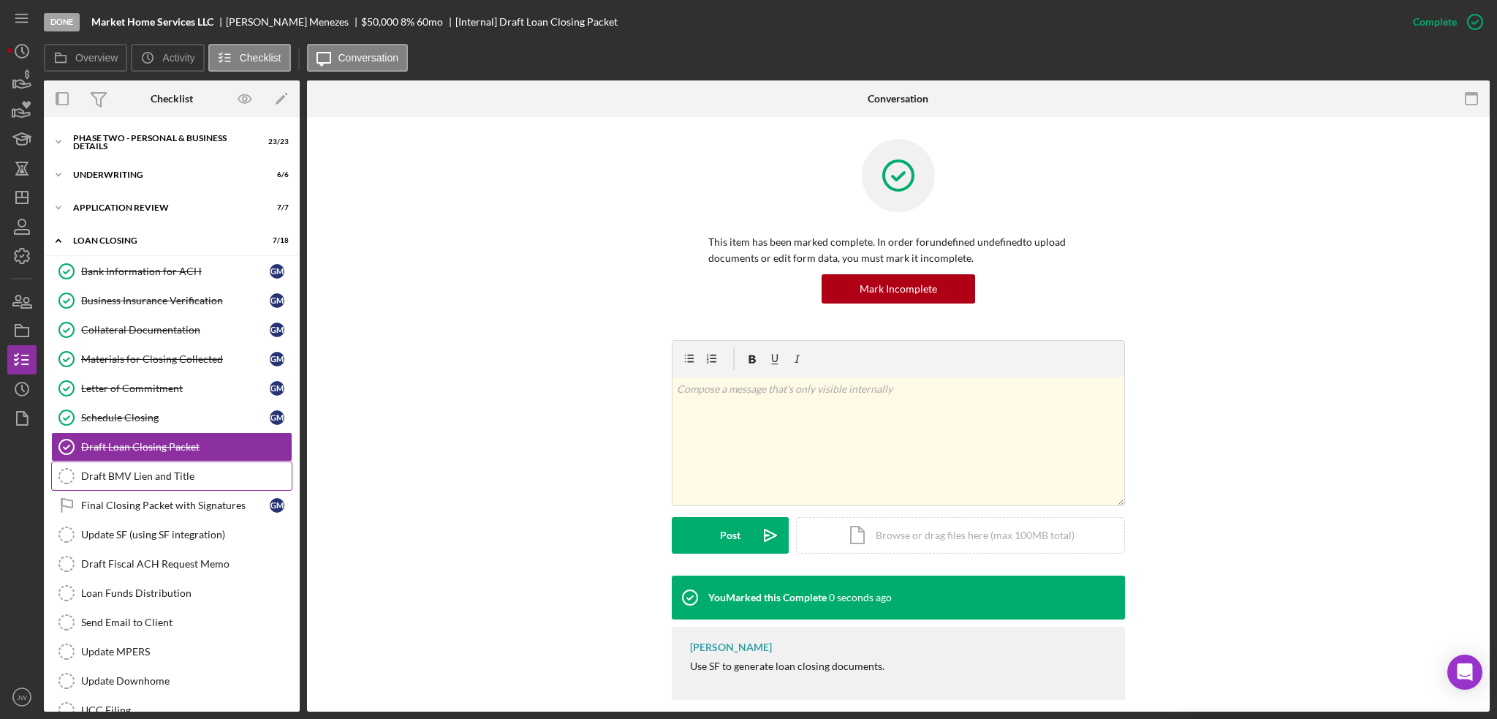
click at [149, 470] on div "Draft BMV Lien and Title" at bounding box center [186, 476] width 211 height 12
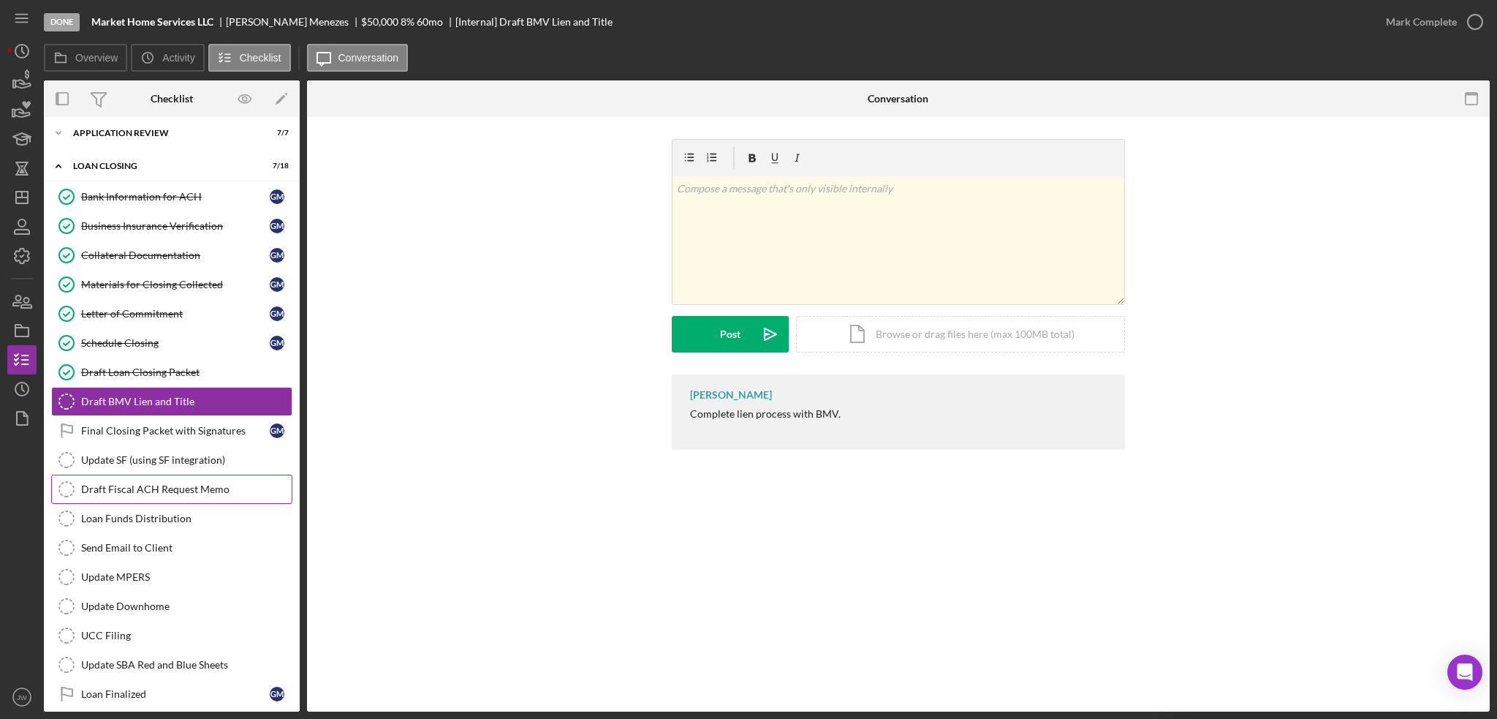
scroll to position [110, 0]
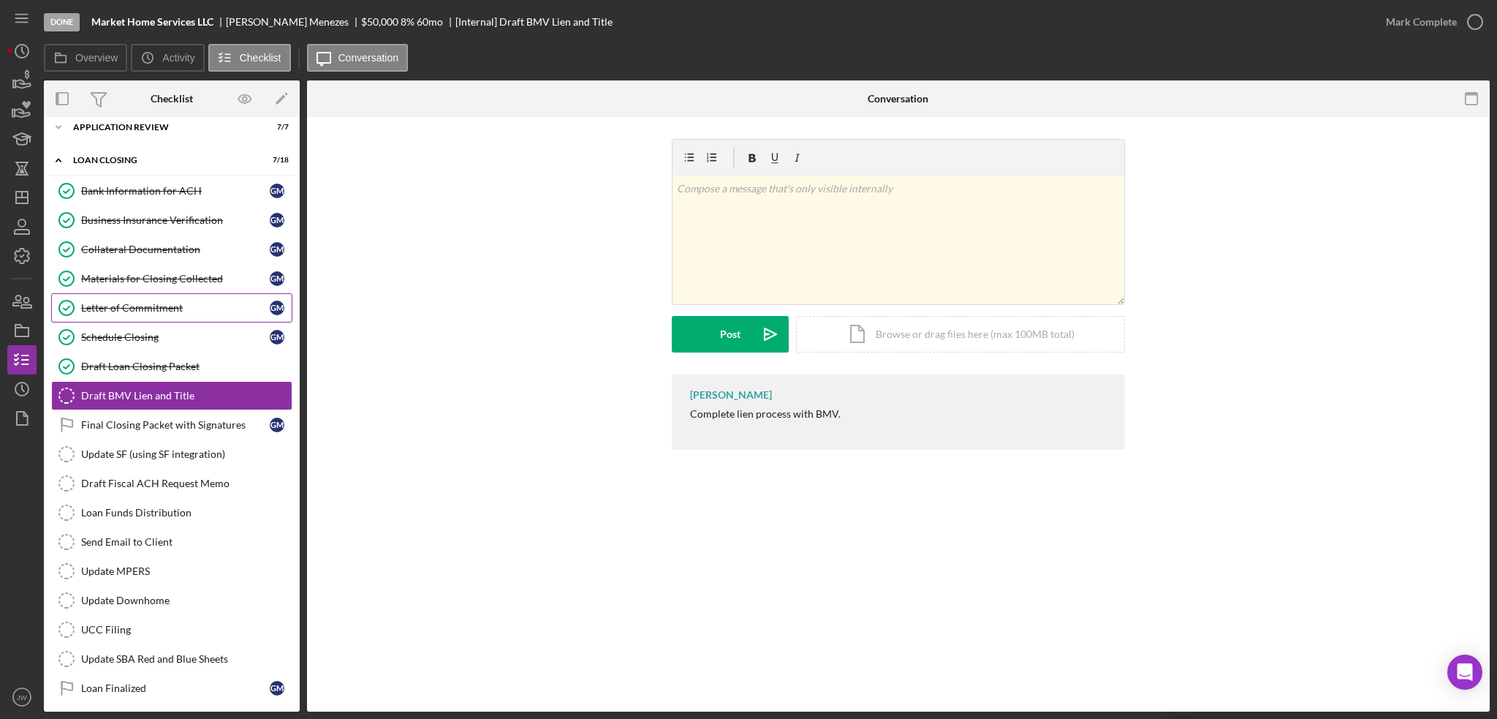
click at [124, 306] on div "Letter of Commitment" at bounding box center [175, 308] width 189 height 12
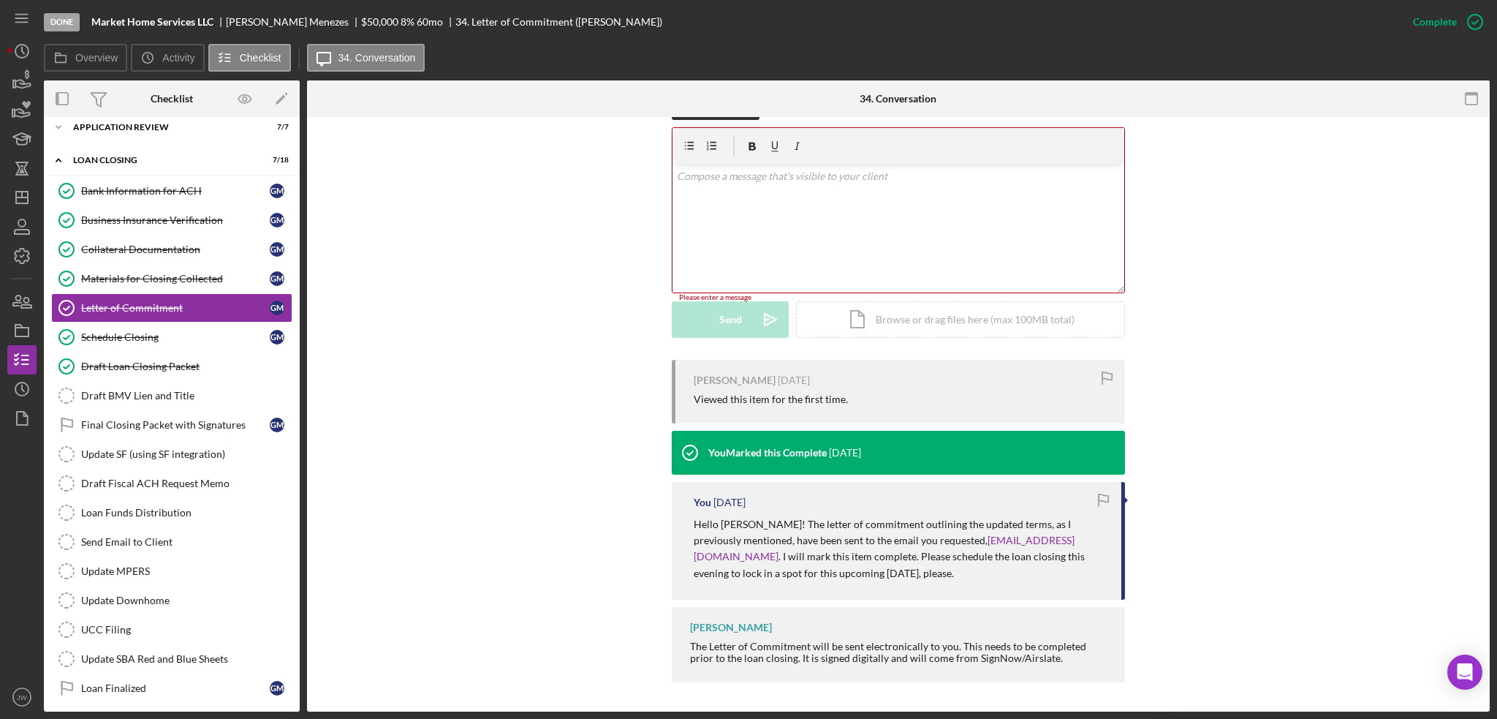
scroll to position [241, 0]
click at [766, 218] on div "v Color teal Color pink Remove color Add row above Add row below Add column bef…" at bounding box center [899, 229] width 452 height 128
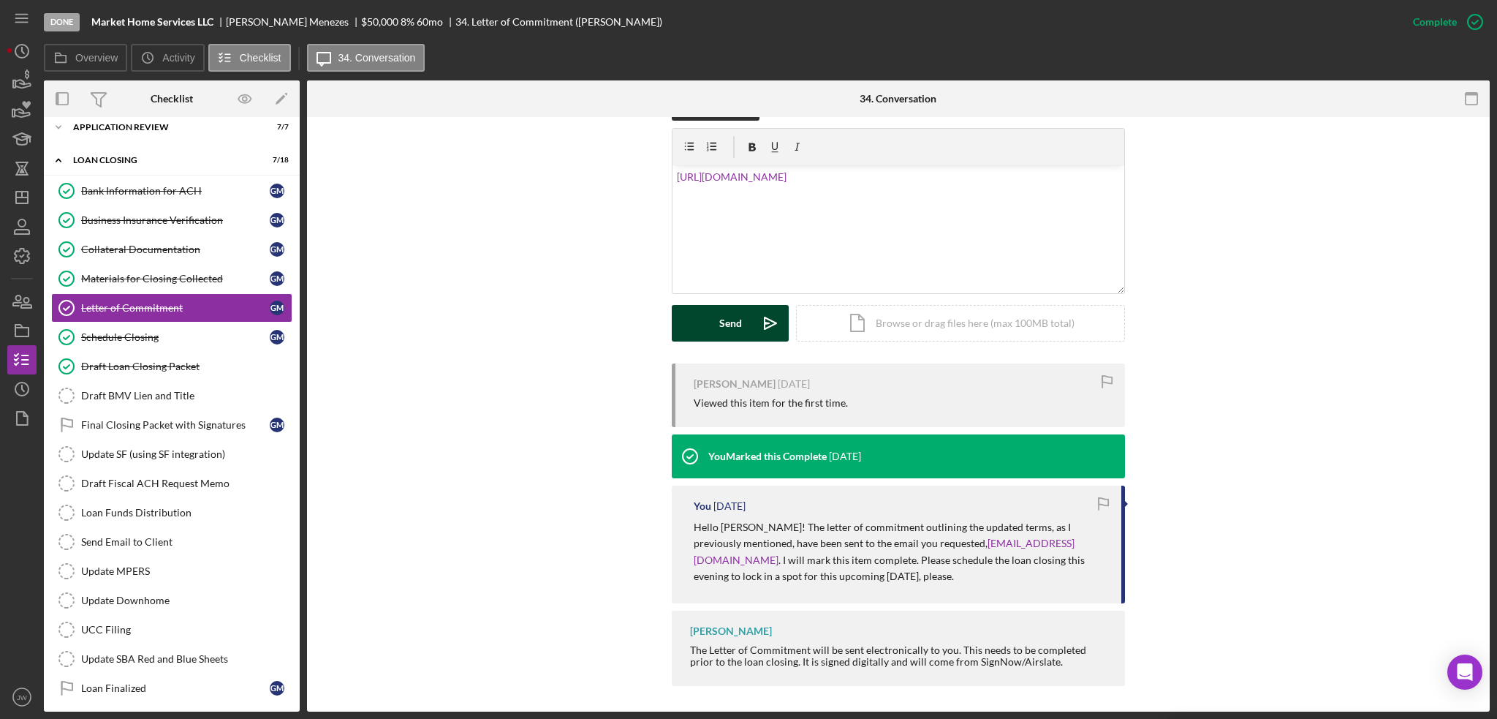
click at [746, 326] on button "Send Icon/icon-invite-send" at bounding box center [730, 323] width 117 height 37
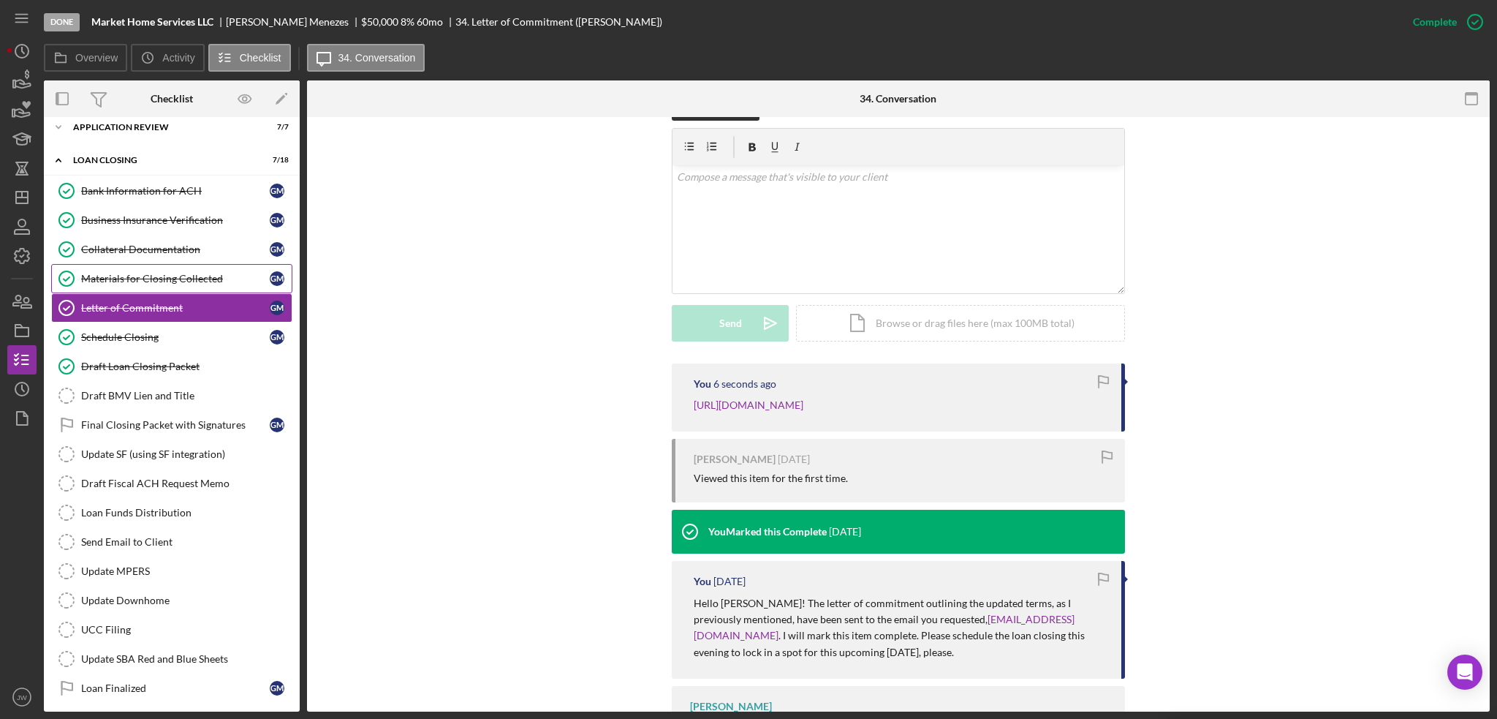
click at [136, 273] on div "Materials for Closing Collected" at bounding box center [175, 279] width 189 height 12
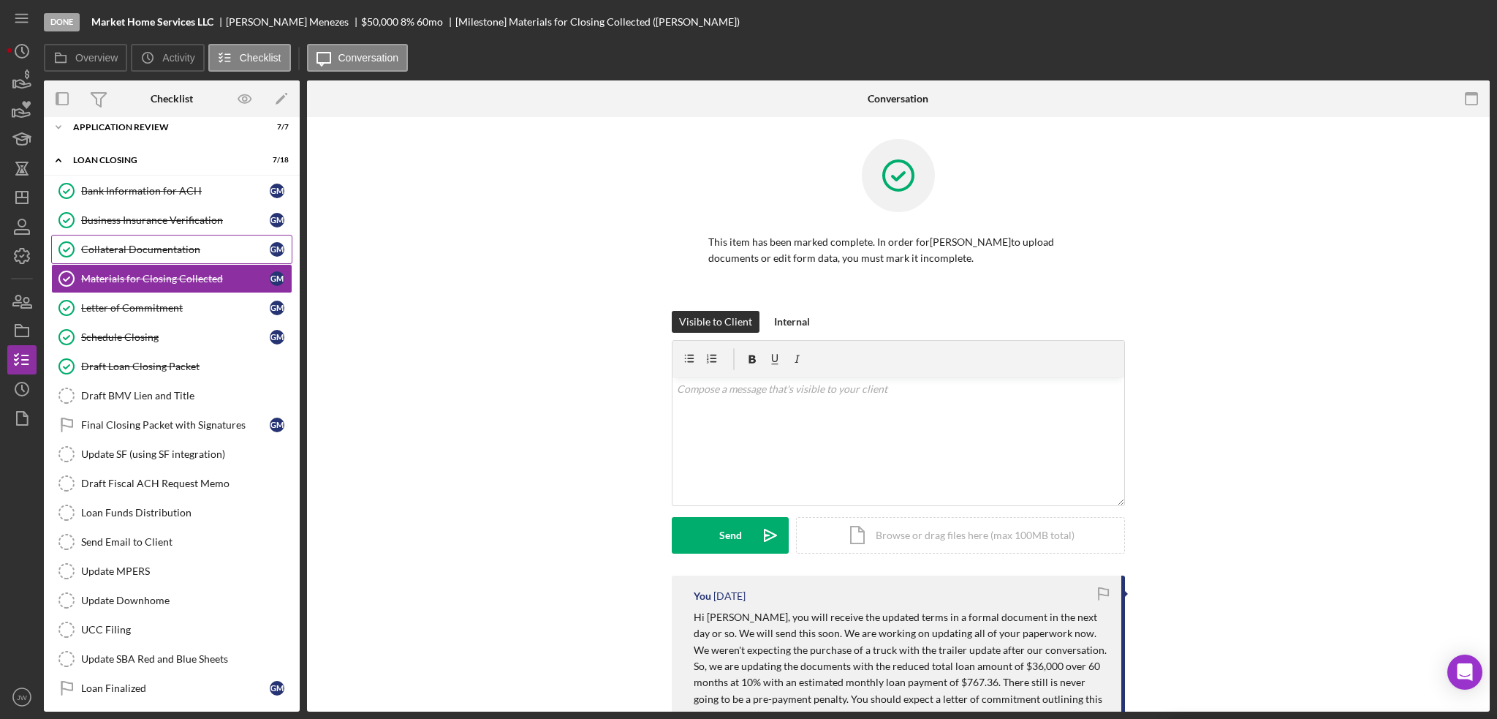
scroll to position [110, 0]
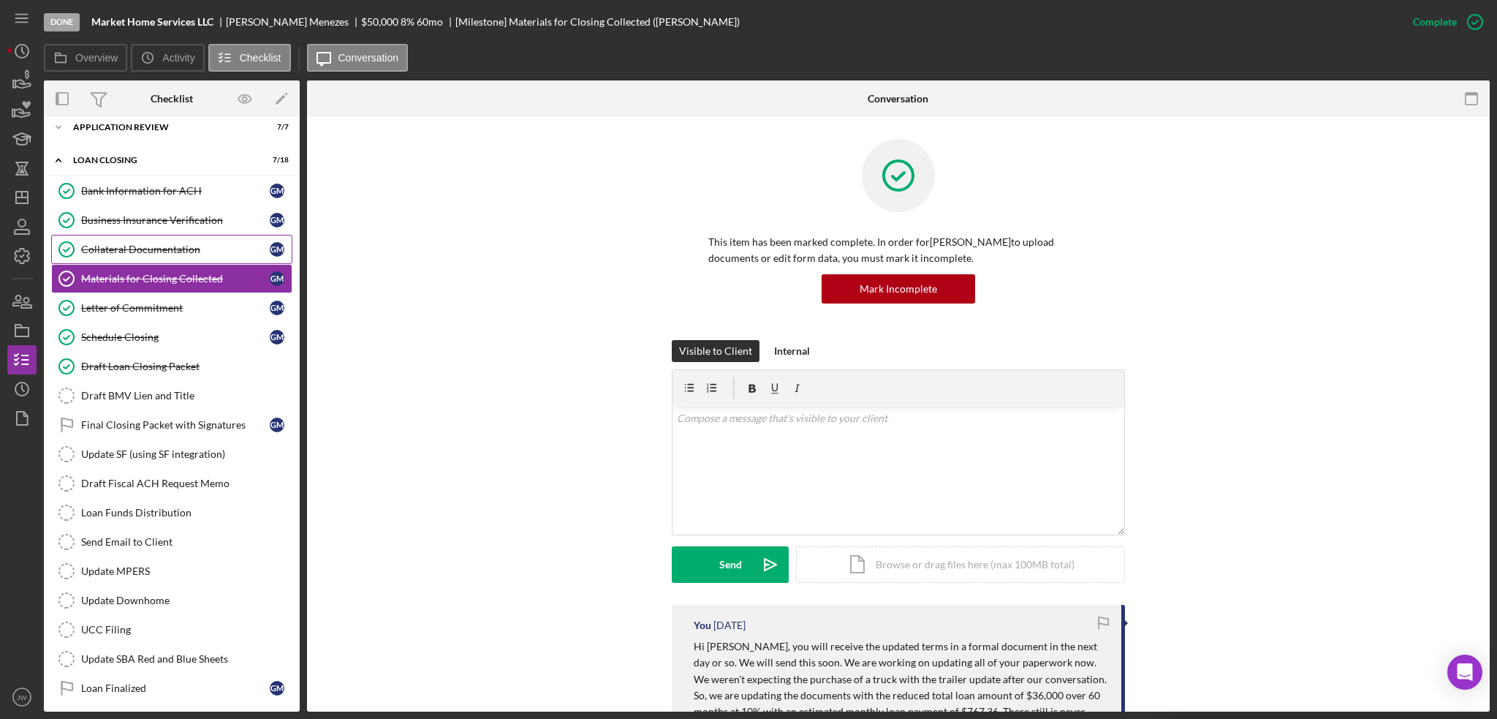
click at [139, 245] on div "Collateral Documentation" at bounding box center [175, 249] width 189 height 12
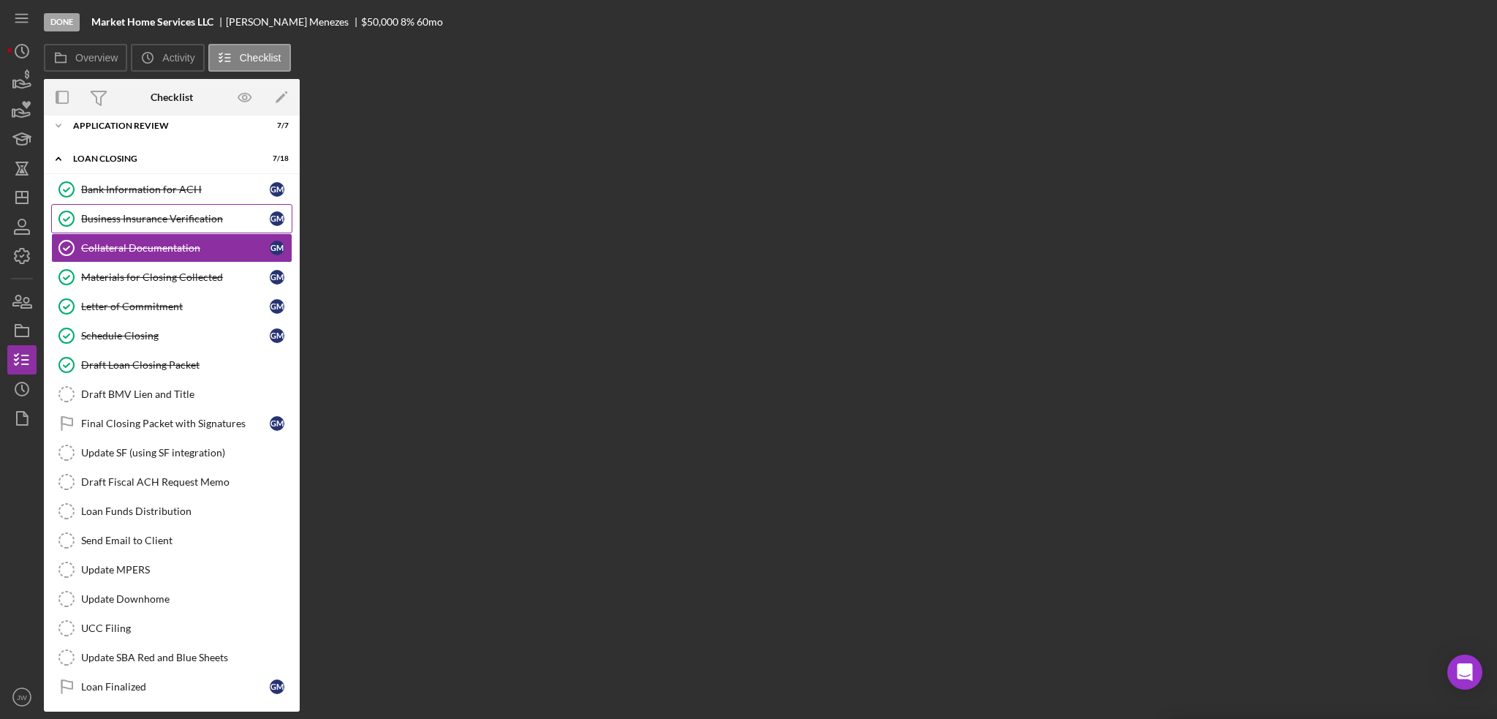
scroll to position [110, 0]
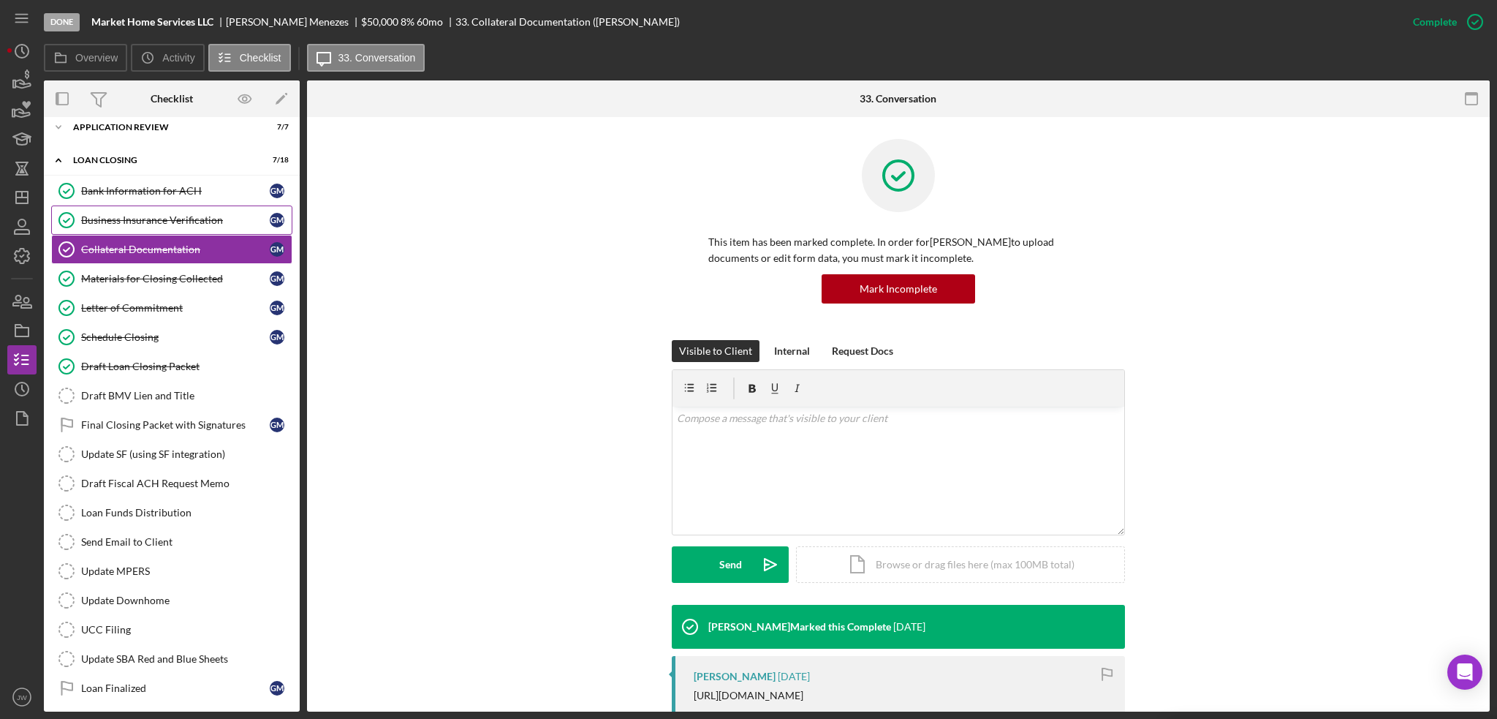
click at [140, 215] on div "Business Insurance Verification" at bounding box center [175, 220] width 189 height 12
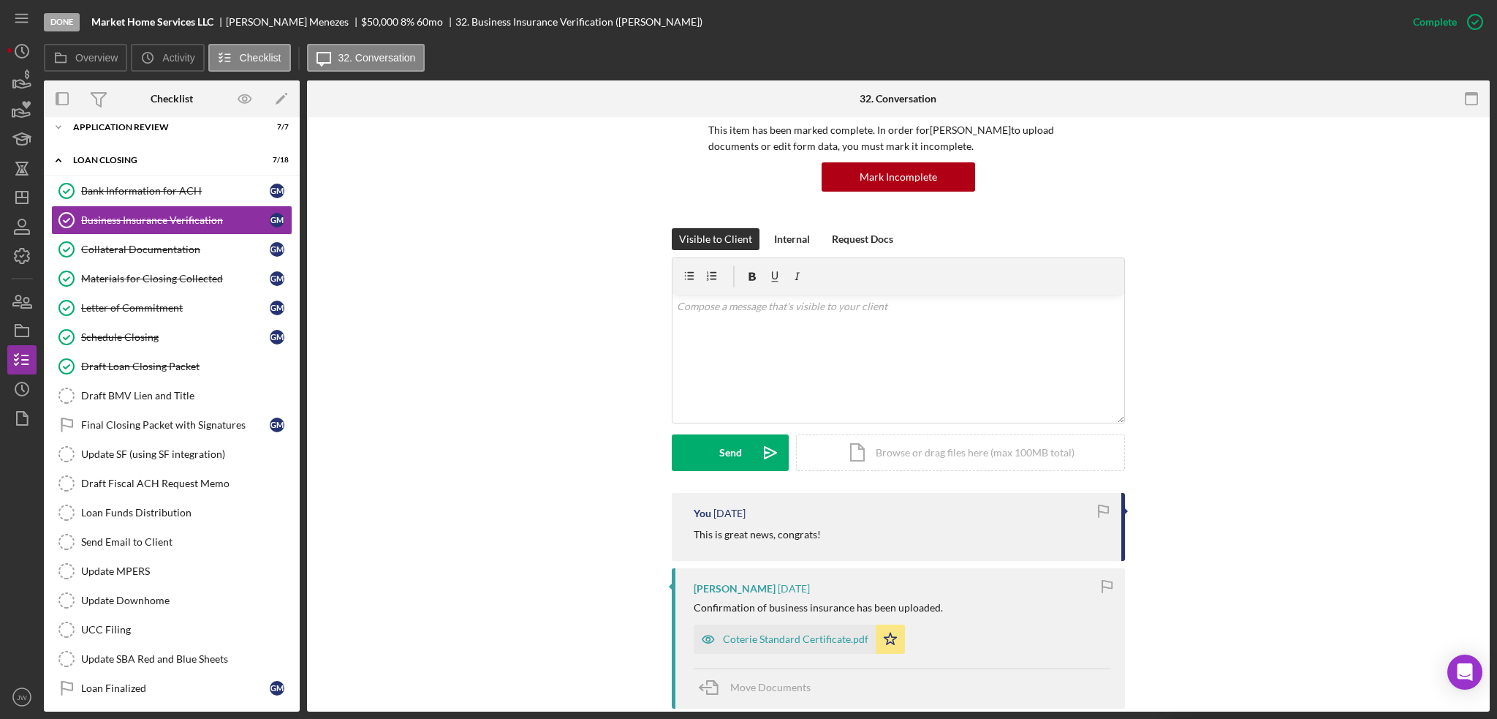
scroll to position [292, 0]
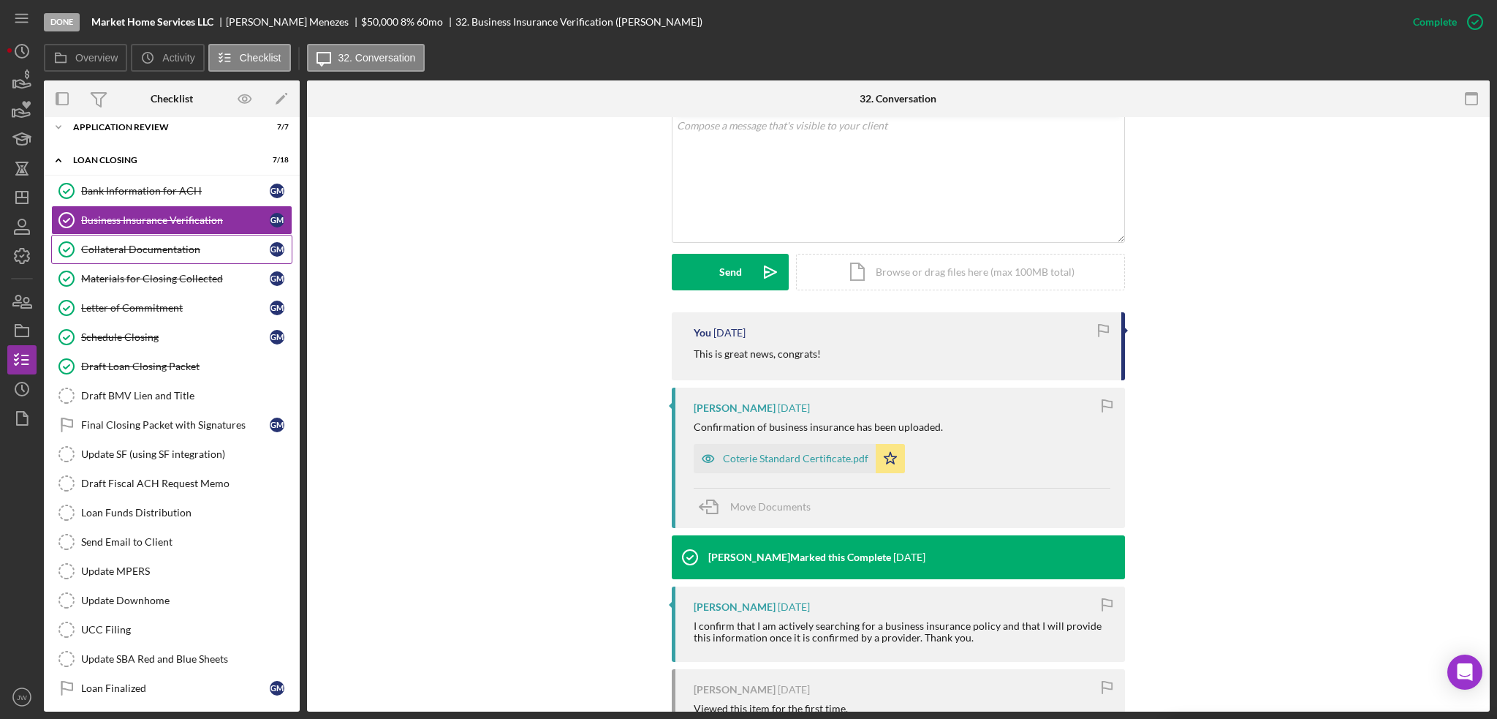
click at [132, 254] on link "Collateral Documentation Collateral Documentation G M" at bounding box center [171, 249] width 241 height 29
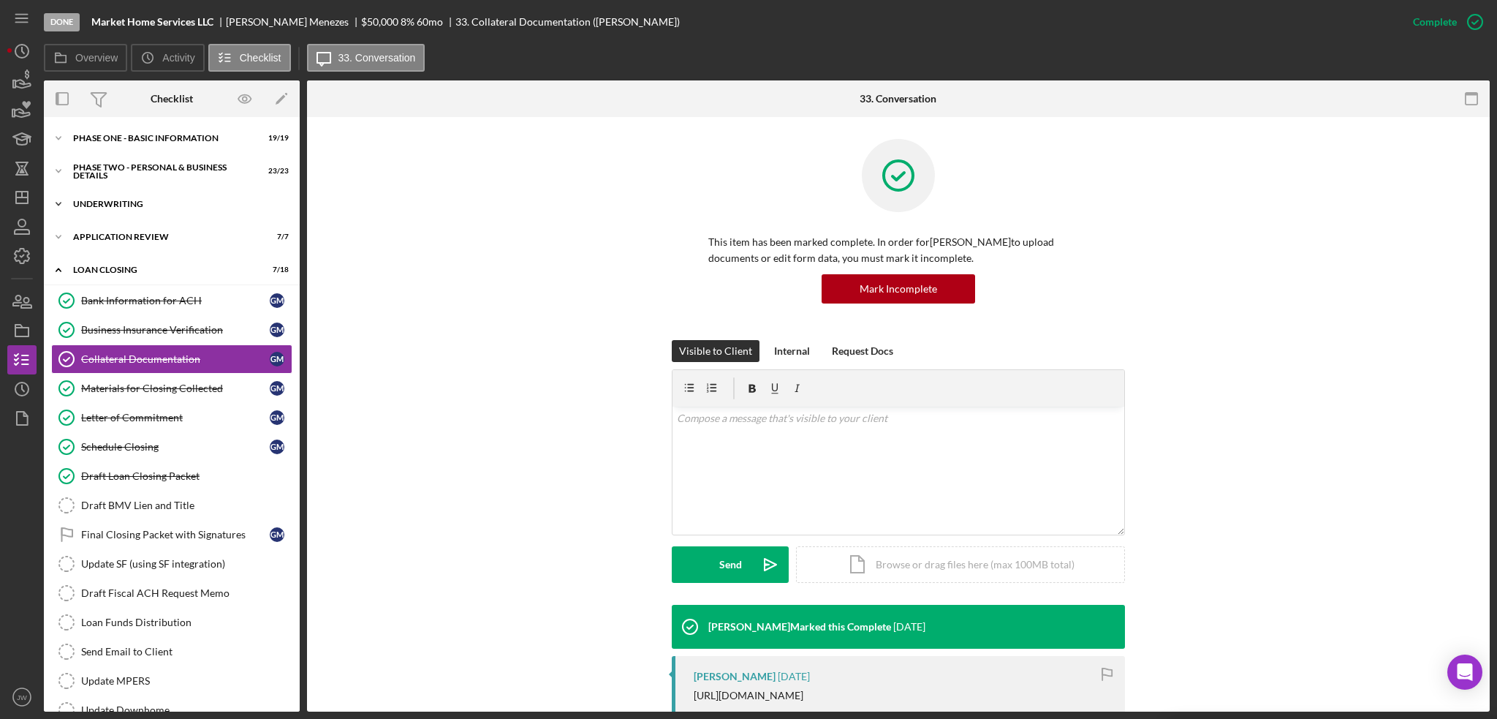
click at [127, 203] on div "Underwriting" at bounding box center [177, 204] width 208 height 9
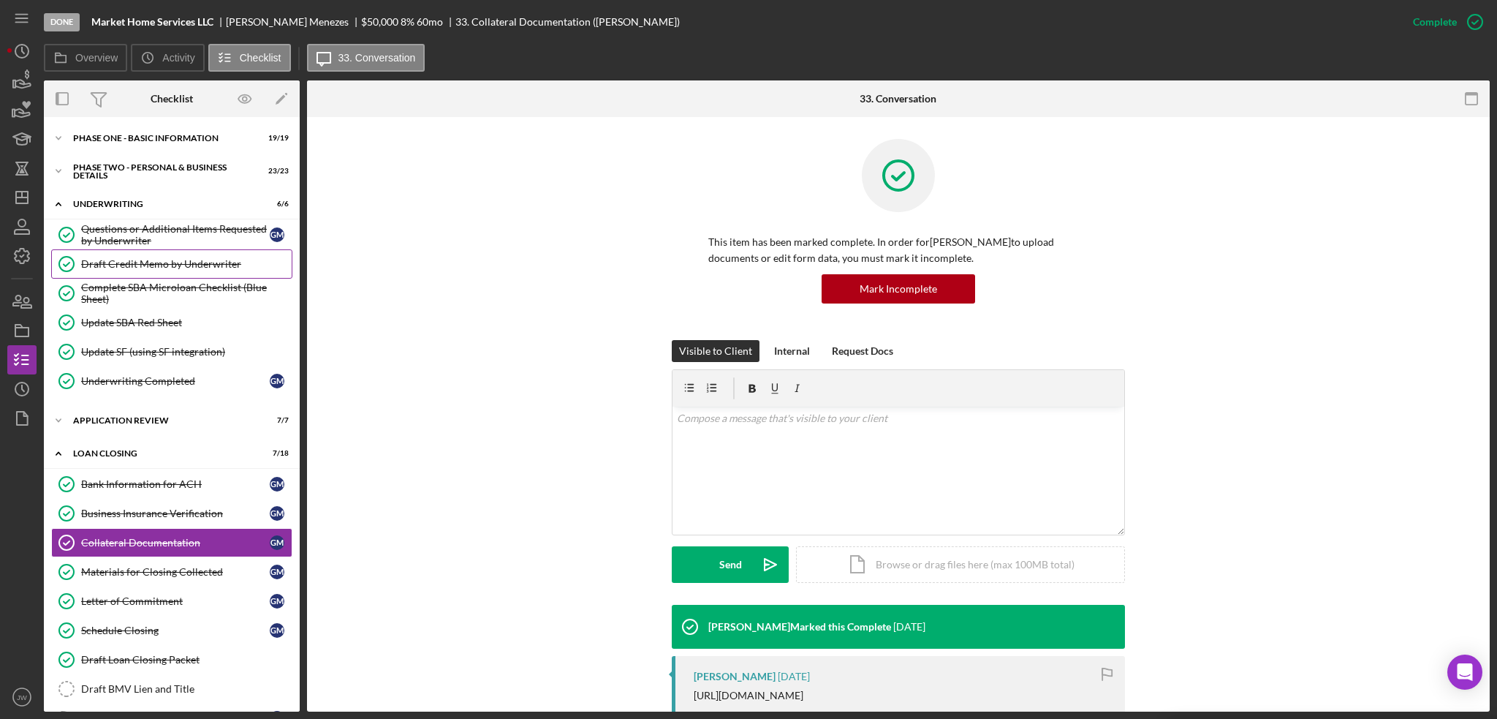
click at [137, 267] on div "Draft Credit Memo by Underwriter" at bounding box center [186, 264] width 211 height 12
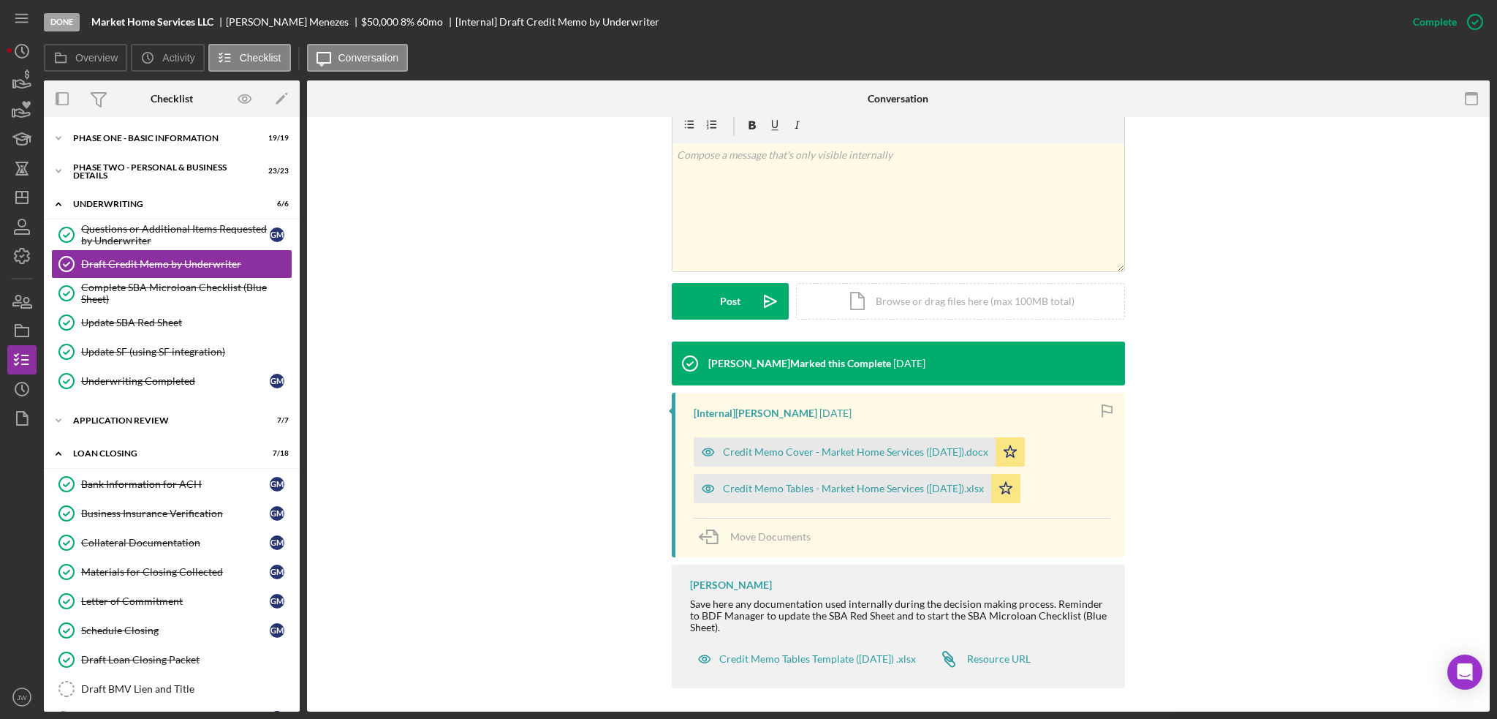
scroll to position [239, 0]
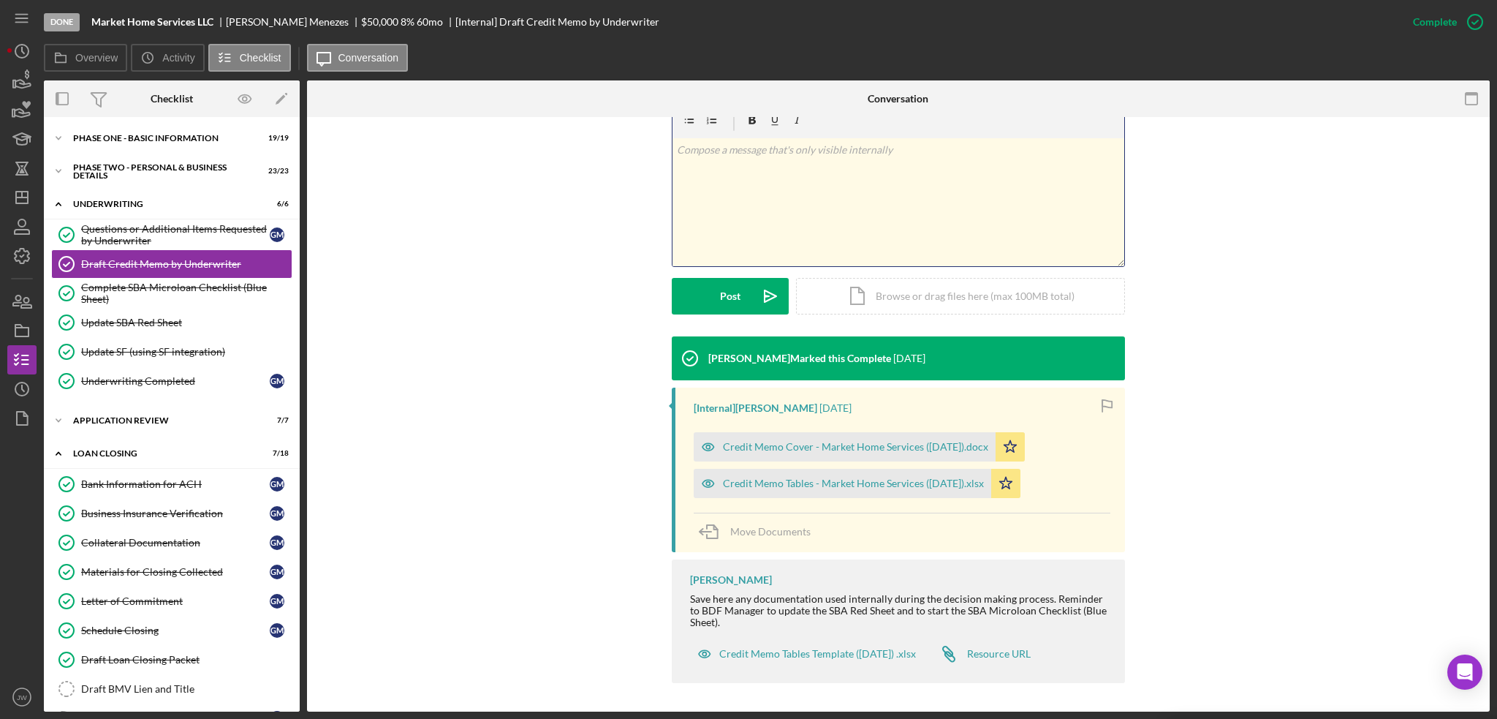
click at [807, 198] on div "v Color teal Color pink Remove color Add row above Add row below Add column bef…" at bounding box center [899, 202] width 452 height 128
click at [1021, 145] on p "Modified loan down to $36,000 per client. reduced payment to" at bounding box center [899, 150] width 444 height 16
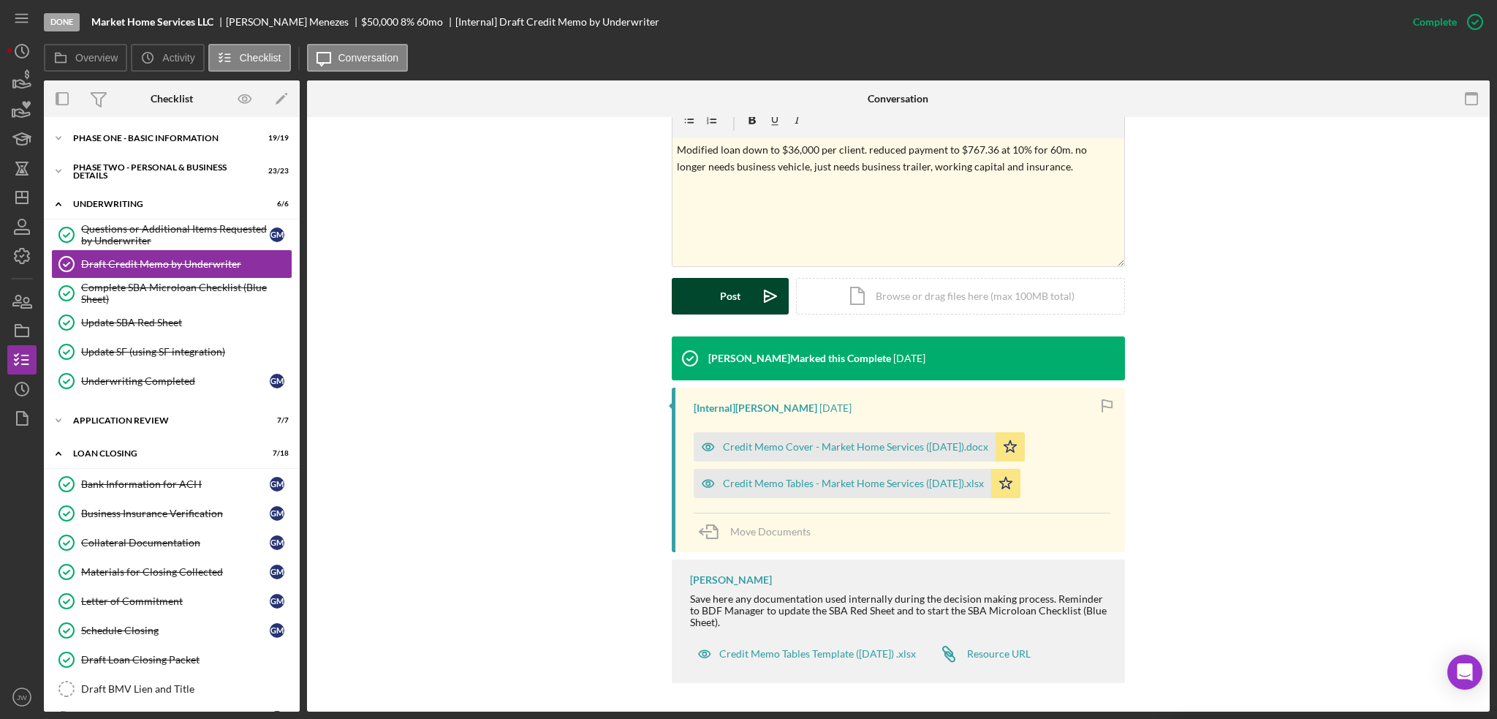
click at [732, 303] on div "Post" at bounding box center [730, 296] width 20 height 37
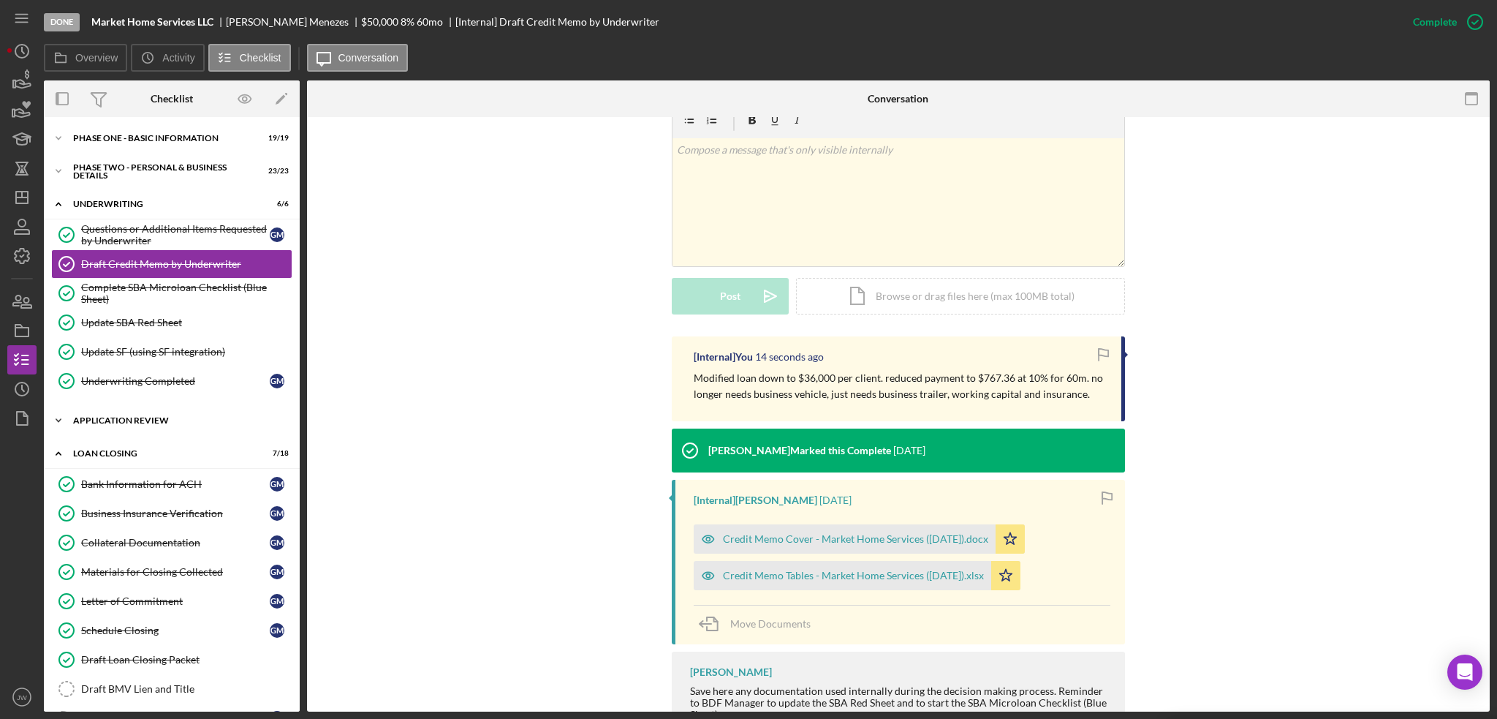
click at [118, 423] on div "Icon/Expander Application Review 7 / 7" at bounding box center [172, 420] width 256 height 29
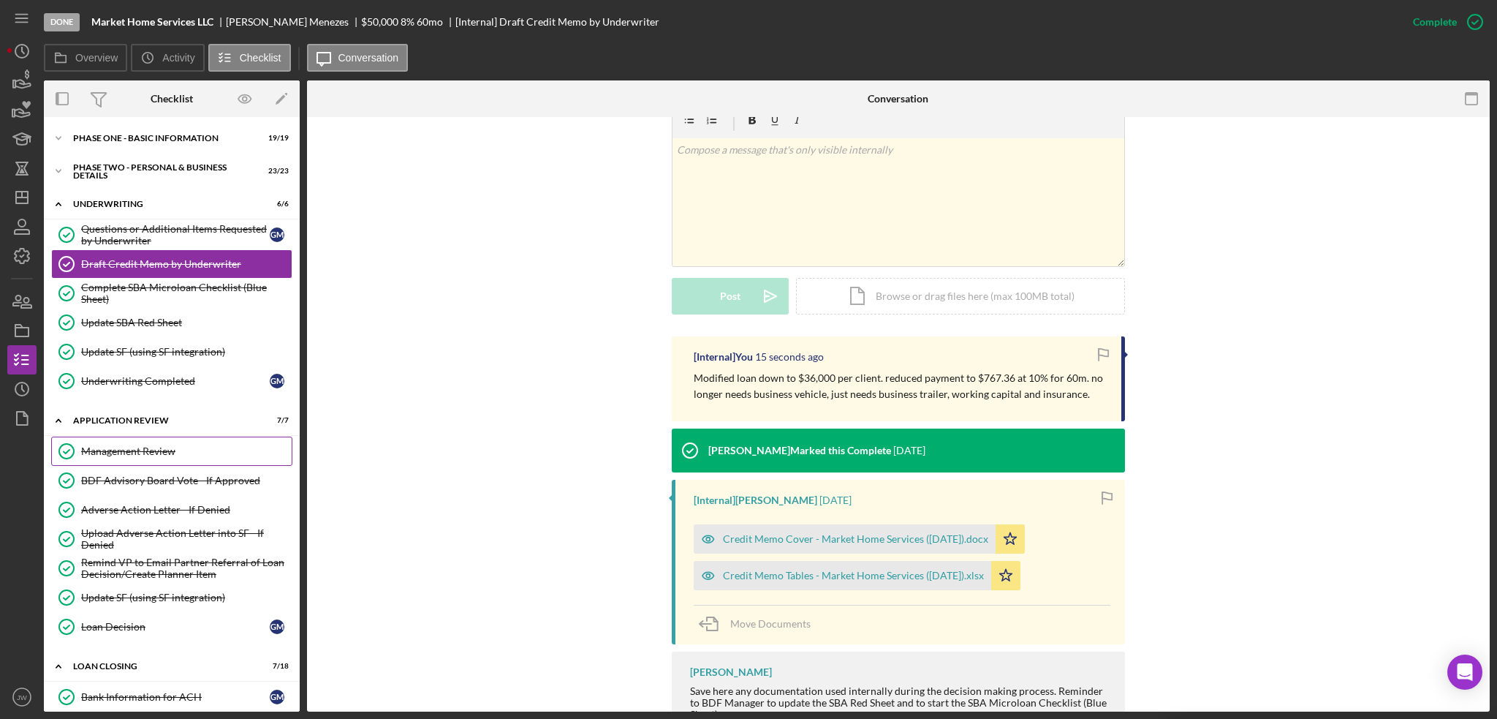
click at [127, 453] on div "Management Review" at bounding box center [186, 451] width 211 height 12
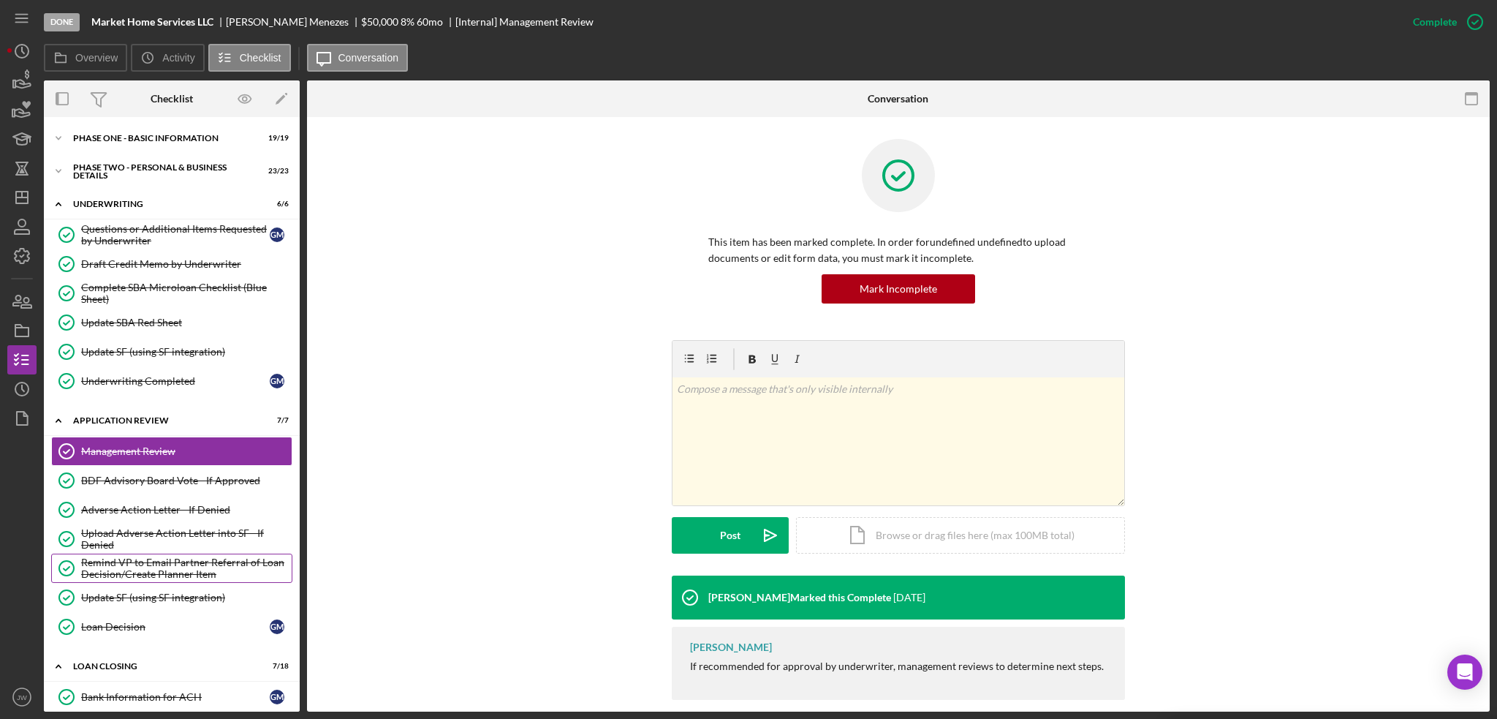
click at [164, 570] on div "Remind VP to Email Partner Referral of Loan Decision/Create Planner Item" at bounding box center [186, 567] width 211 height 23
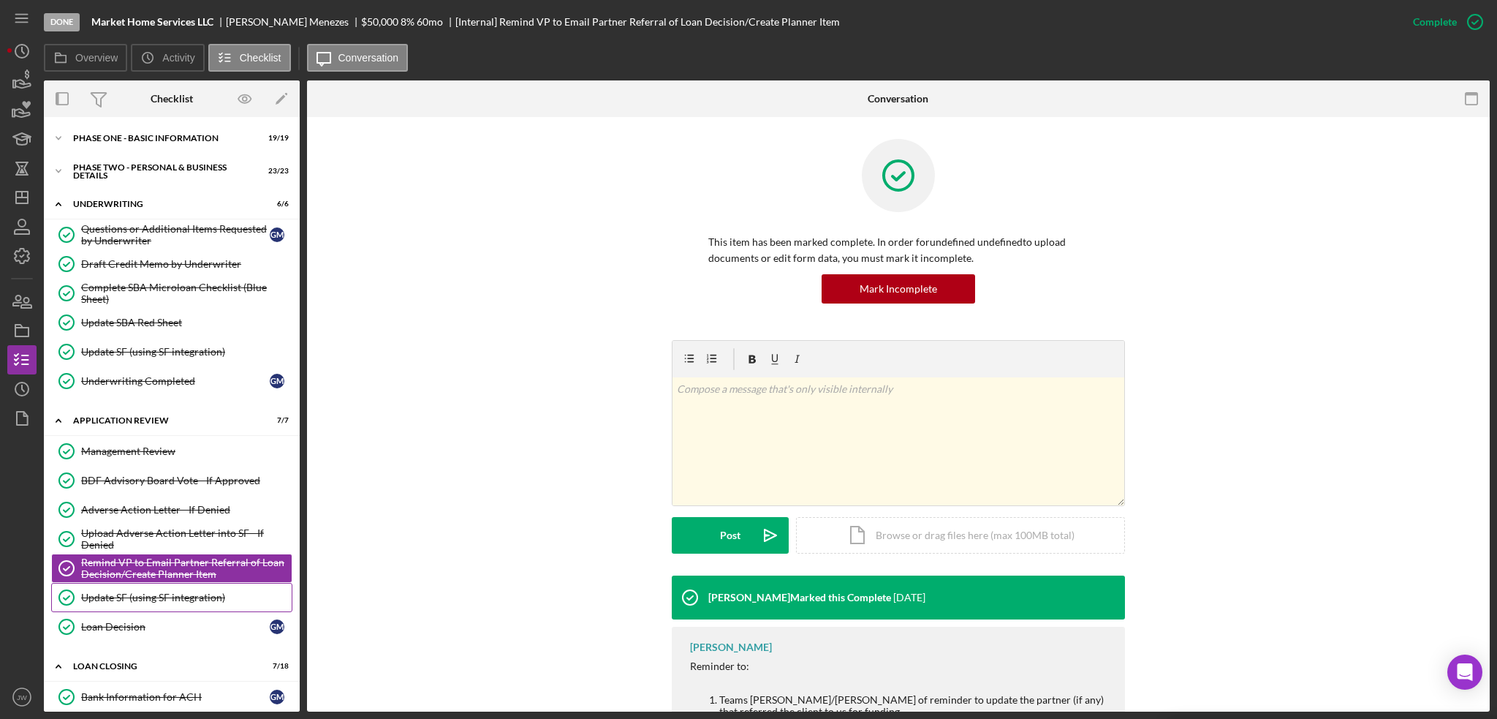
click at [174, 598] on div "Update SF (using SF integration)" at bounding box center [186, 597] width 211 height 12
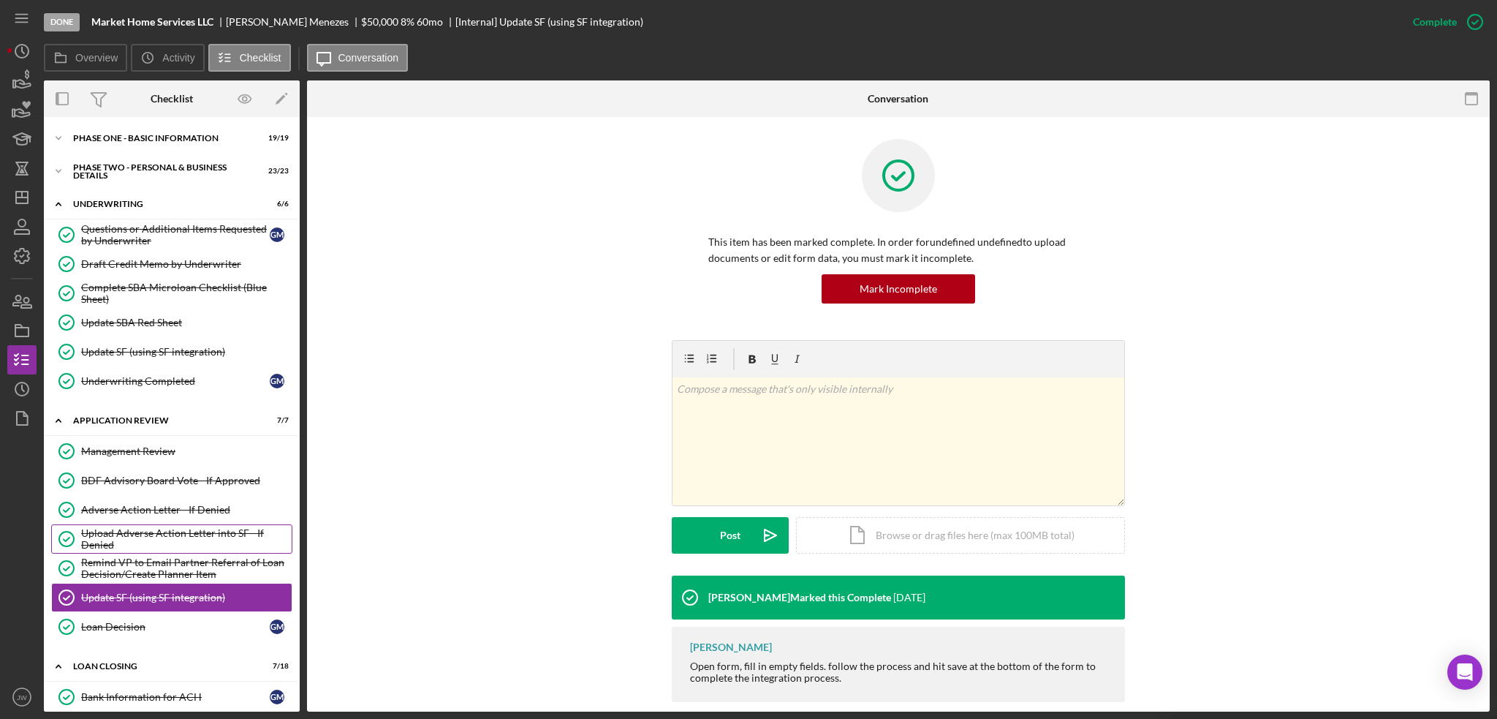
click at [135, 539] on div "Upload Adverse Action Letter into SF - If Denied" at bounding box center [186, 538] width 211 height 23
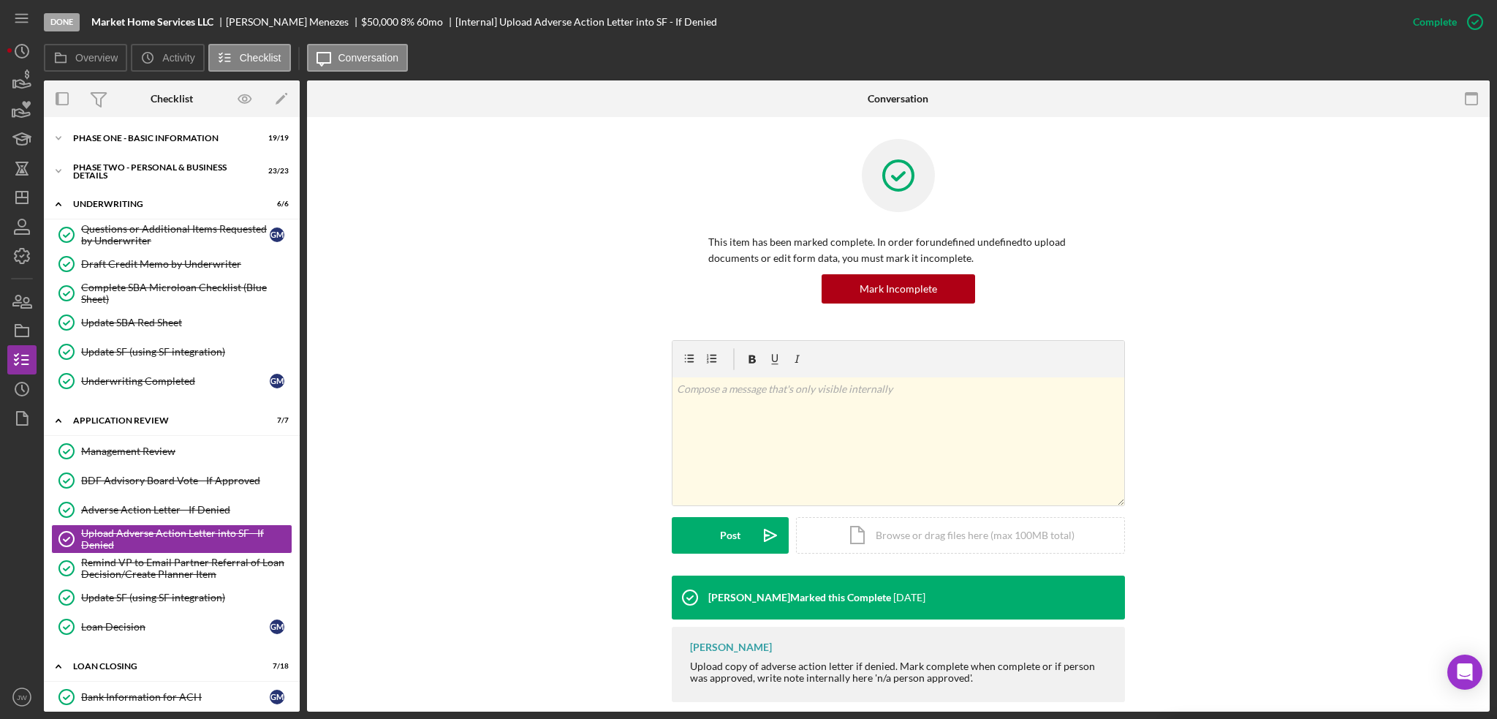
scroll to position [19, 0]
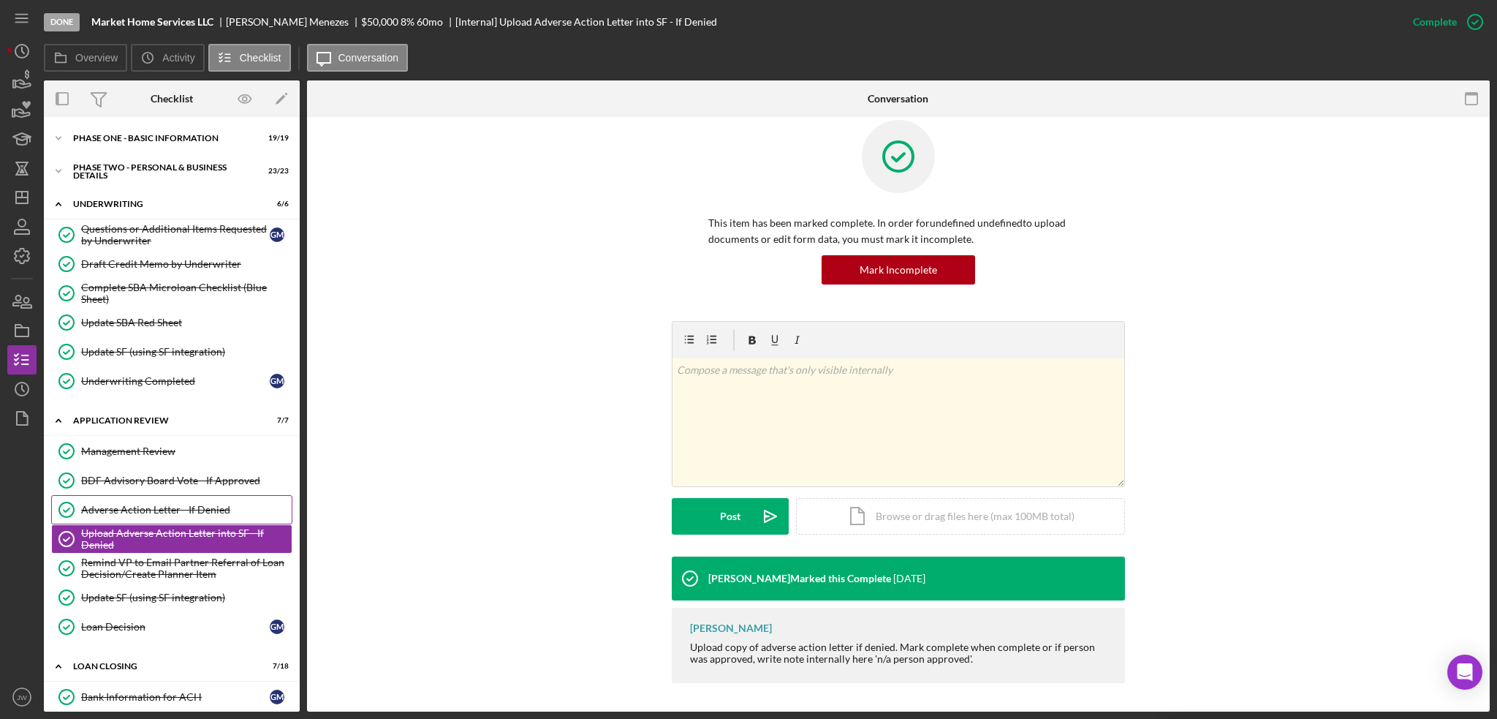
click at [134, 499] on link "Adverse Action Letter - If Denied Adverse Action Letter - If Denied" at bounding box center [171, 509] width 241 height 29
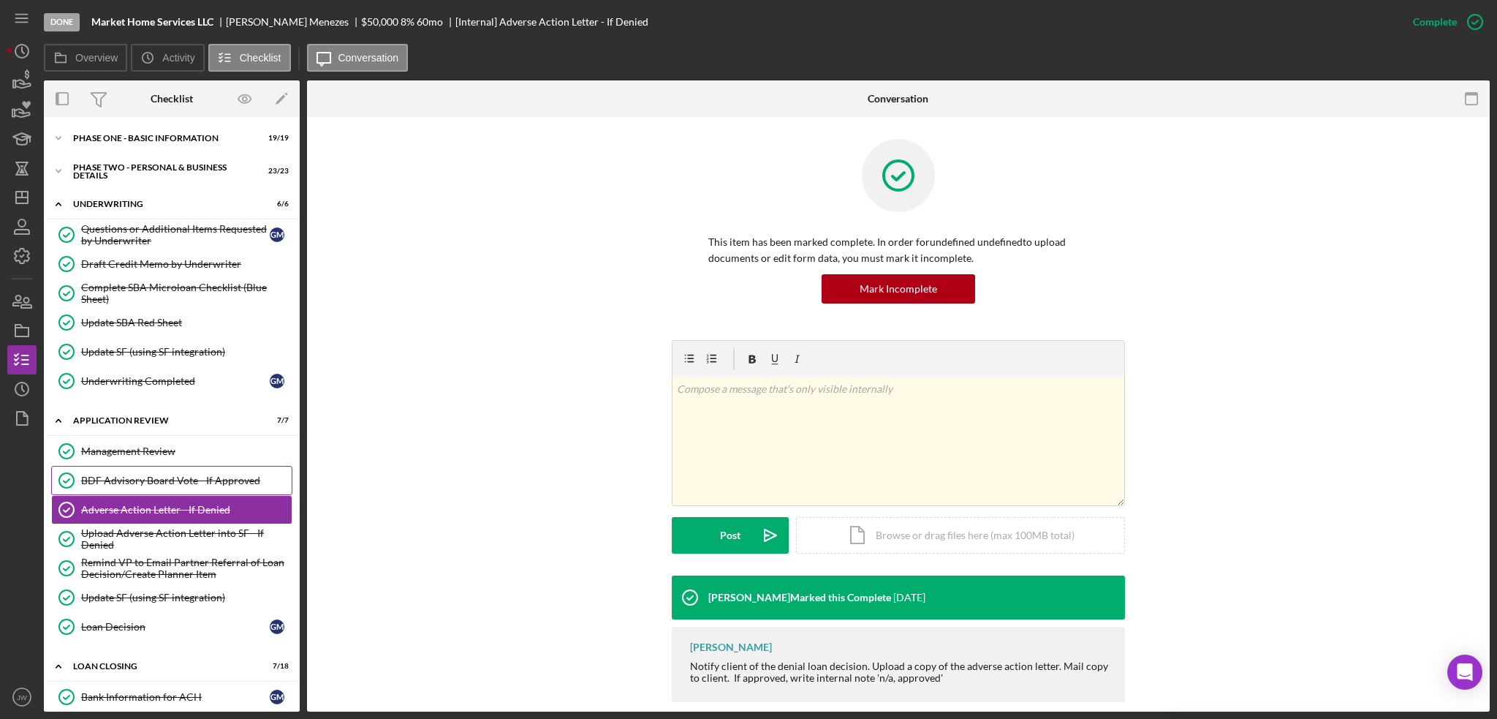
click at [135, 480] on div "BDF Advisory Board Vote - If Approved" at bounding box center [186, 481] width 211 height 12
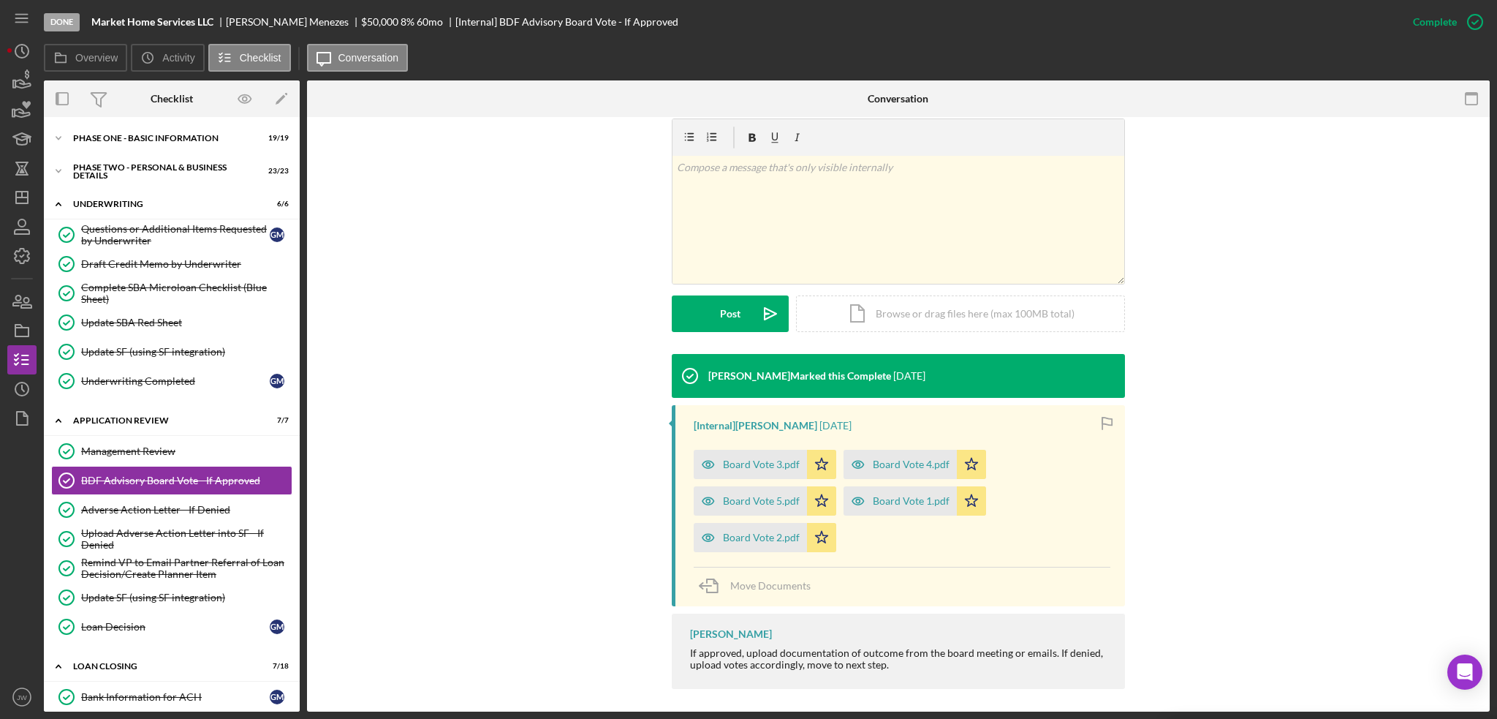
scroll to position [227, 0]
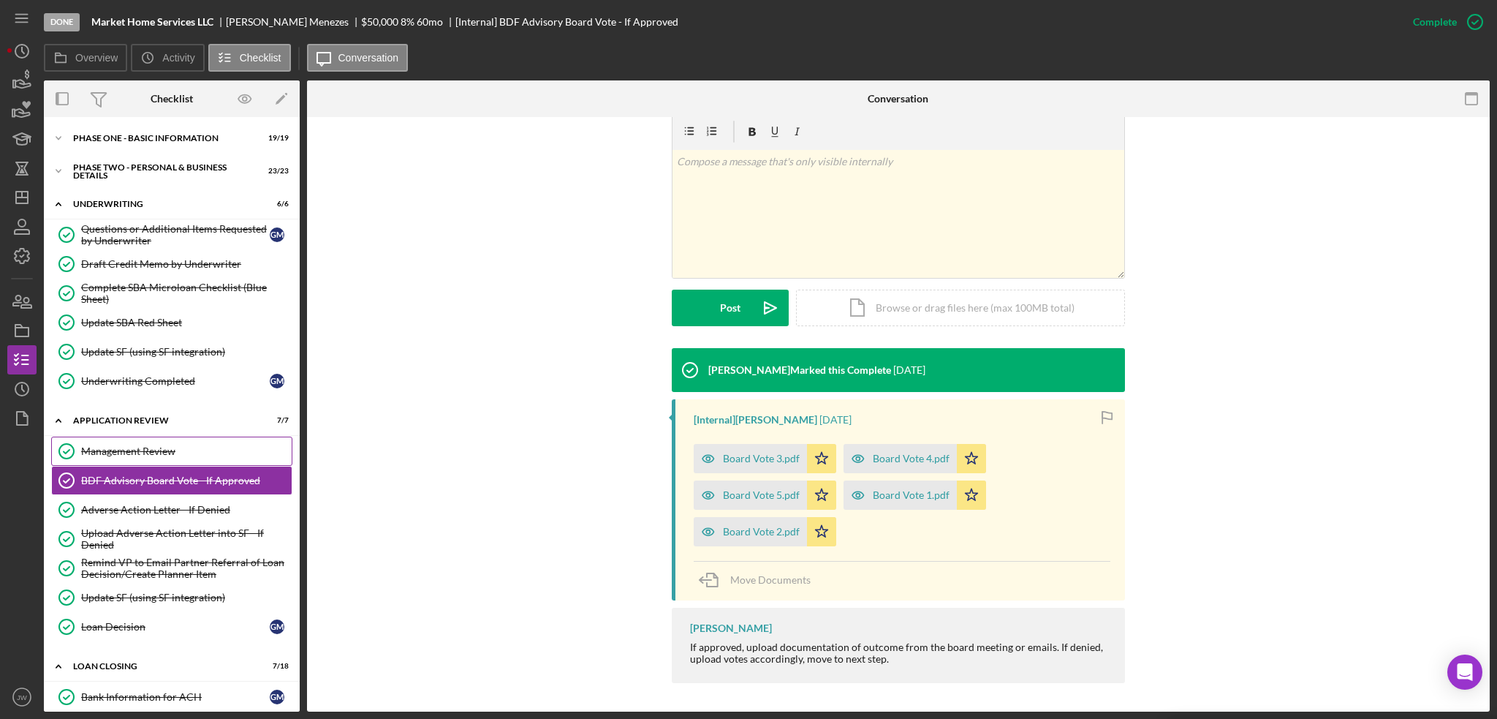
click at [129, 454] on div "Management Review" at bounding box center [186, 451] width 211 height 12
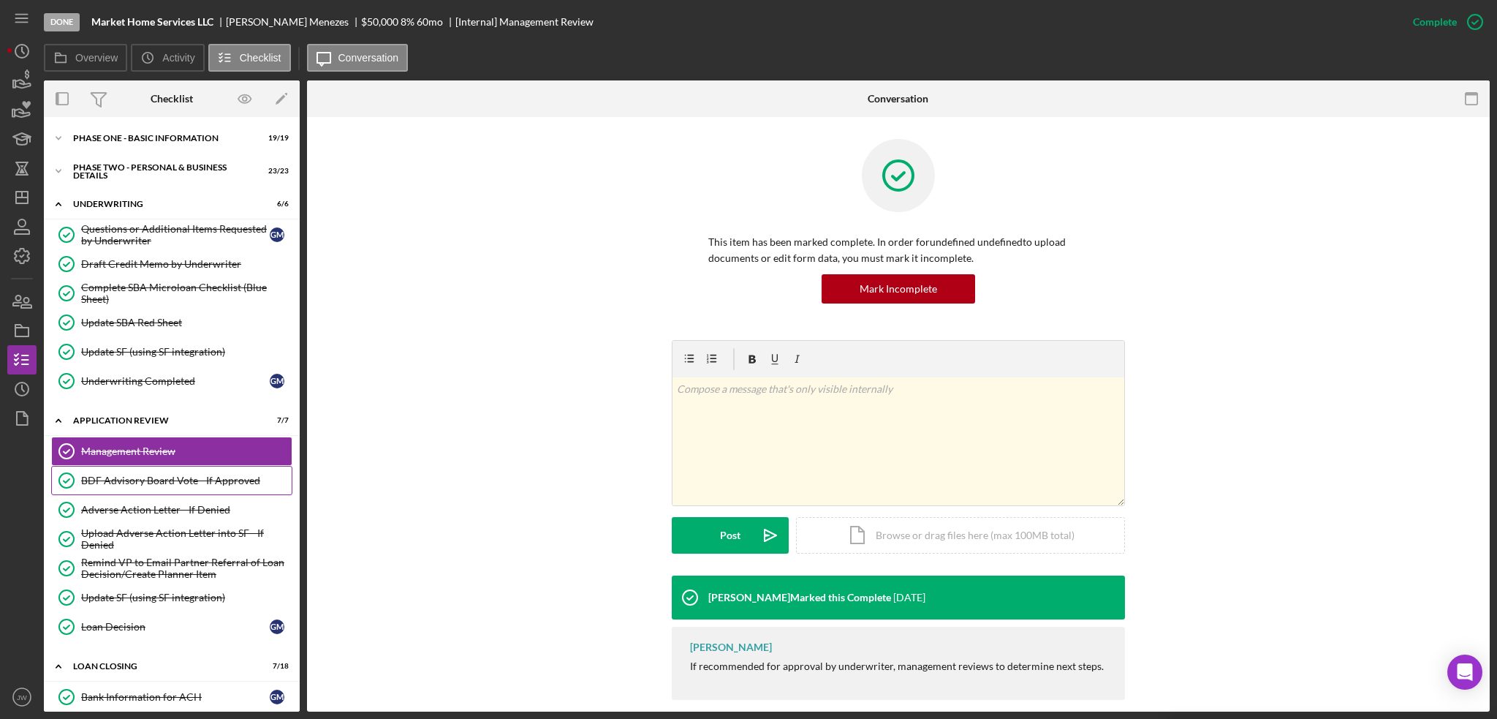
click at [140, 479] on div "BDF Advisory Board Vote - If Approved" at bounding box center [186, 481] width 211 height 12
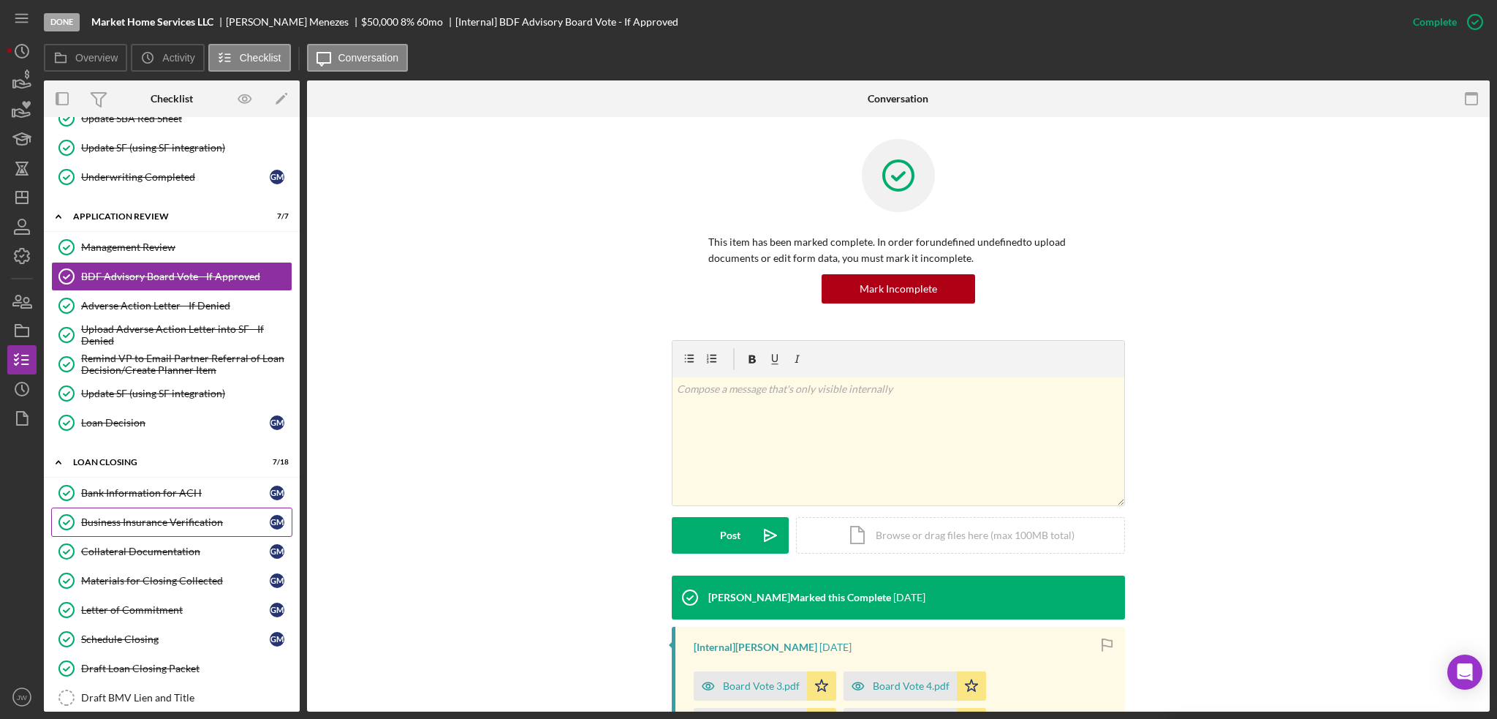
scroll to position [219, 0]
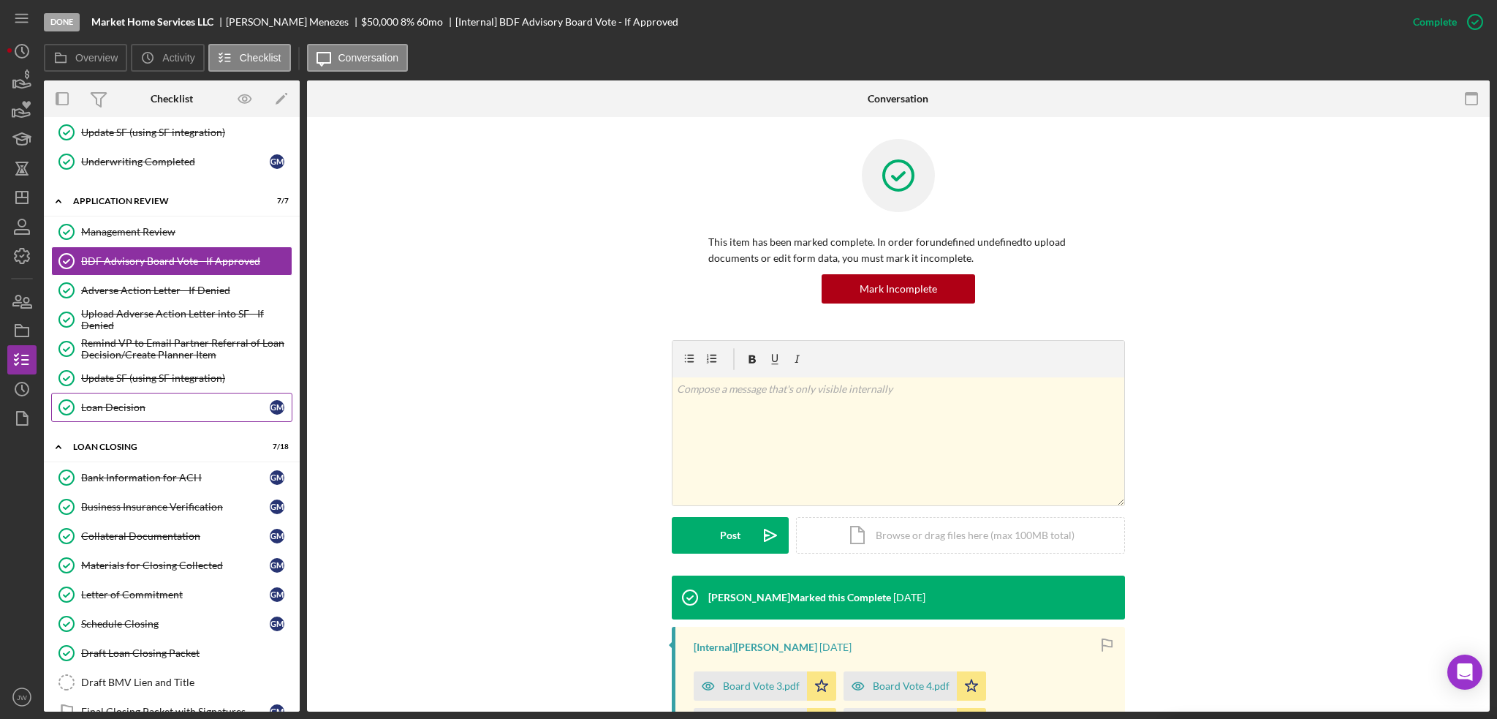
click at [116, 409] on link "Loan Decision Loan Decision G M" at bounding box center [171, 407] width 241 height 29
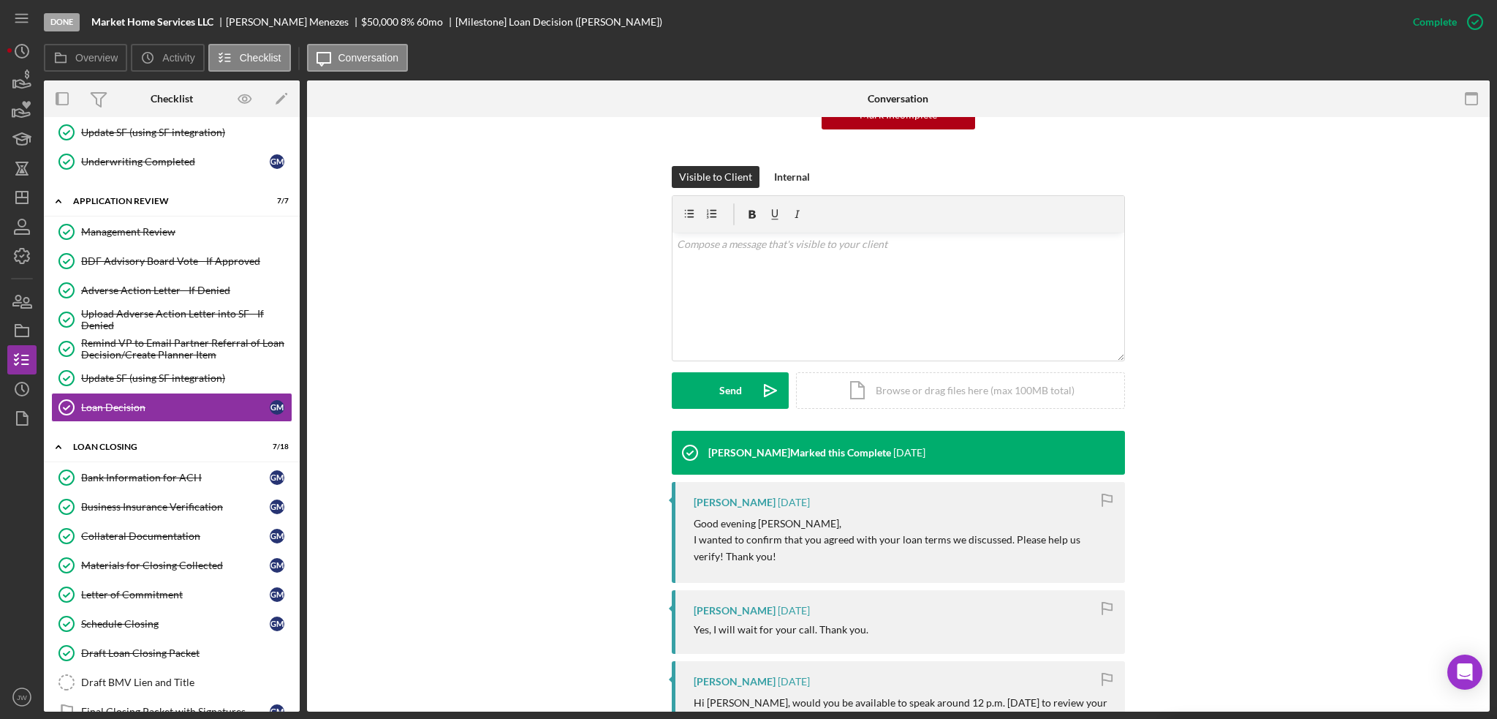
scroll to position [292, 0]
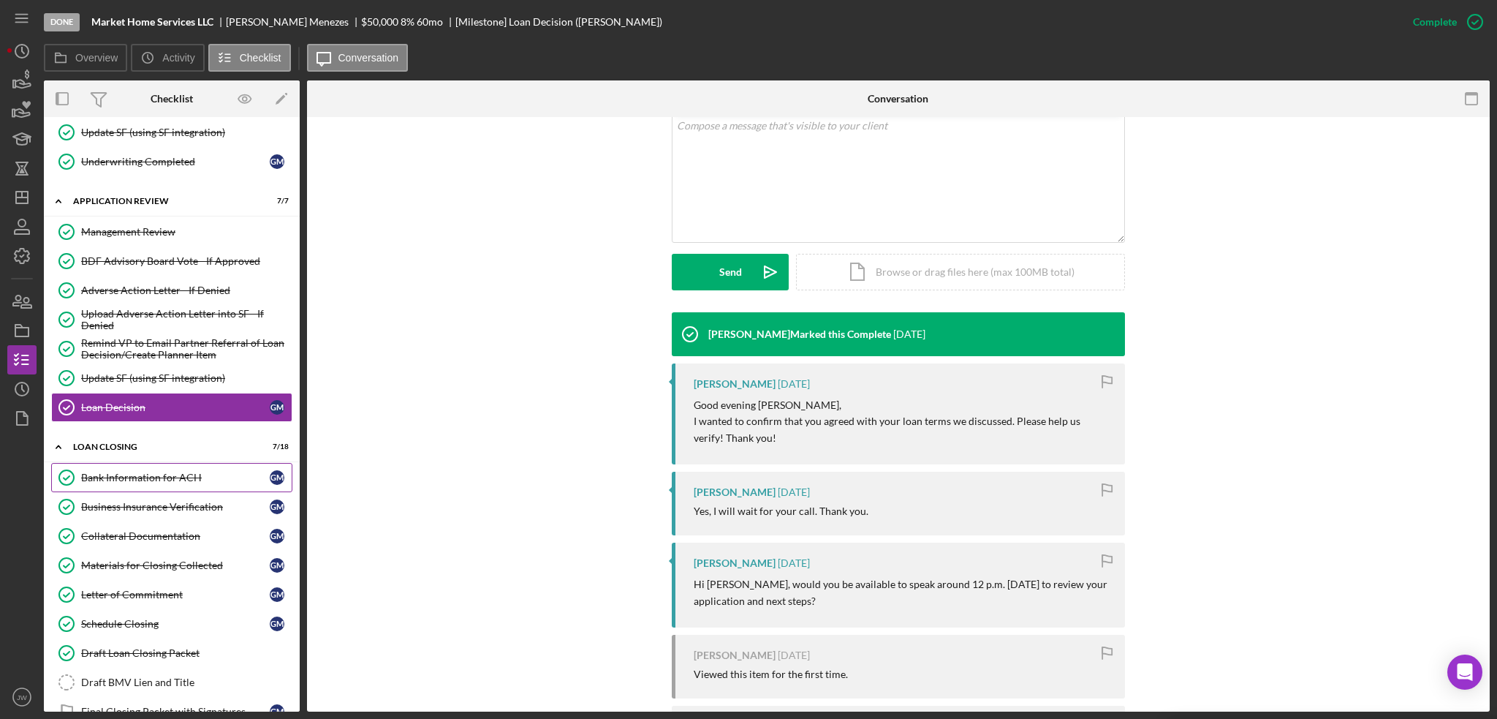
click at [124, 472] on div "Bank Information for ACH" at bounding box center [175, 478] width 189 height 12
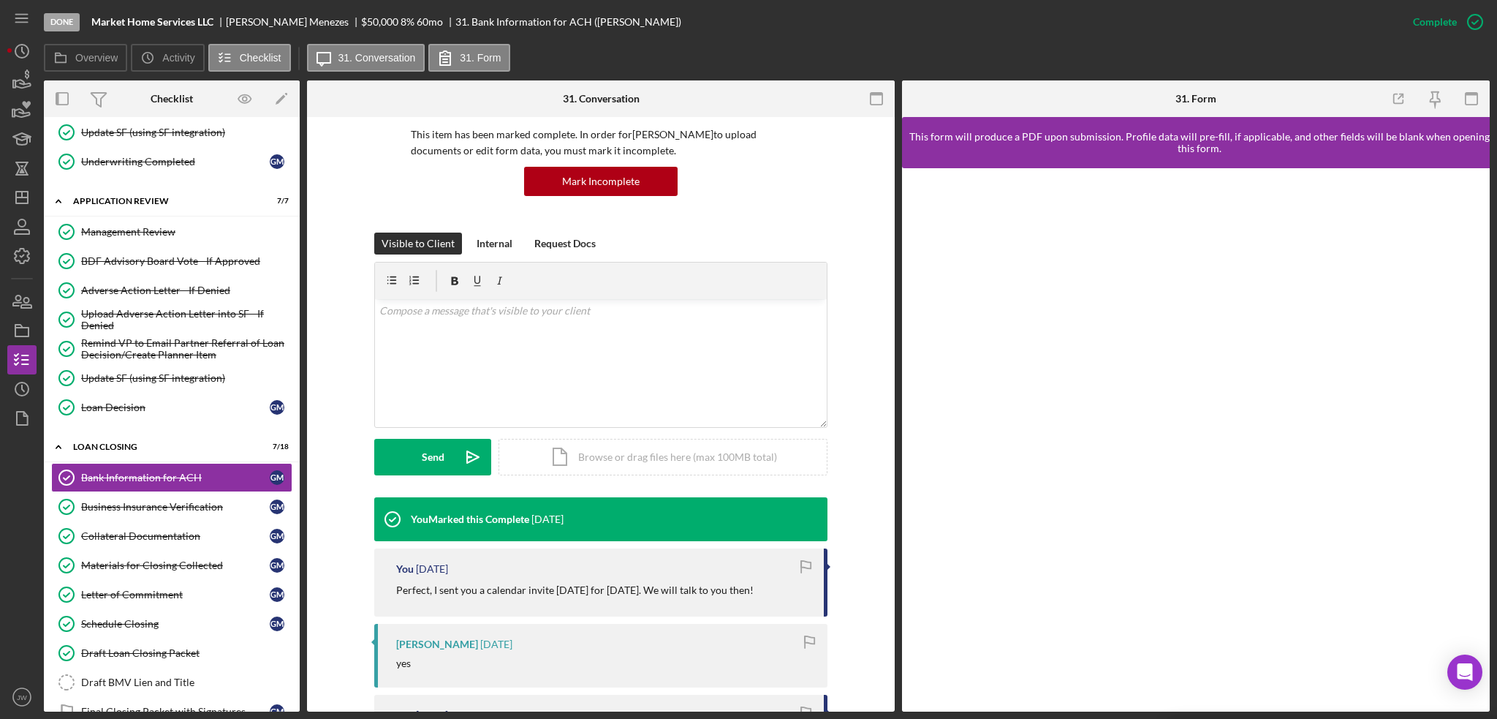
scroll to position [219, 0]
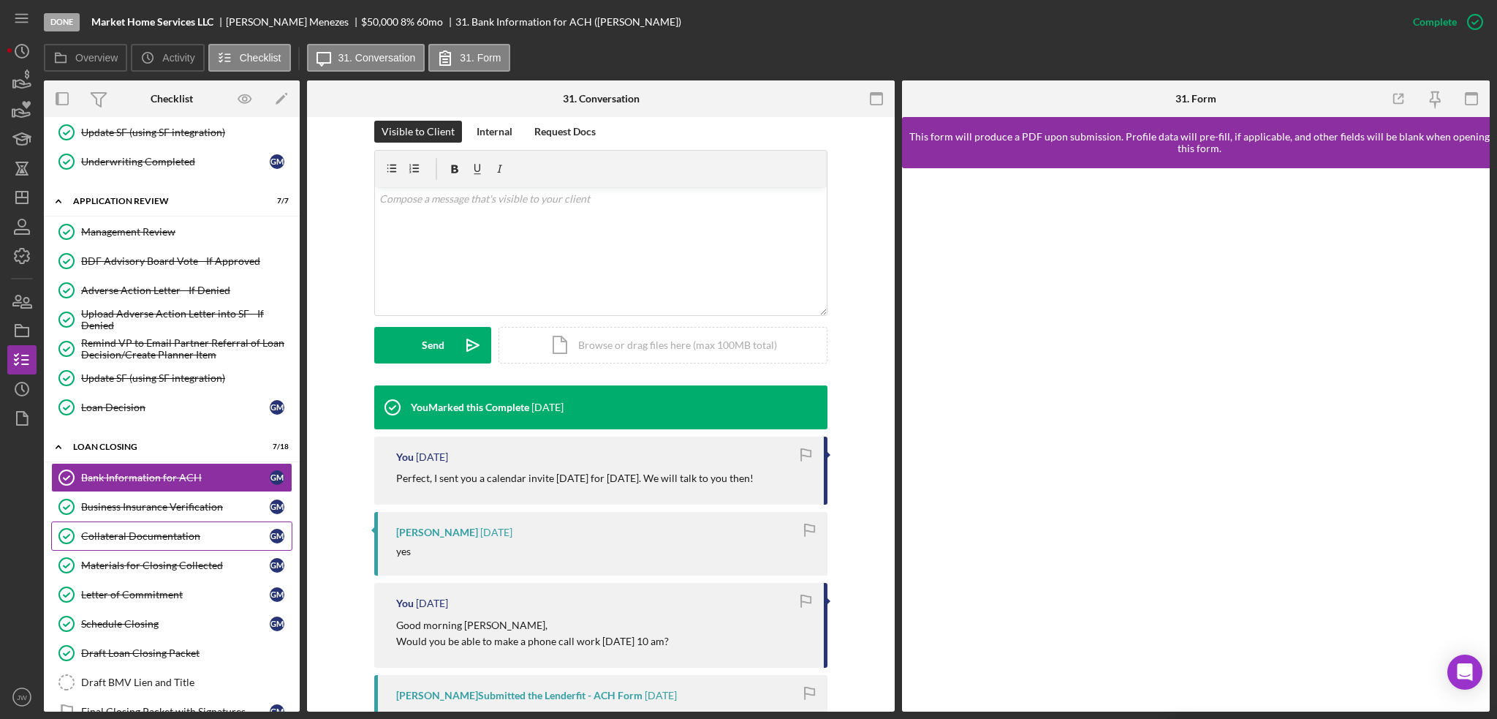
click at [151, 521] on link "Collateral Documentation Collateral Documentation G M" at bounding box center [171, 535] width 241 height 29
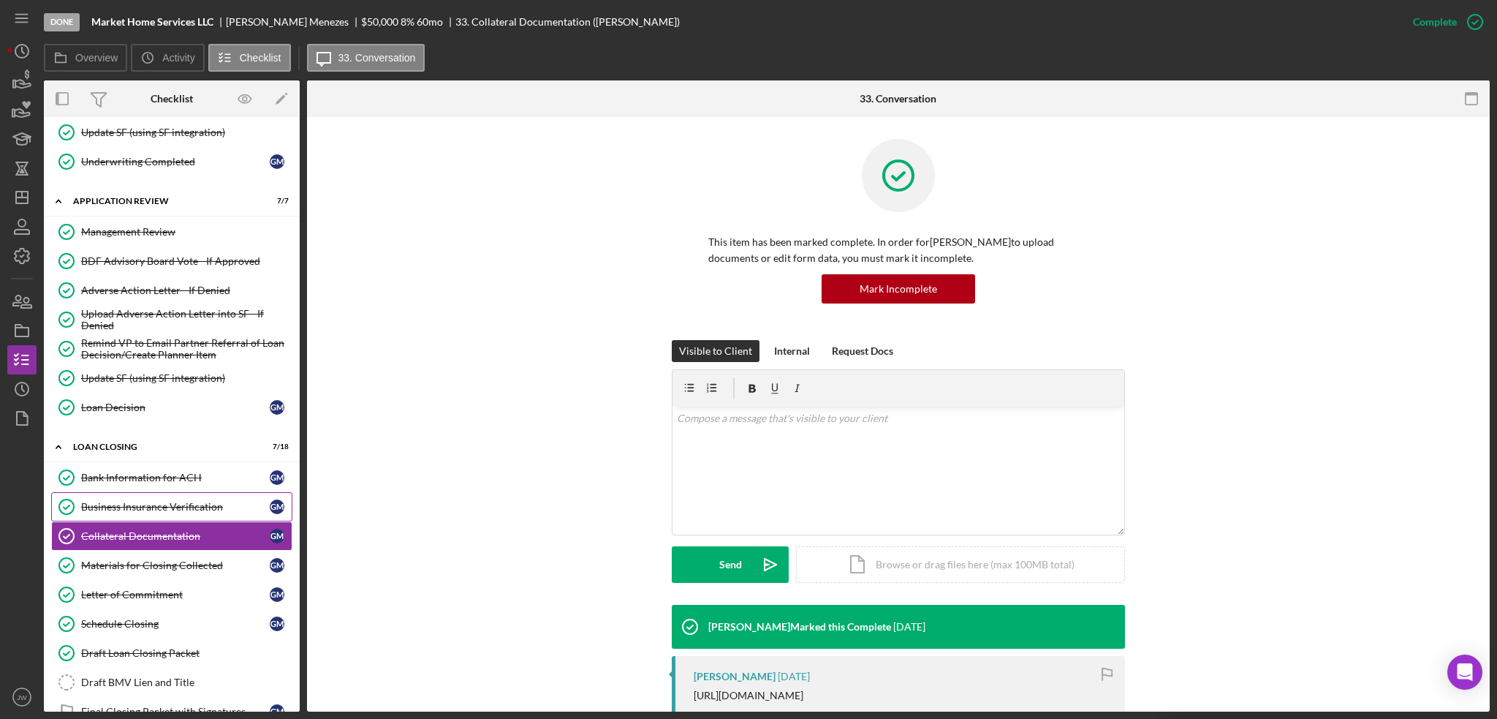
click at [155, 501] on div "Business Insurance Verification" at bounding box center [175, 507] width 189 height 12
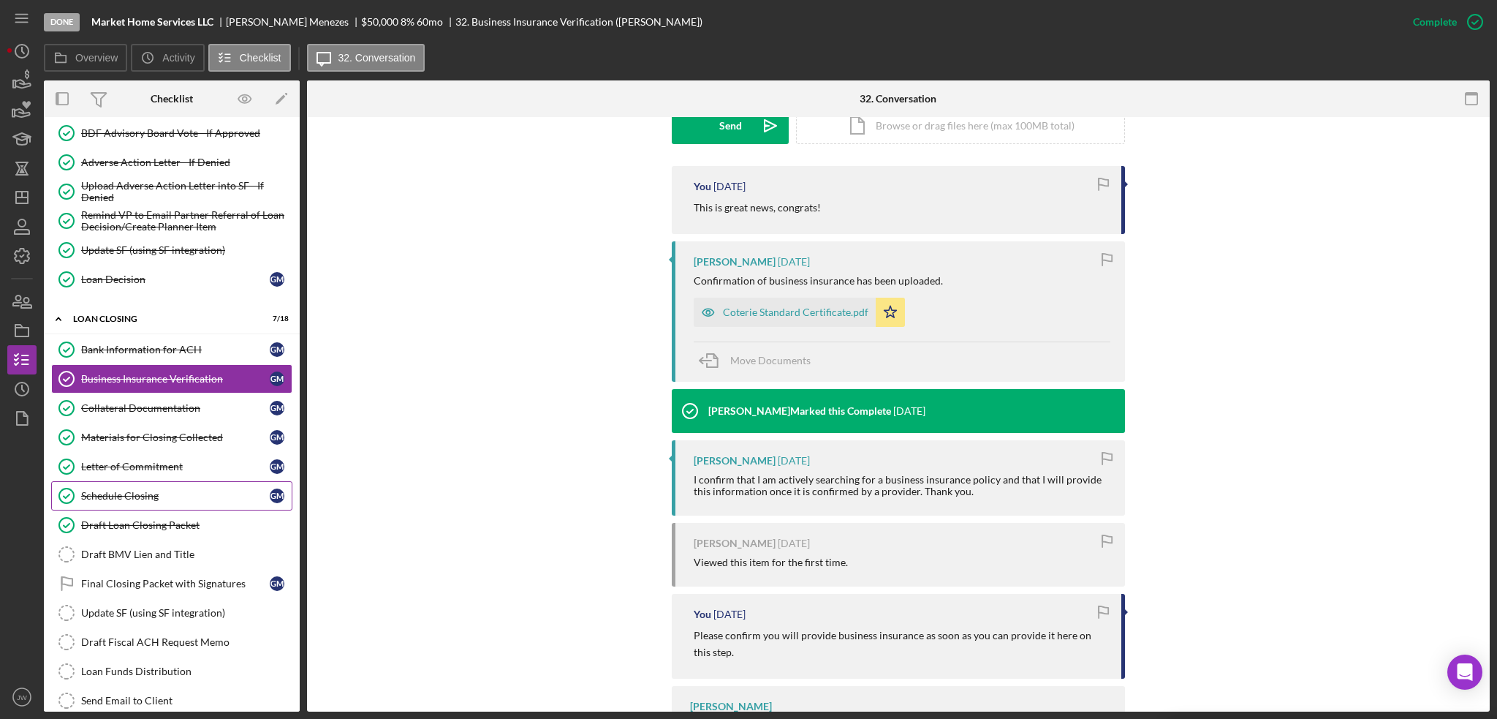
scroll to position [366, 0]
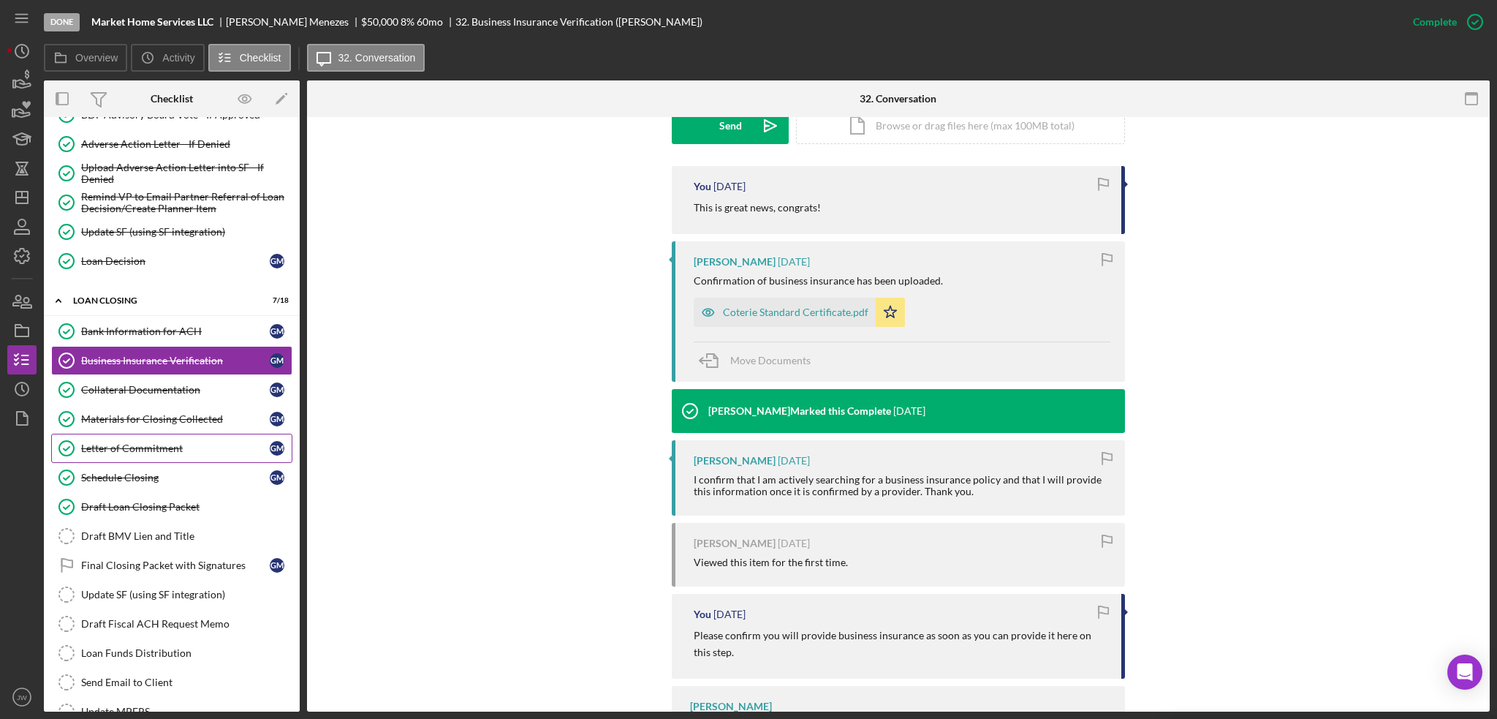
click at [120, 442] on div "Letter of Commitment" at bounding box center [175, 448] width 189 height 12
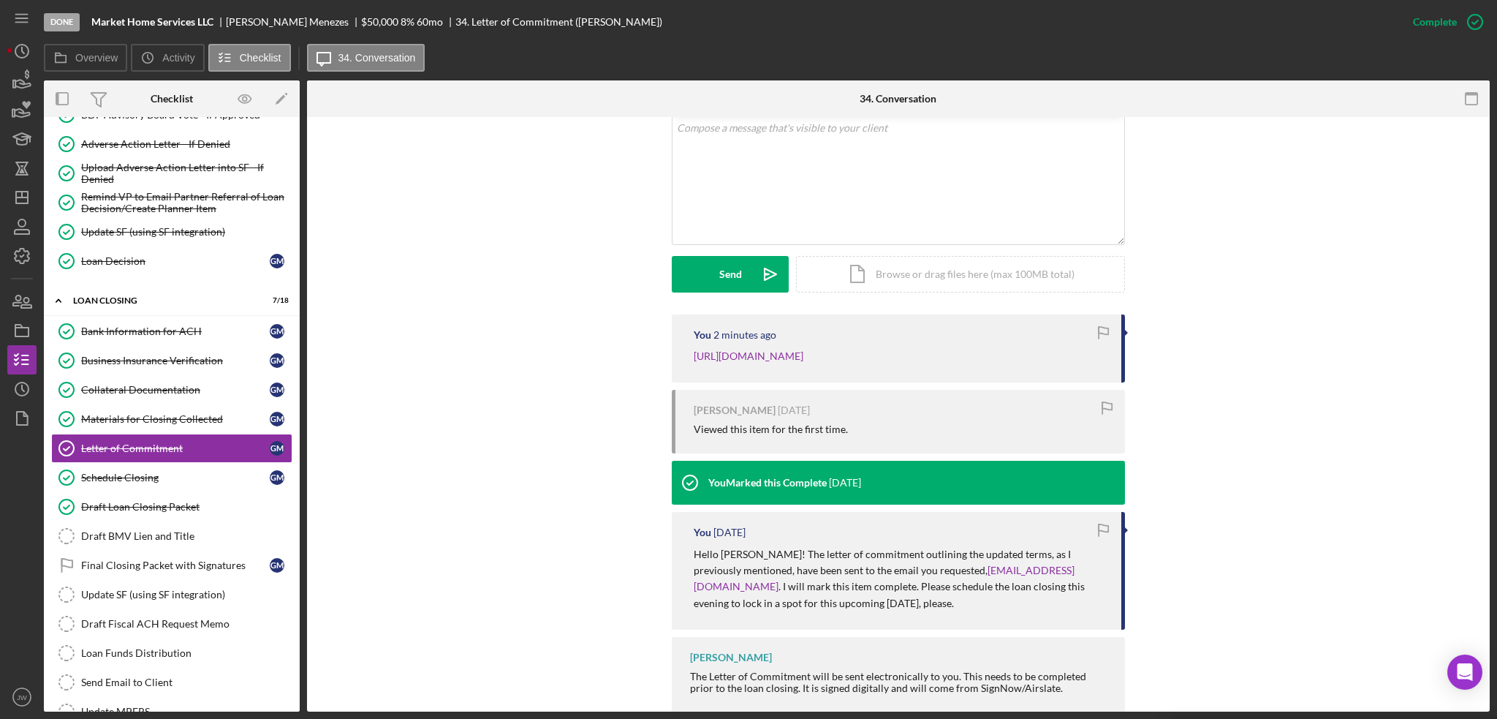
scroll to position [292, 0]
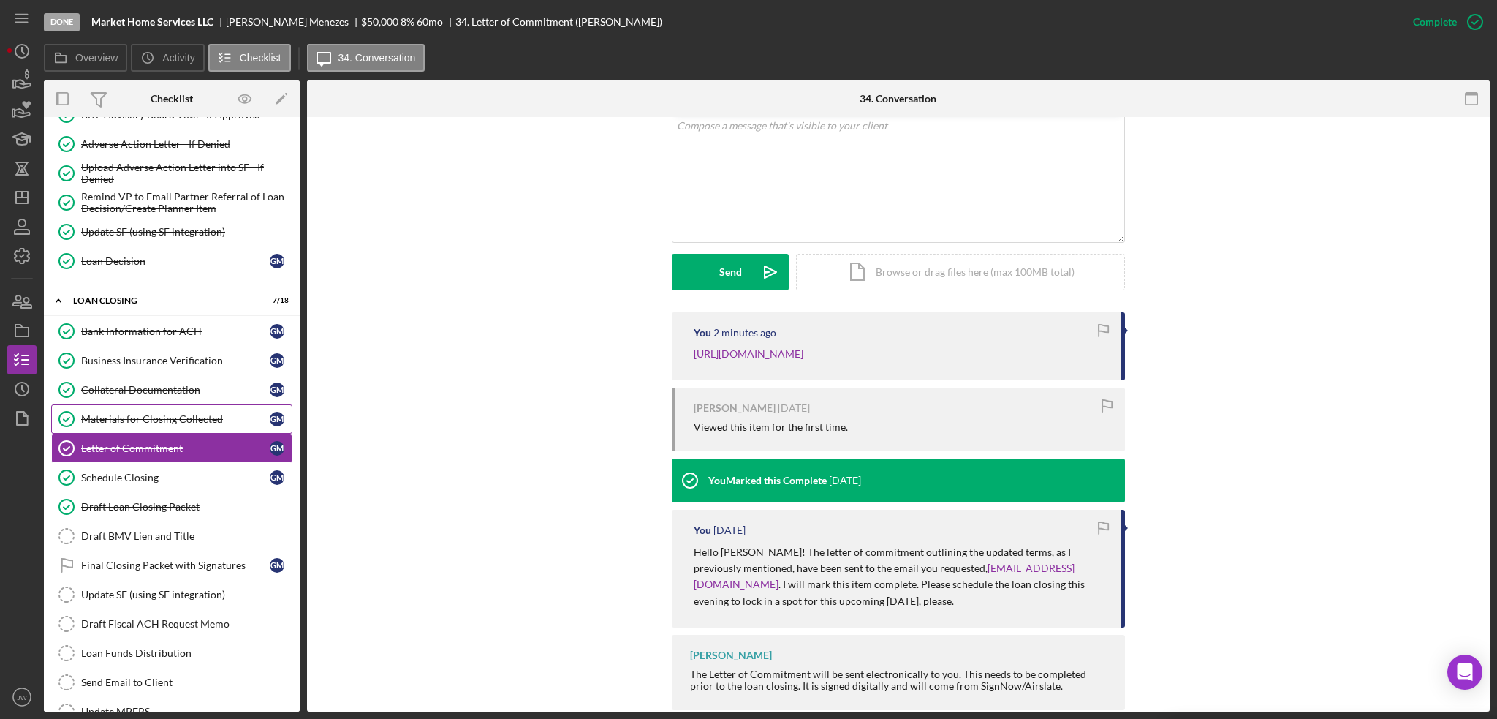
click at [137, 415] on div "Materials for Closing Collected" at bounding box center [175, 419] width 189 height 12
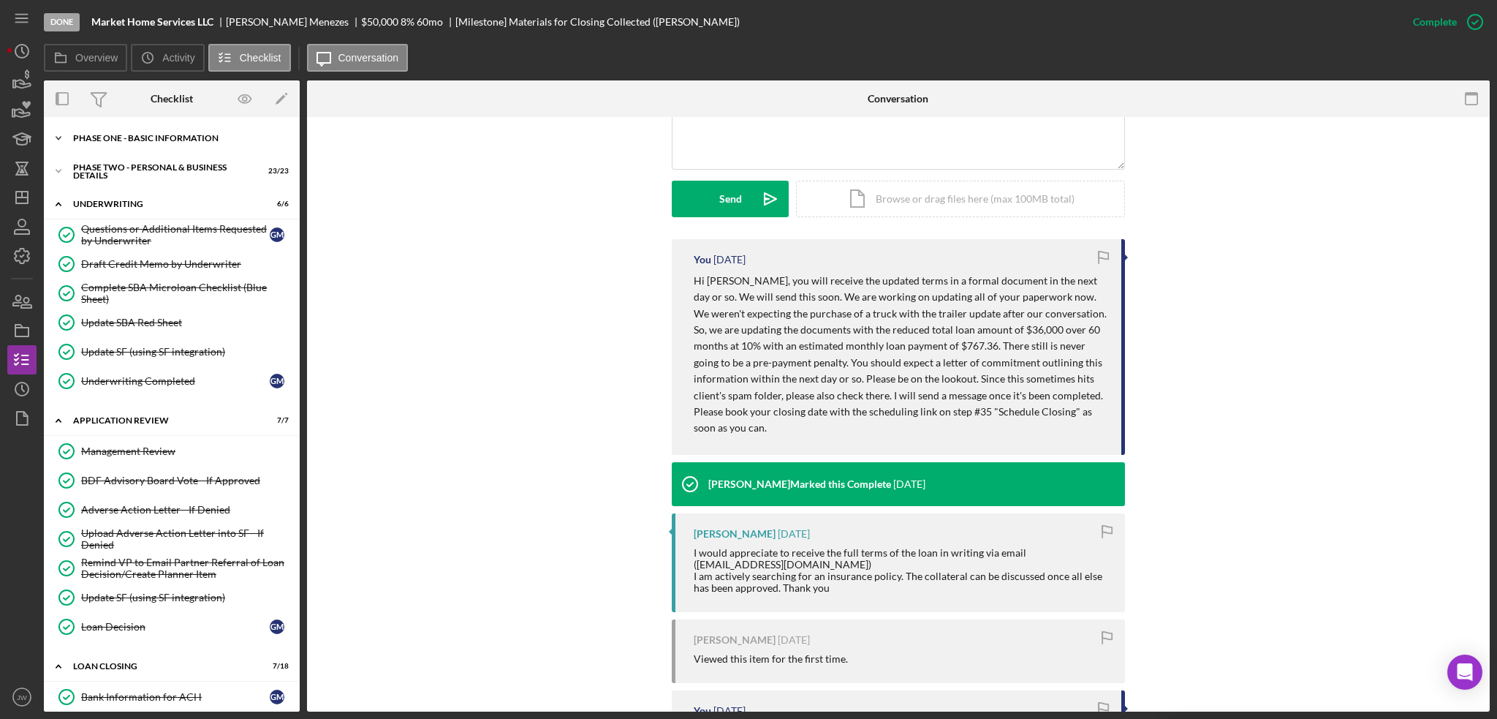
click at [132, 137] on div "Phase One - Basic Information" at bounding box center [177, 138] width 208 height 9
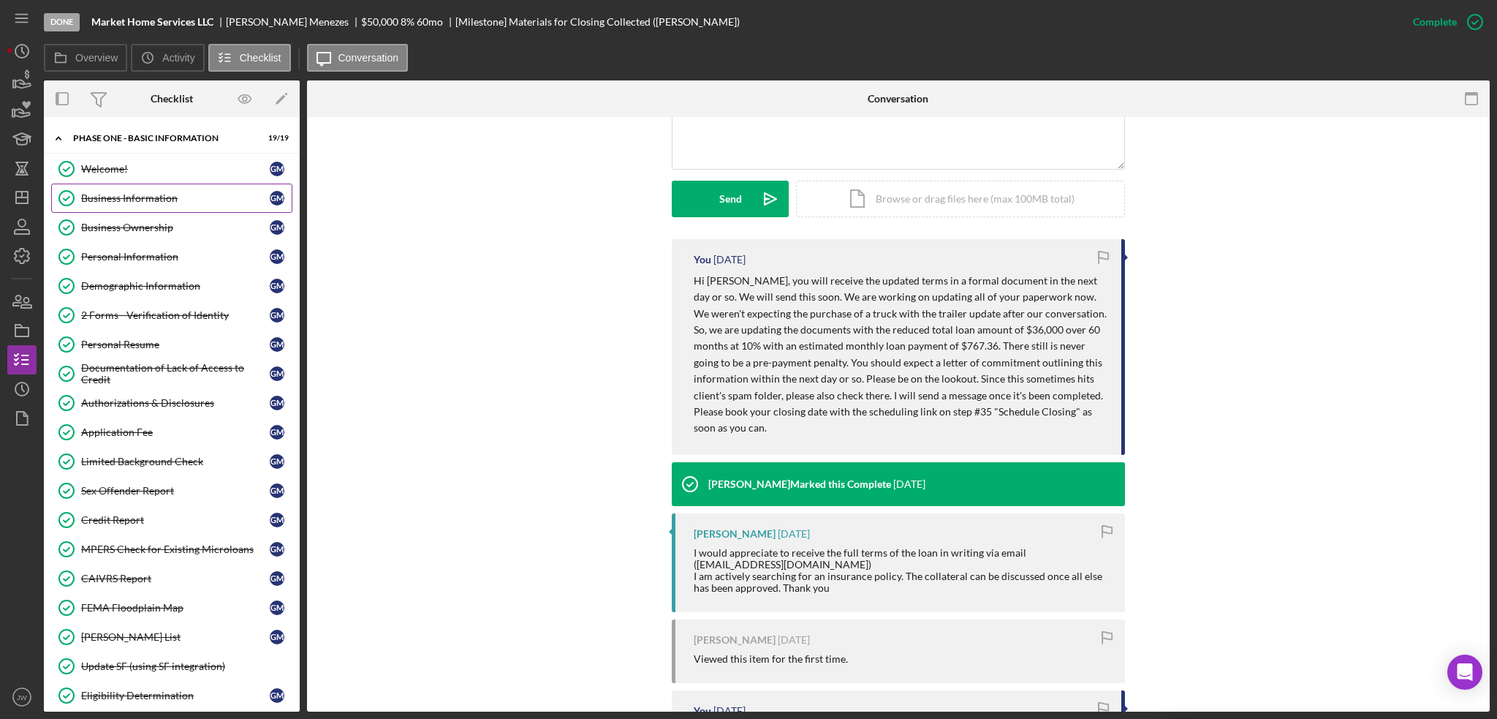
click at [142, 197] on div "Business Information" at bounding box center [175, 198] width 189 height 12
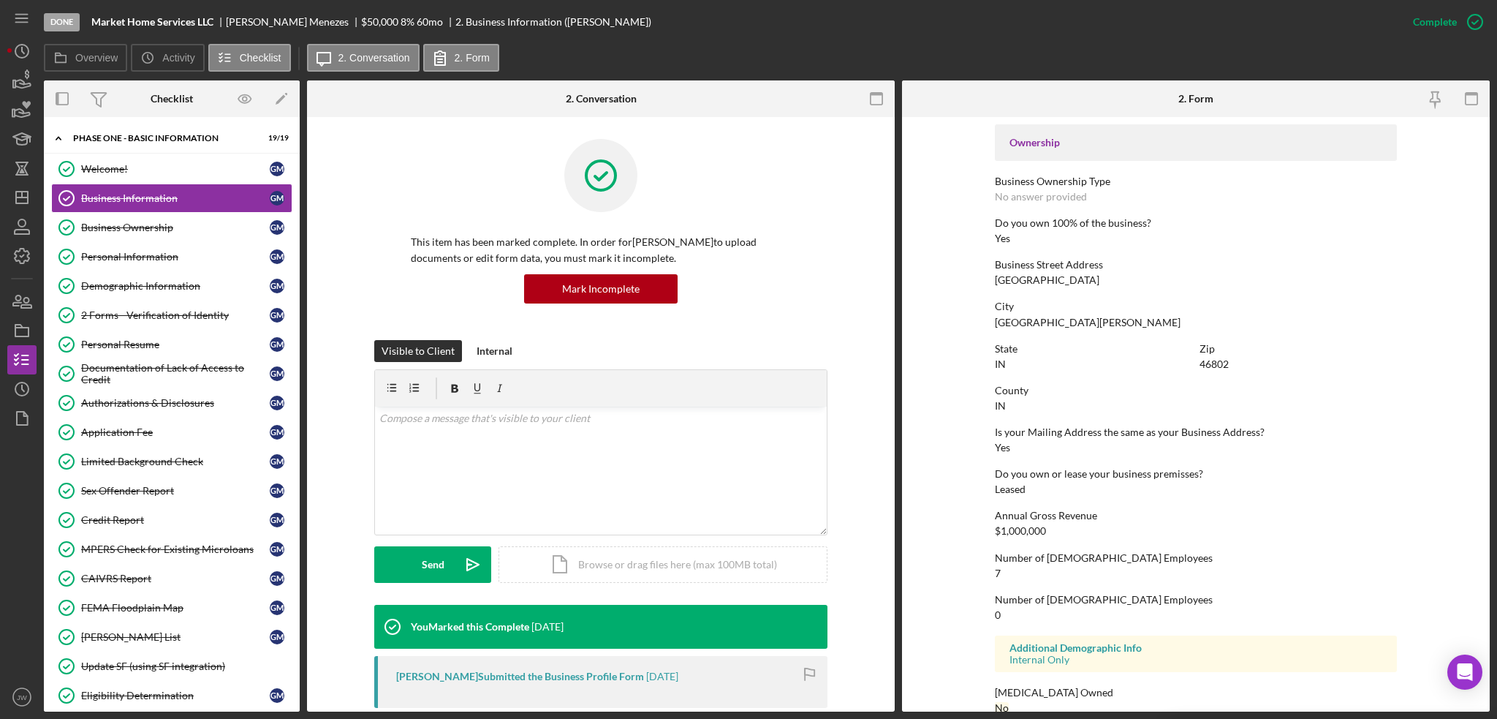
scroll to position [508, 0]
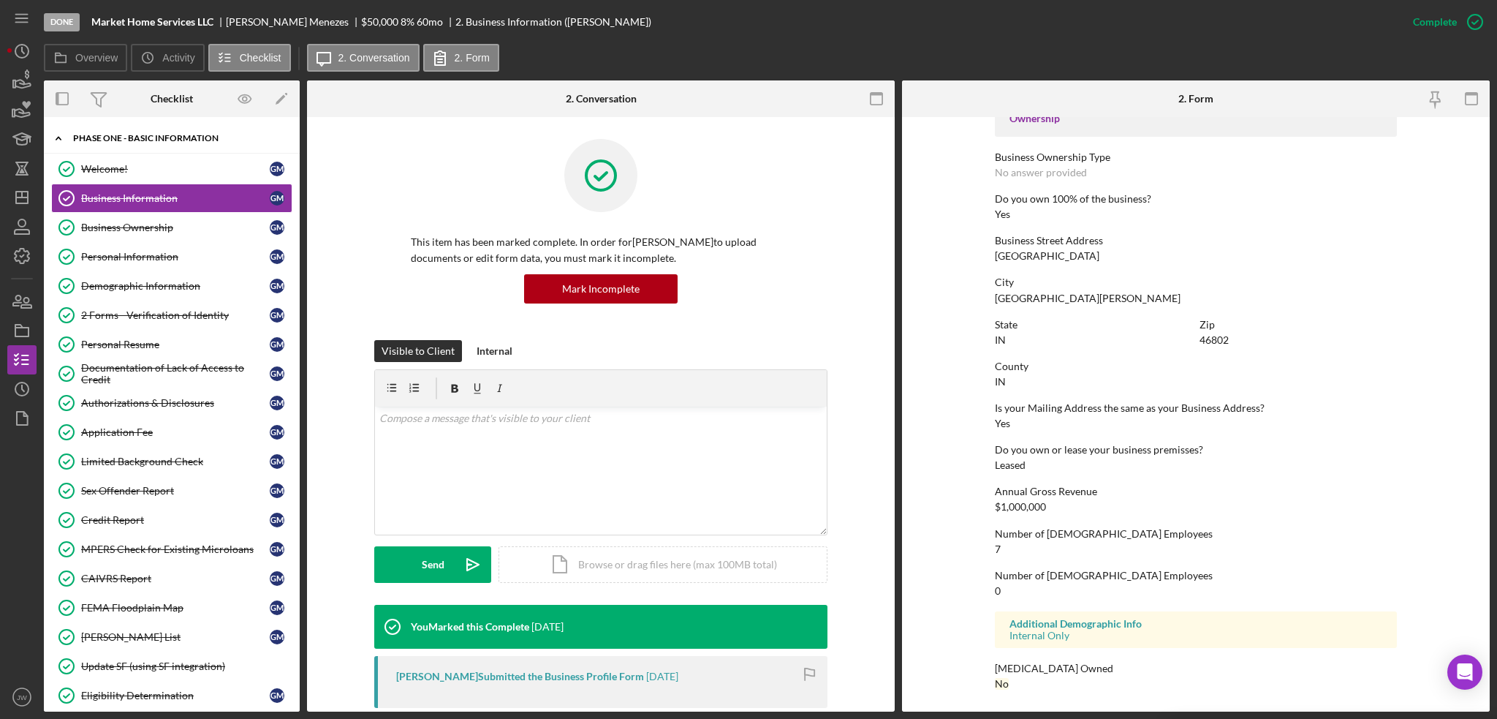
click at [124, 135] on div "Phase One - Basic Information" at bounding box center [177, 138] width 208 height 9
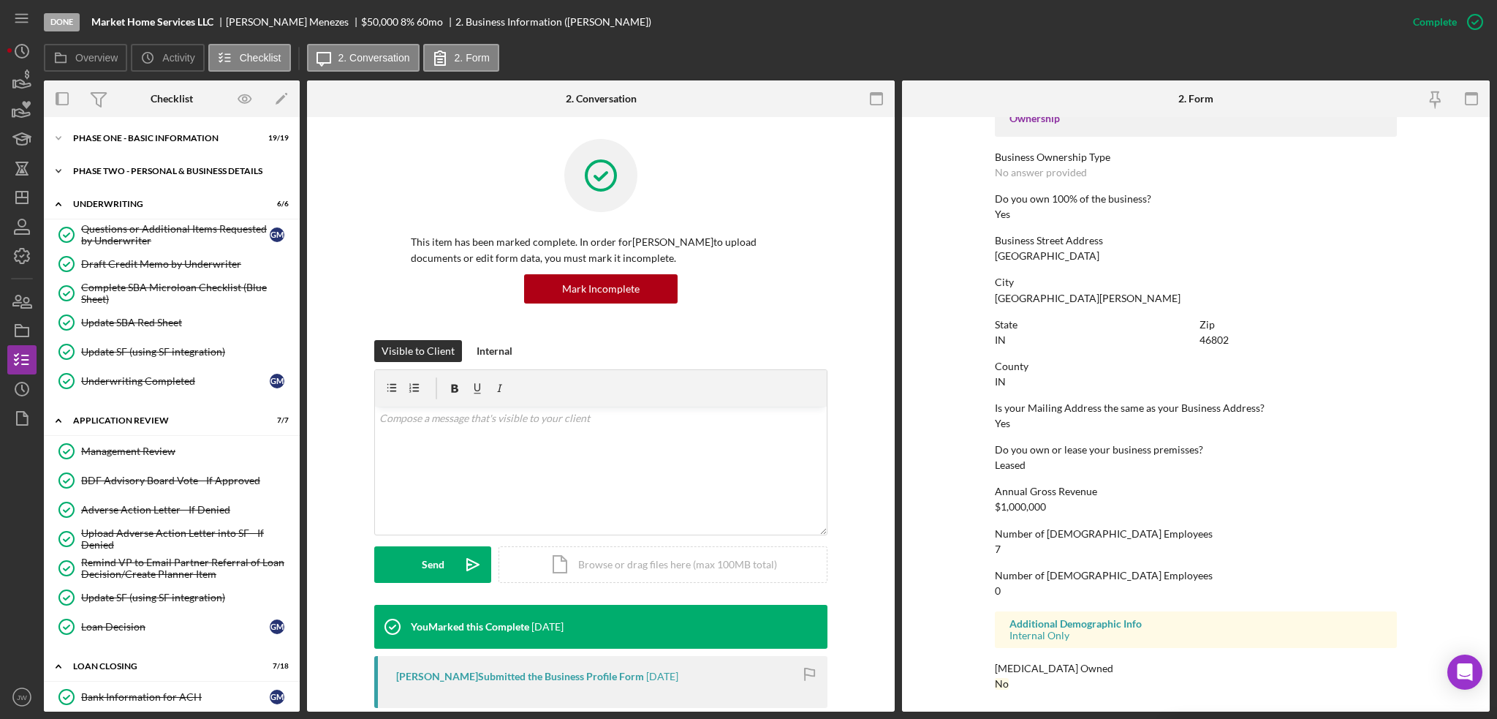
click at [105, 170] on div "PHASE TWO - PERSONAL & BUSINESS DETAILS" at bounding box center [177, 171] width 208 height 9
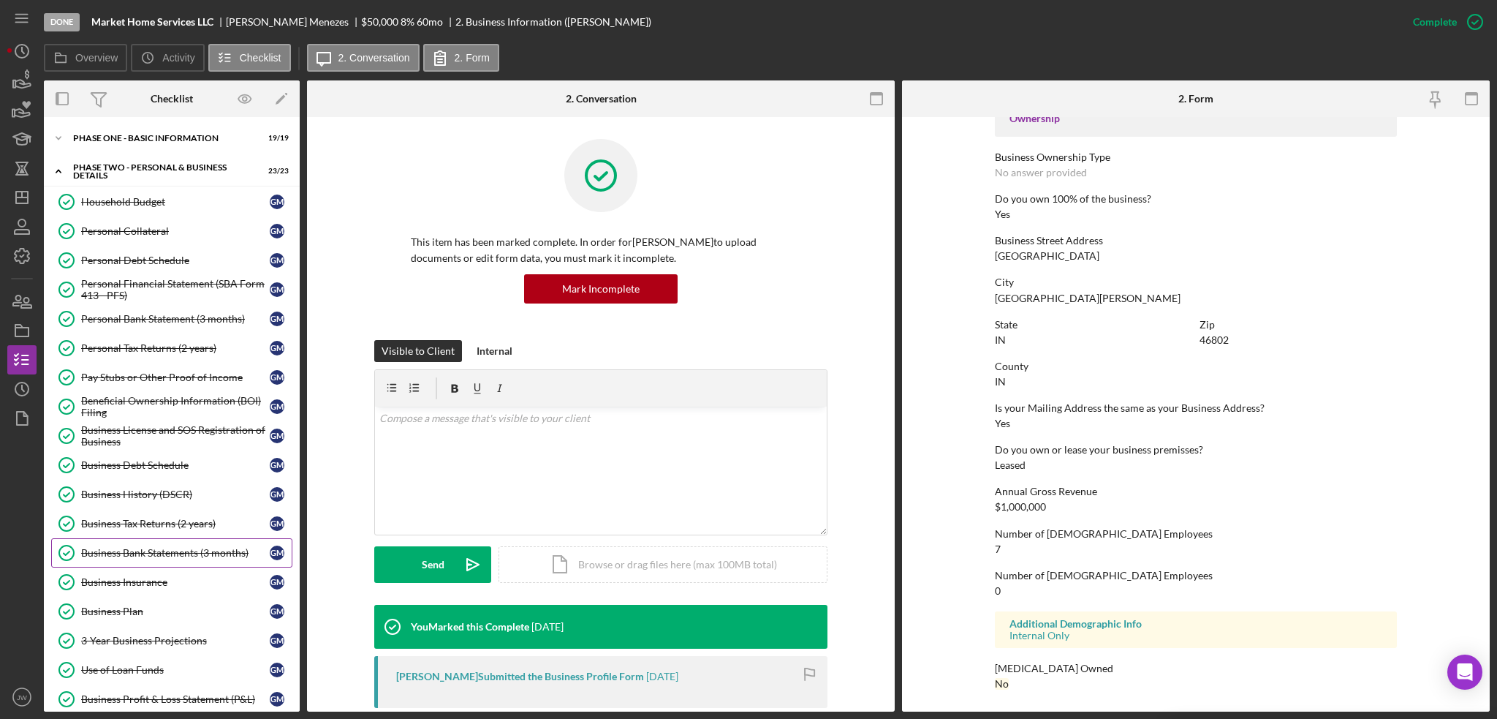
click at [144, 550] on div "Business Bank Statements (3 months)" at bounding box center [175, 553] width 189 height 12
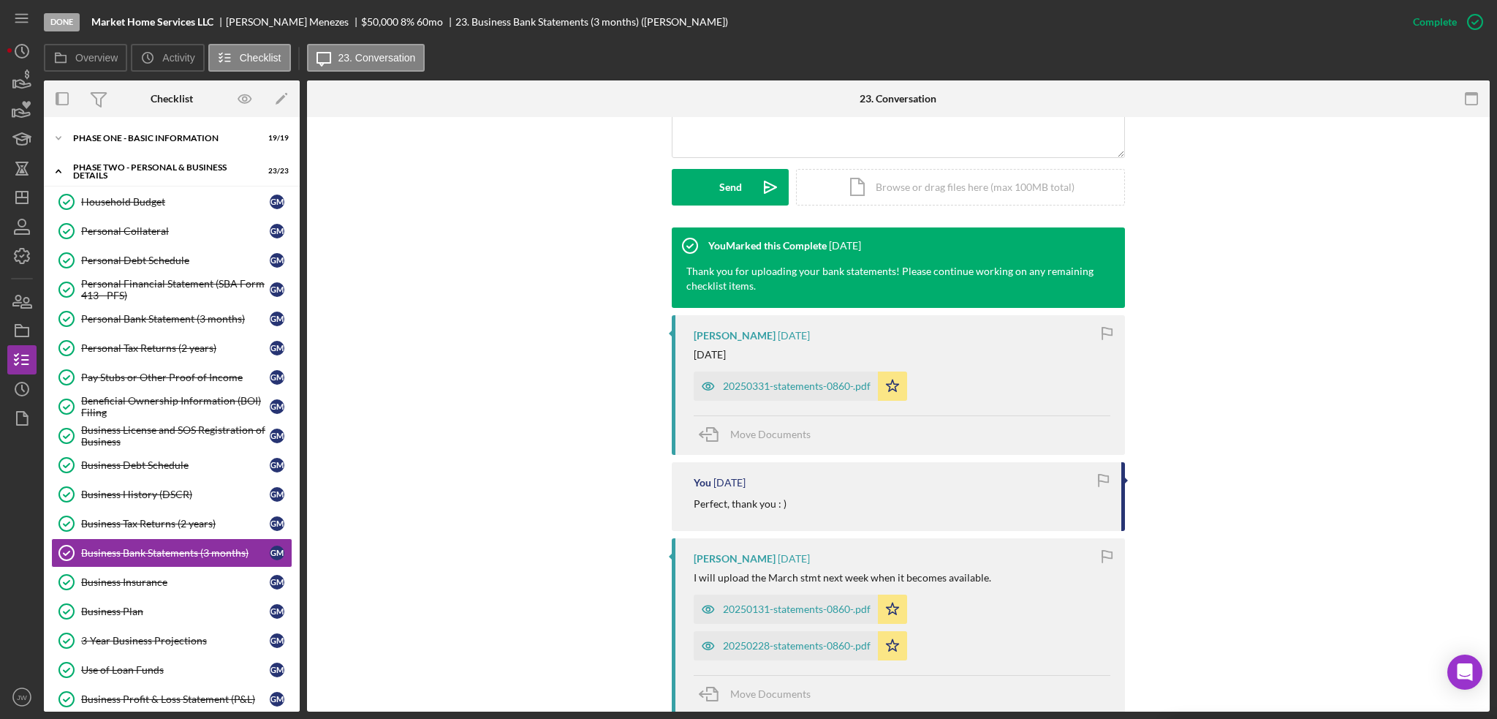
scroll to position [439, 0]
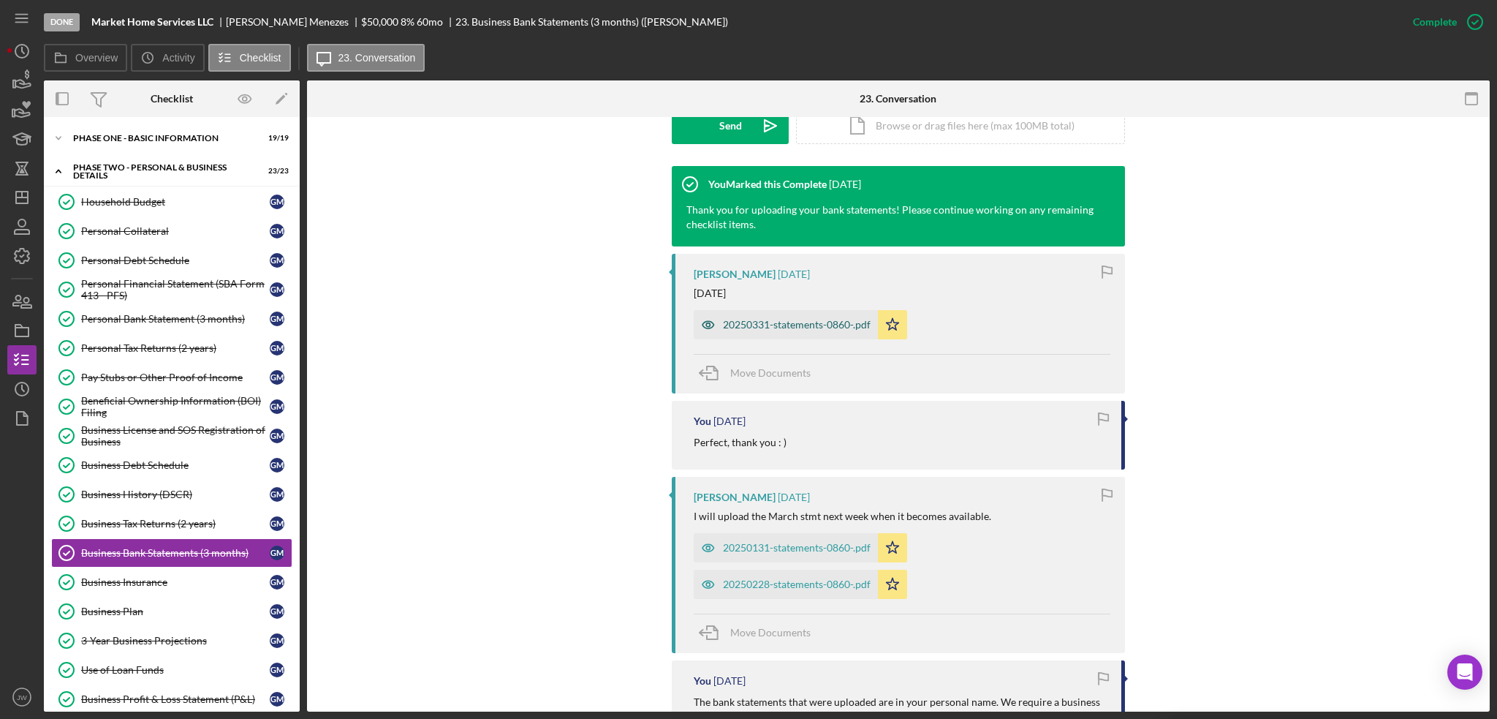
click at [707, 326] on icon "button" at bounding box center [708, 325] width 4 height 4
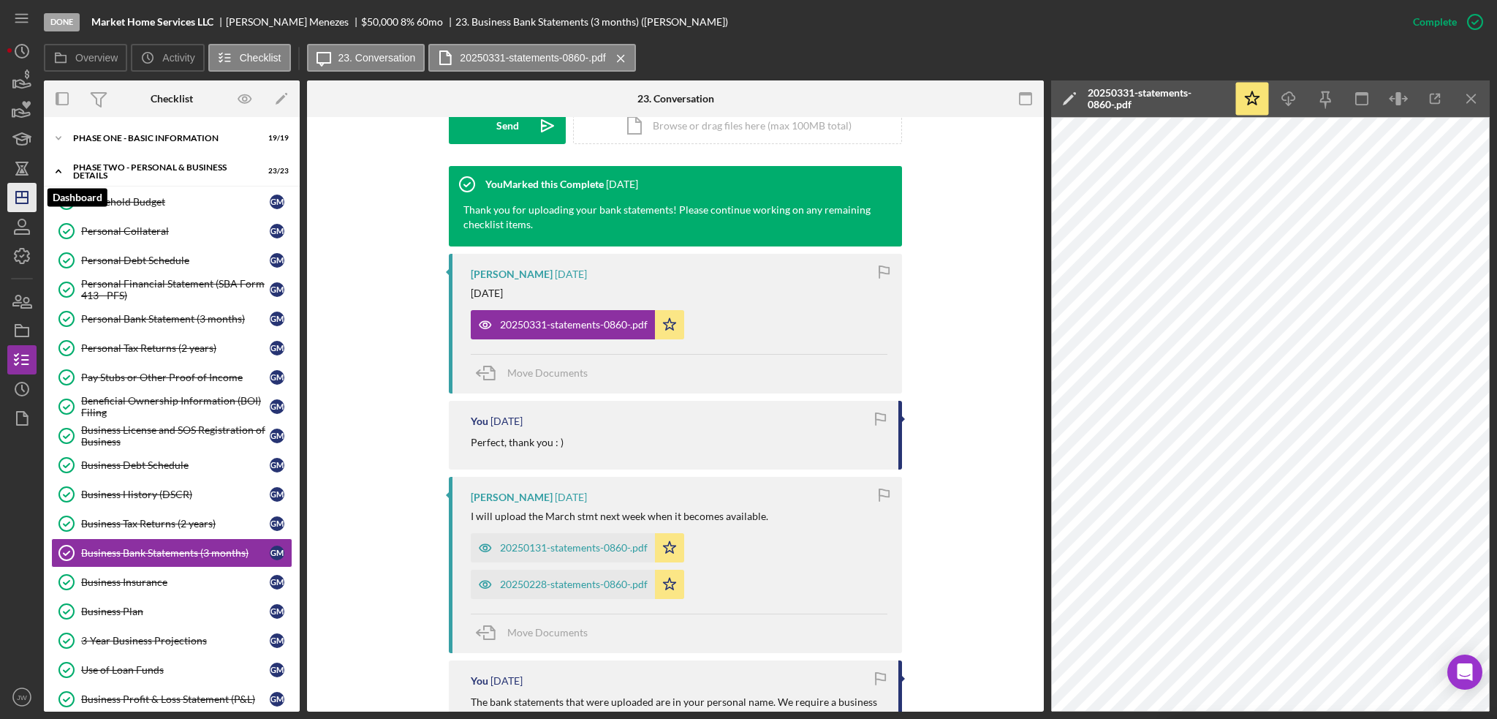
click at [26, 192] on polygon "button" at bounding box center [22, 198] width 12 height 12
